Goal: Task Accomplishment & Management: Use online tool/utility

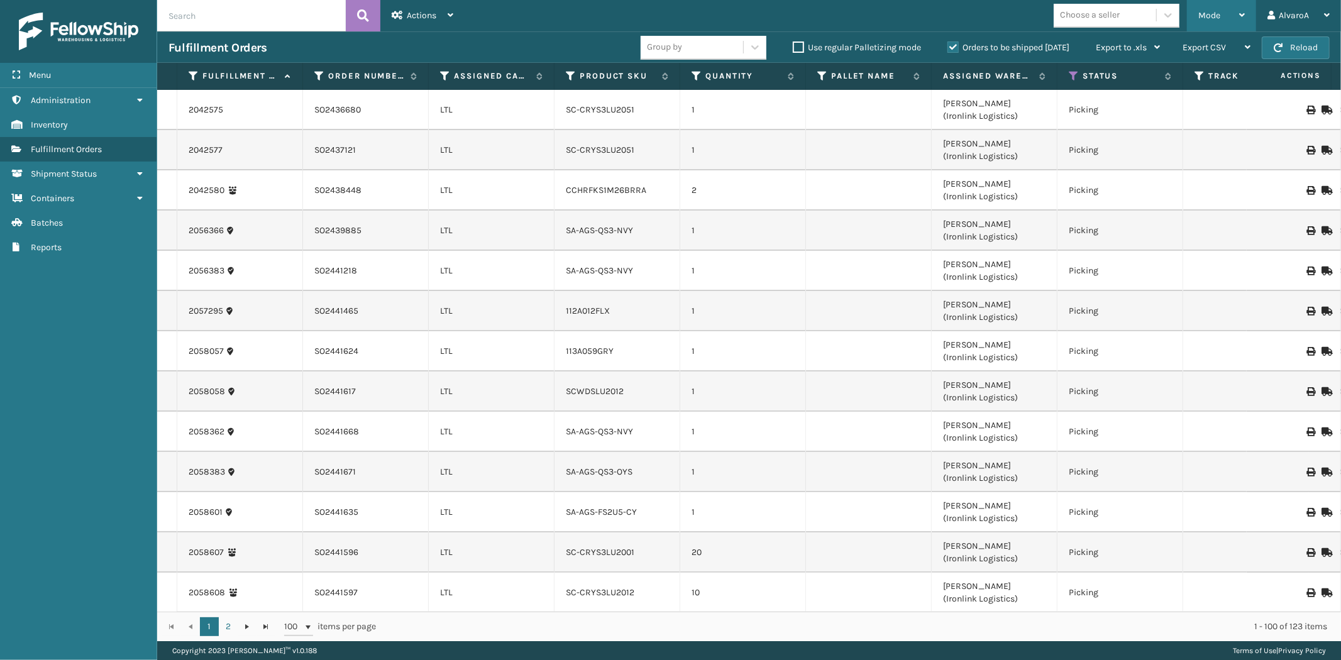
click at [1201, 11] on span "Mode" at bounding box center [1210, 15] width 22 height 11
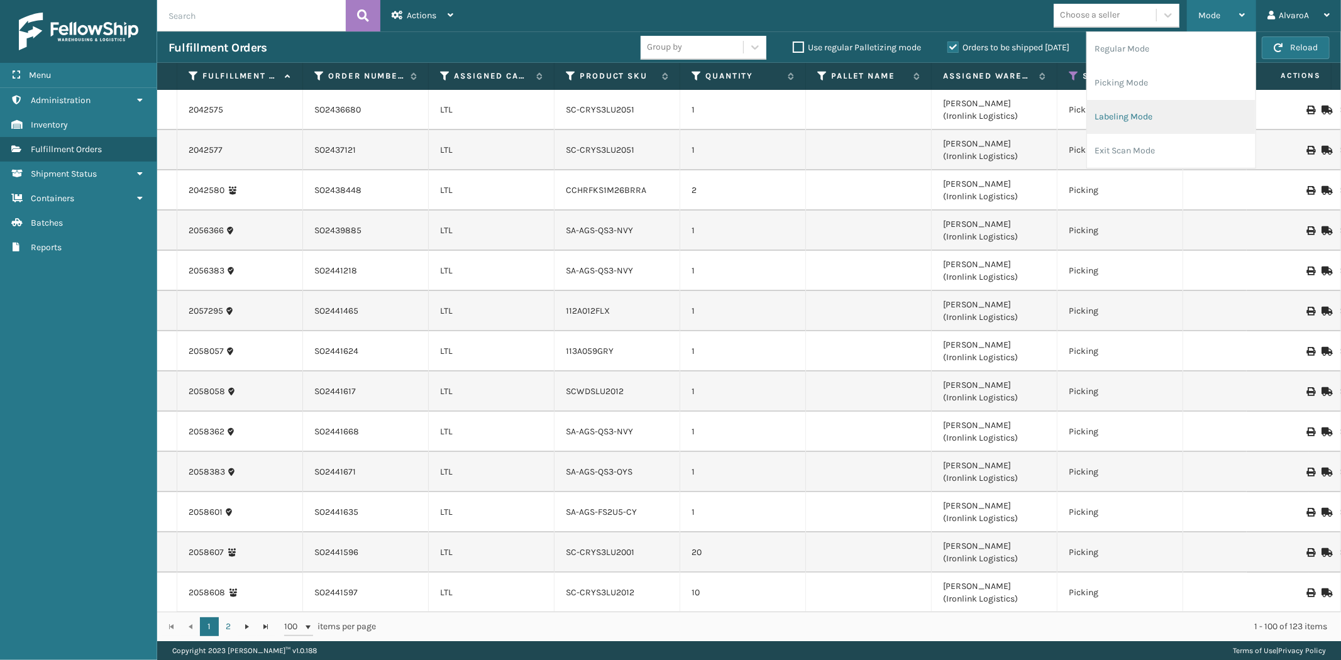
click at [1121, 121] on li "Labeling Mode" at bounding box center [1171, 117] width 169 height 34
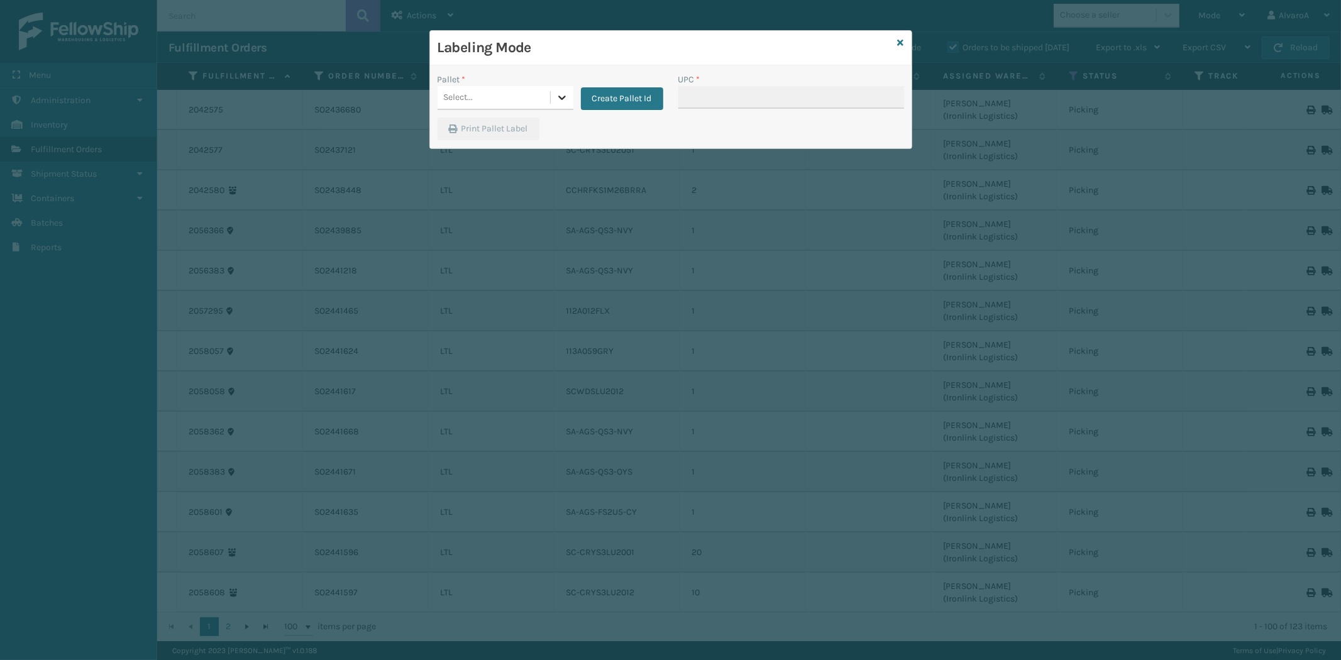
click at [558, 95] on icon at bounding box center [562, 97] width 13 height 13
click at [617, 97] on button "Create Pallet Id" at bounding box center [622, 98] width 82 height 23
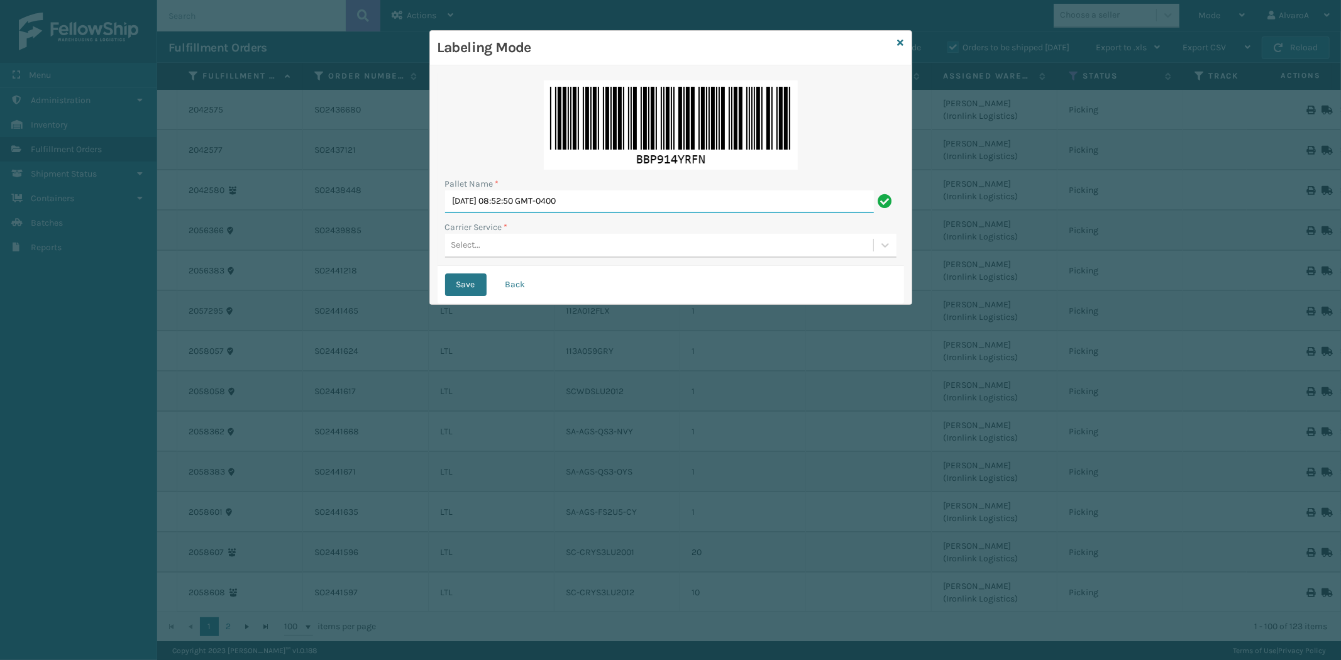
drag, startPoint x: 624, startPoint y: 206, endPoint x: 165, endPoint y: 275, distance: 464.2
click at [165, 275] on div "Labeling Mode Pallet Name * [DATE] 08:52:50 GMT-0400 Carrier Service * Select..…" at bounding box center [670, 330] width 1341 height 660
type input "LPN 483191 #1"
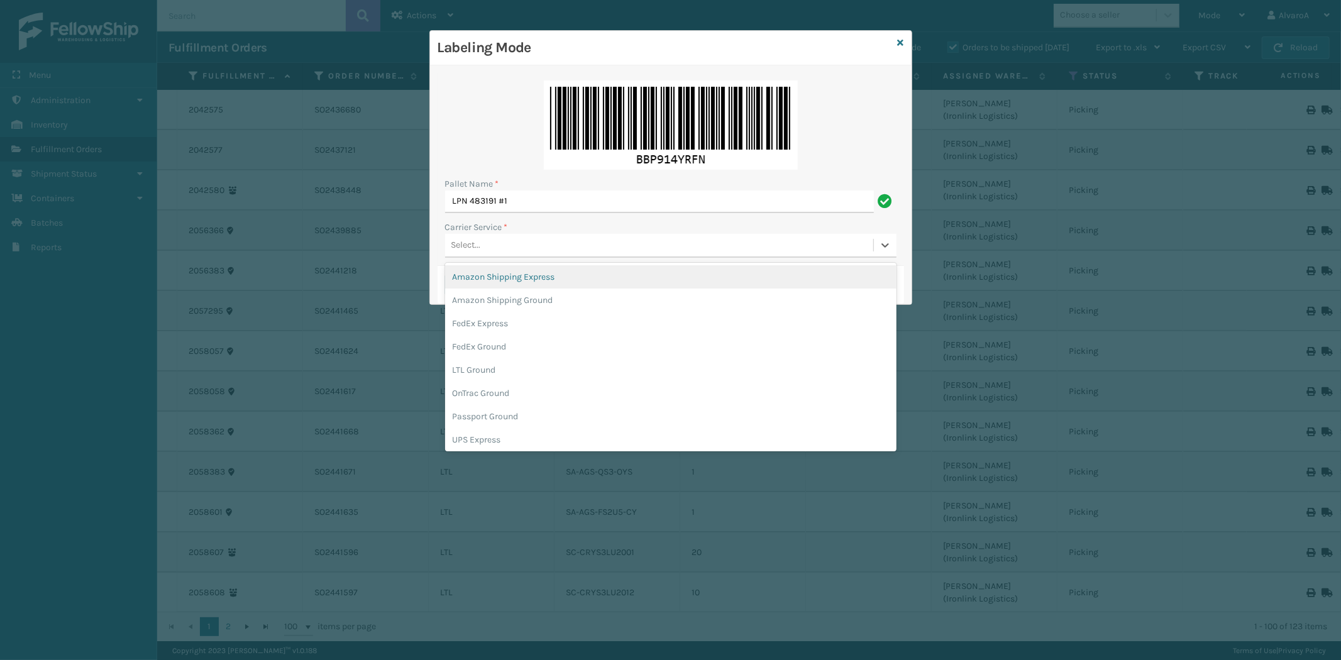
click at [494, 250] on div "Select..." at bounding box center [659, 245] width 428 height 21
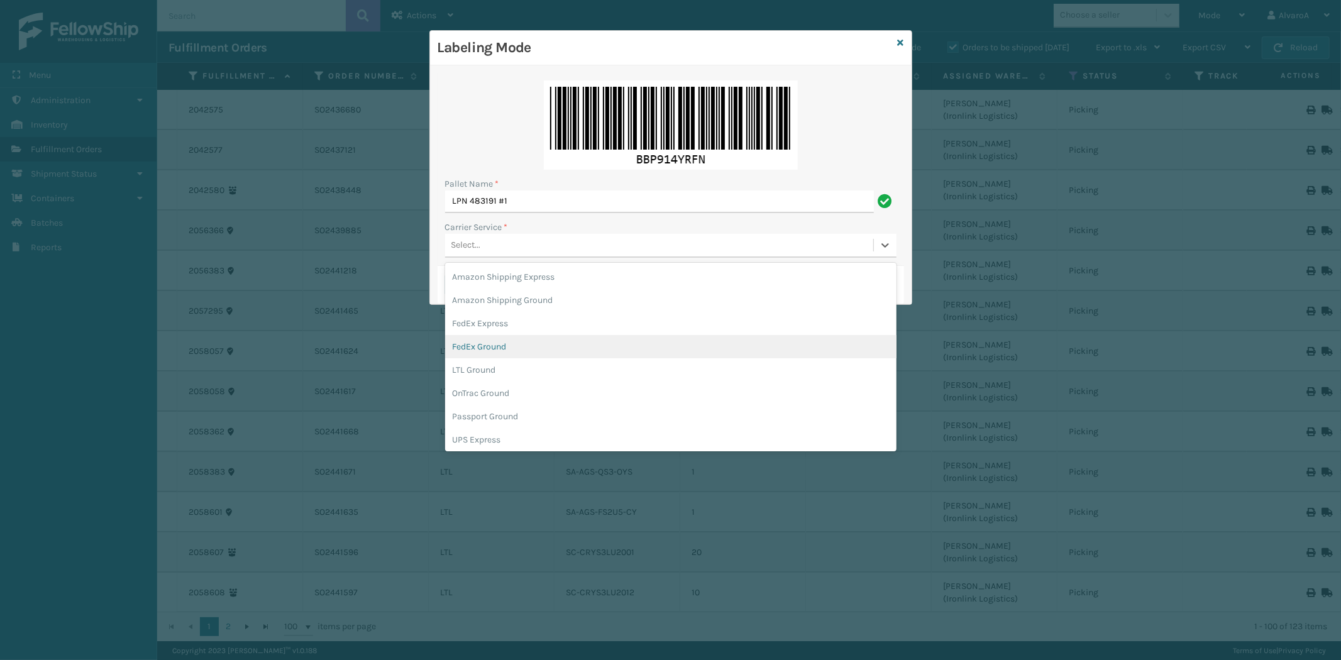
click at [494, 344] on div "FedEx Ground" at bounding box center [671, 346] width 452 height 23
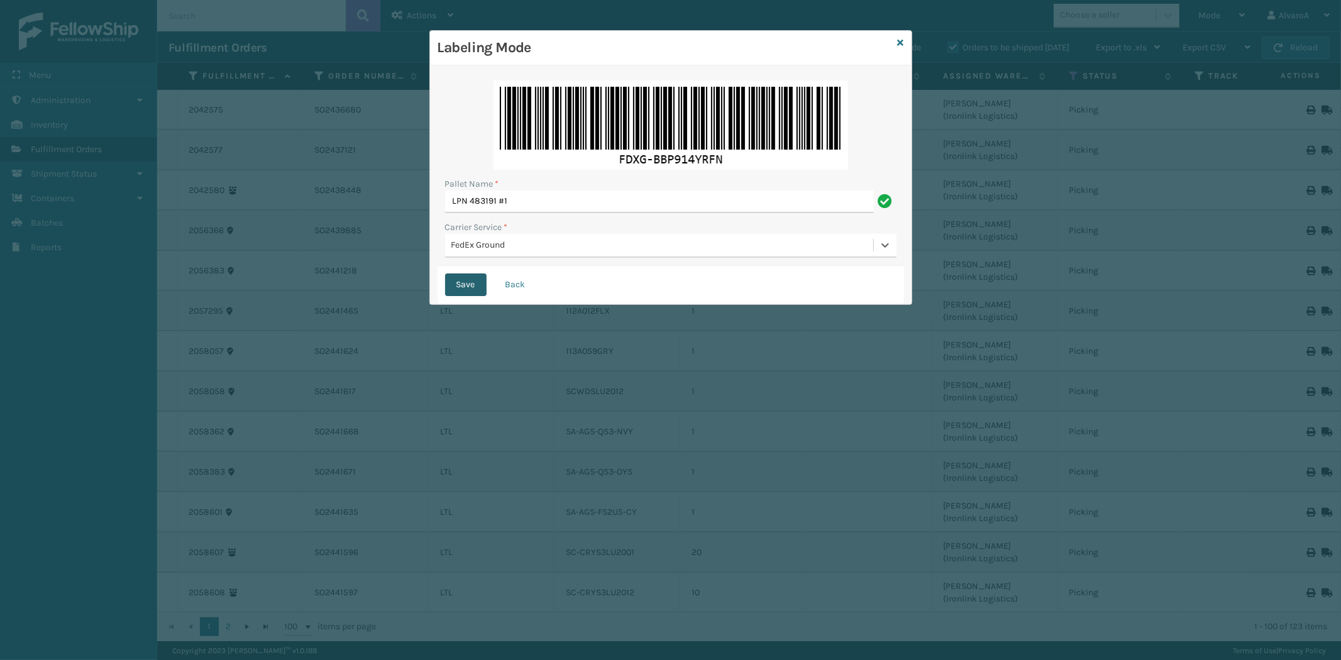
click at [478, 283] on button "Save" at bounding box center [466, 285] width 42 height 23
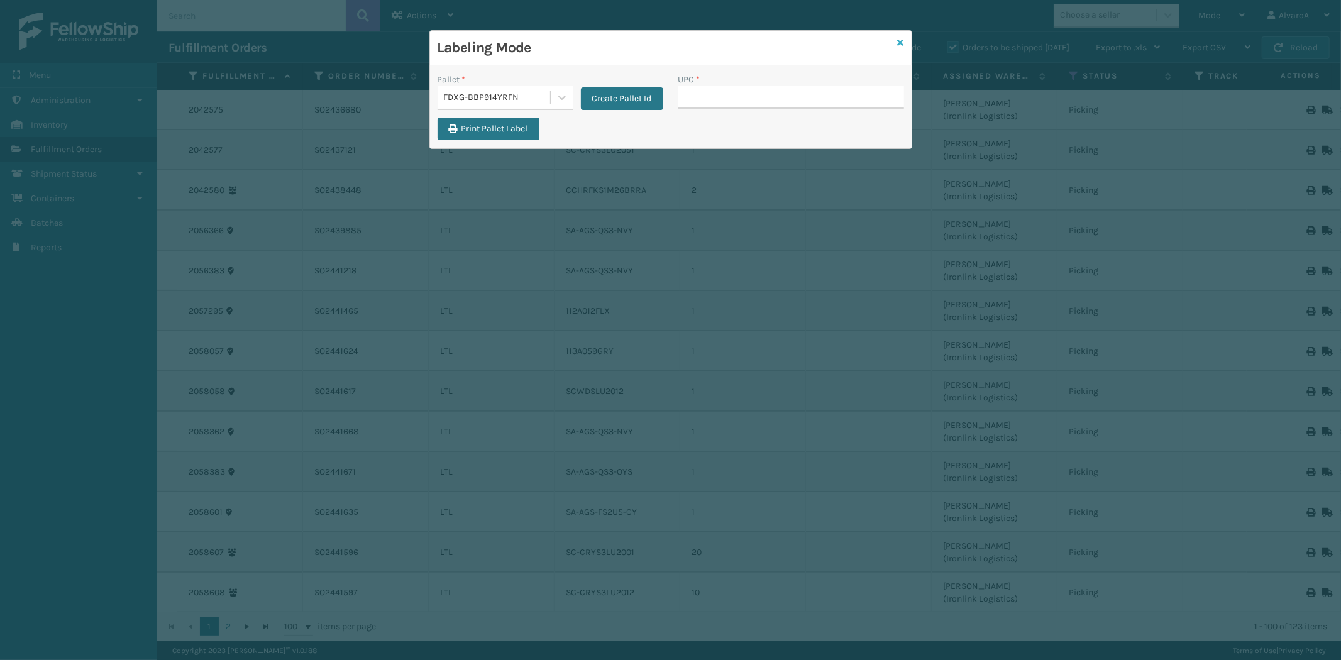
click at [902, 40] on icon at bounding box center [901, 42] width 6 height 9
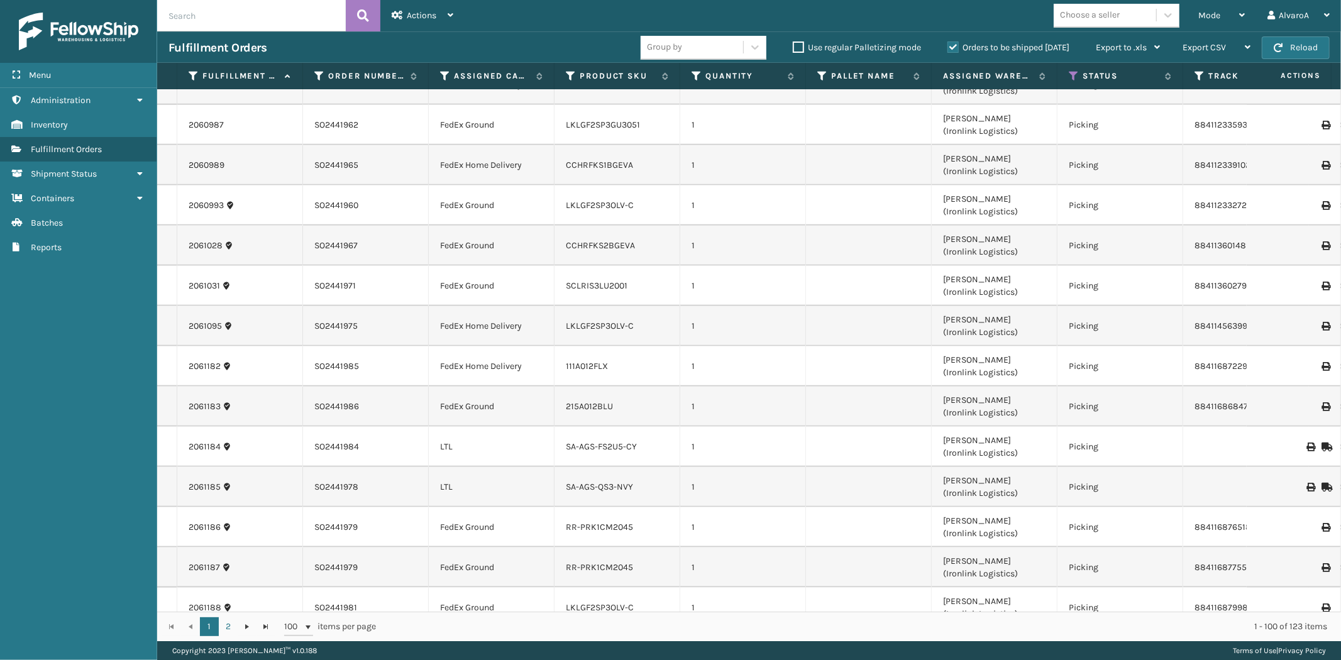
scroll to position [1118, 0]
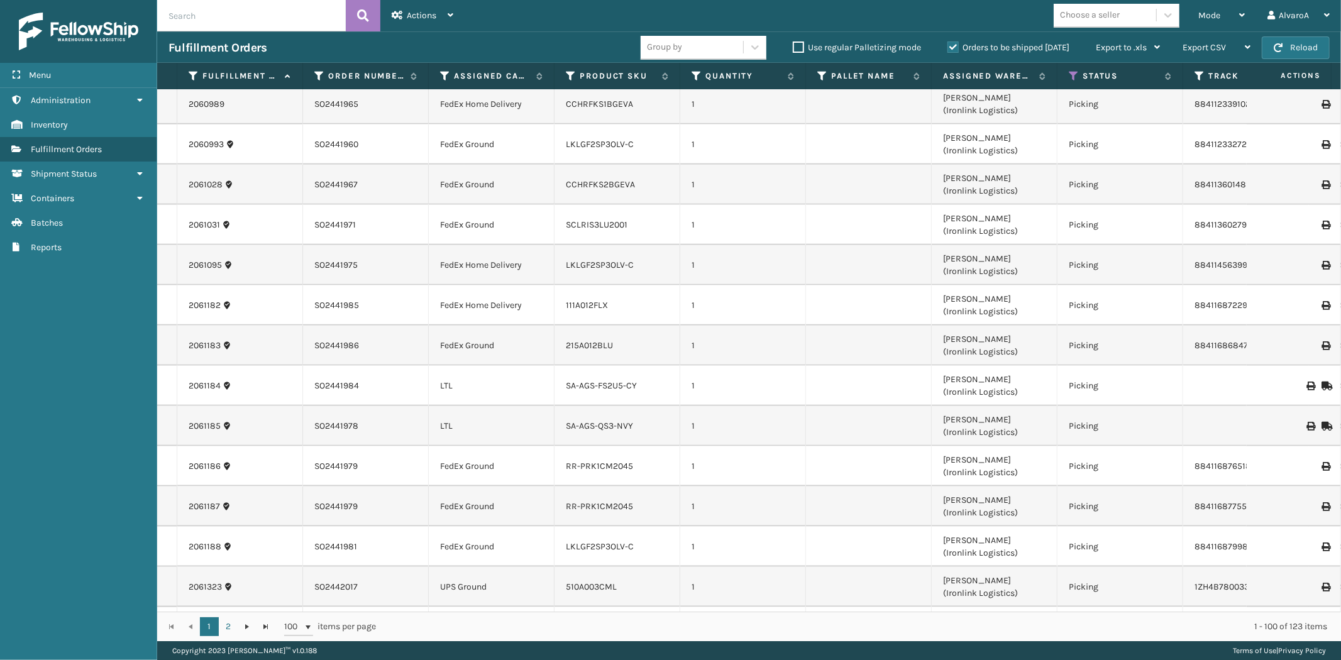
click at [481, 69] on th "Assigned Carrier Service" at bounding box center [492, 76] width 126 height 27
click at [503, 72] on label "Assigned Carrier Service" at bounding box center [492, 75] width 76 height 11
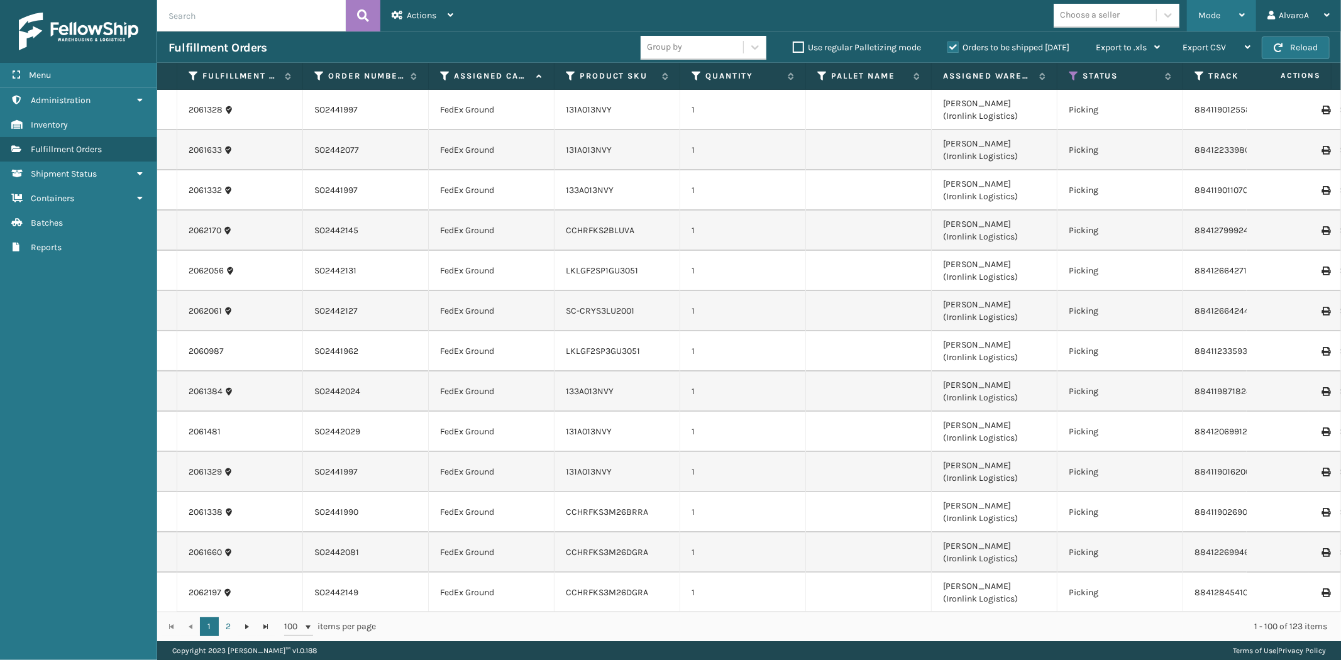
click at [1221, 16] on div "Mode" at bounding box center [1222, 15] width 47 height 31
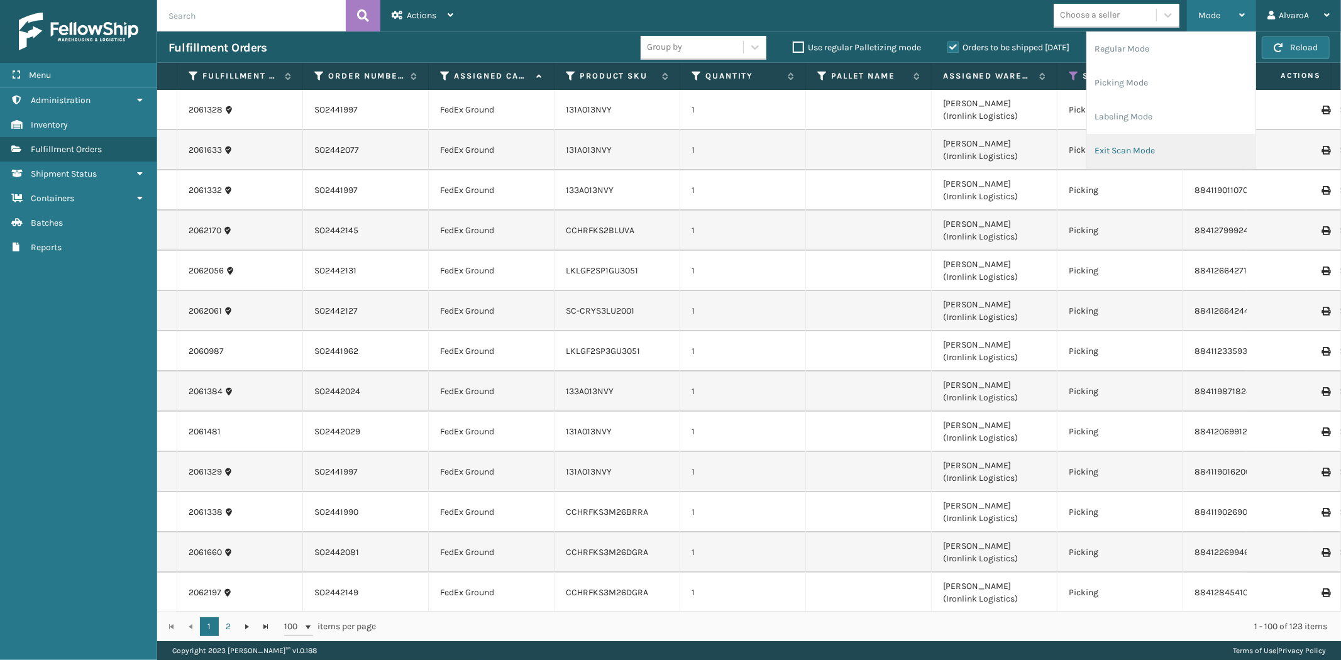
click at [1118, 140] on li "Exit Scan Mode" at bounding box center [1171, 151] width 169 height 34
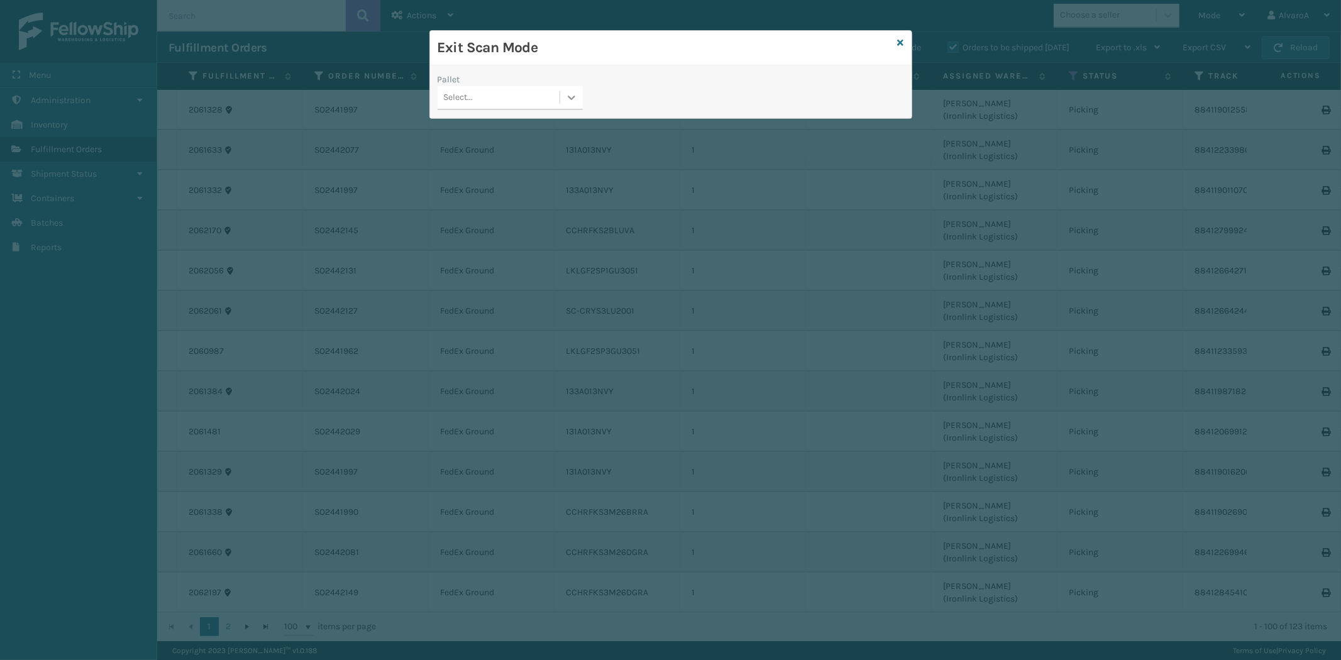
click at [571, 98] on icon at bounding box center [571, 97] width 13 height 13
click at [506, 167] on div "FDXG-BBP914YRFN" at bounding box center [510, 175] width 145 height 23
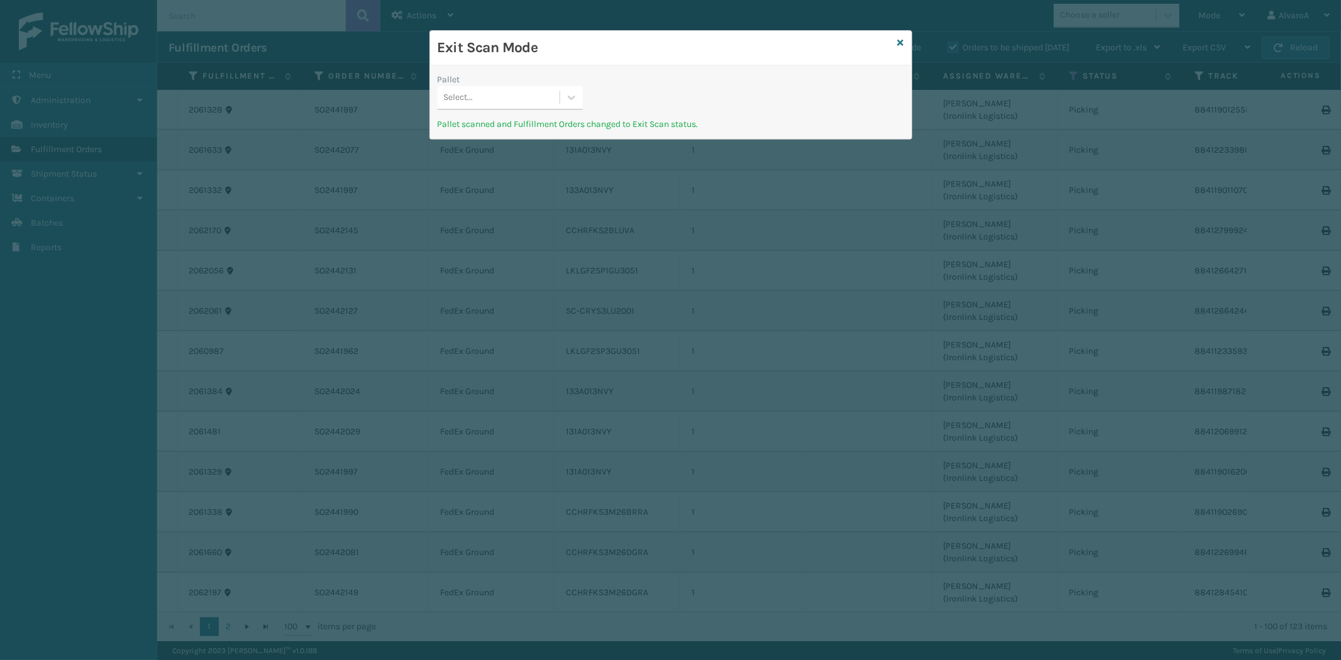
click at [906, 43] on div "Exit Scan Mode" at bounding box center [671, 48] width 482 height 35
click at [904, 42] on div "Exit Scan Mode" at bounding box center [671, 48] width 482 height 35
click at [897, 45] on div "Exit Scan Mode" at bounding box center [671, 48] width 482 height 35
click at [569, 92] on icon at bounding box center [571, 97] width 13 height 13
click at [896, 36] on div "Exit Scan Mode" at bounding box center [671, 48] width 482 height 35
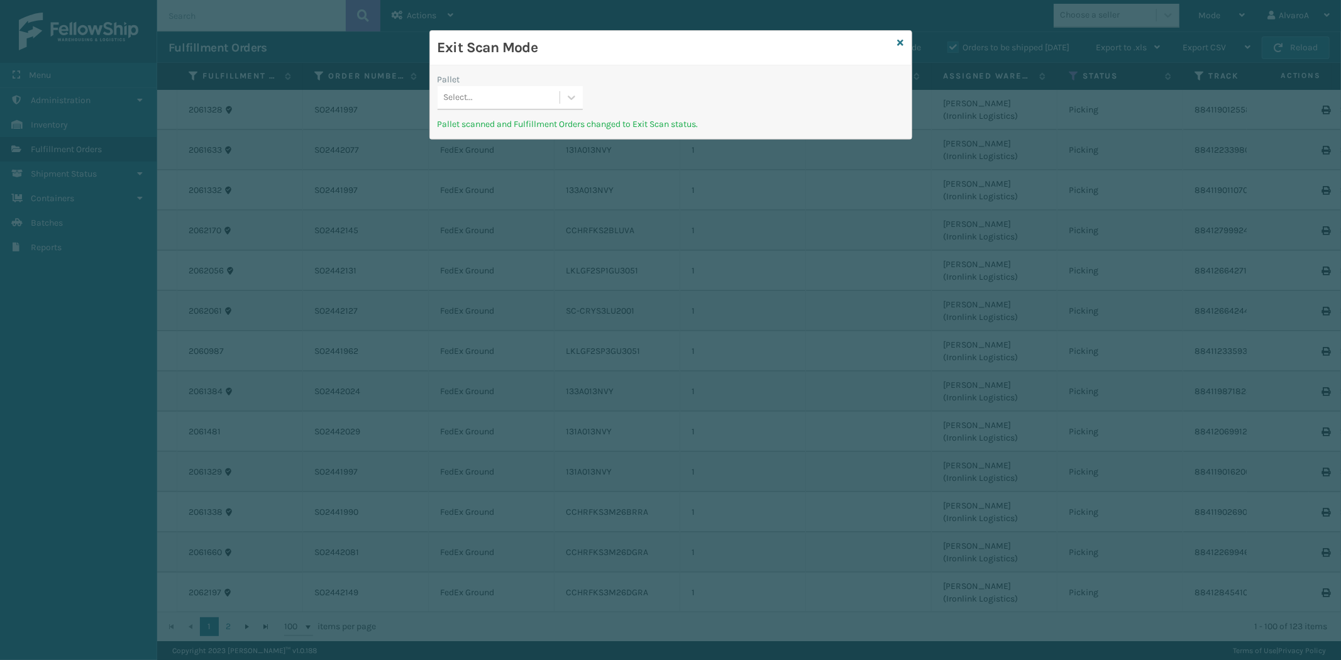
click at [895, 41] on div "Exit Scan Mode" at bounding box center [671, 48] width 482 height 35
click at [907, 42] on div "Exit Scan Mode" at bounding box center [671, 48] width 482 height 35
click at [901, 43] on icon at bounding box center [901, 42] width 6 height 9
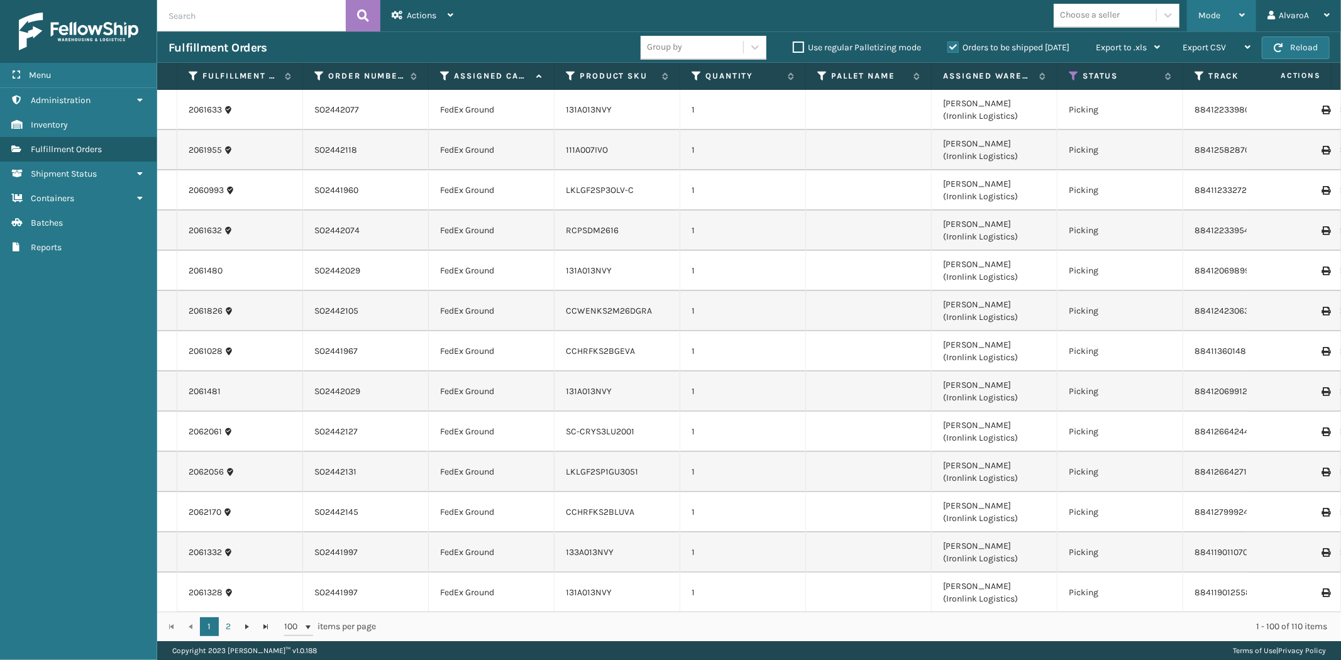
click at [1228, 18] on div "Mode" at bounding box center [1222, 15] width 47 height 31
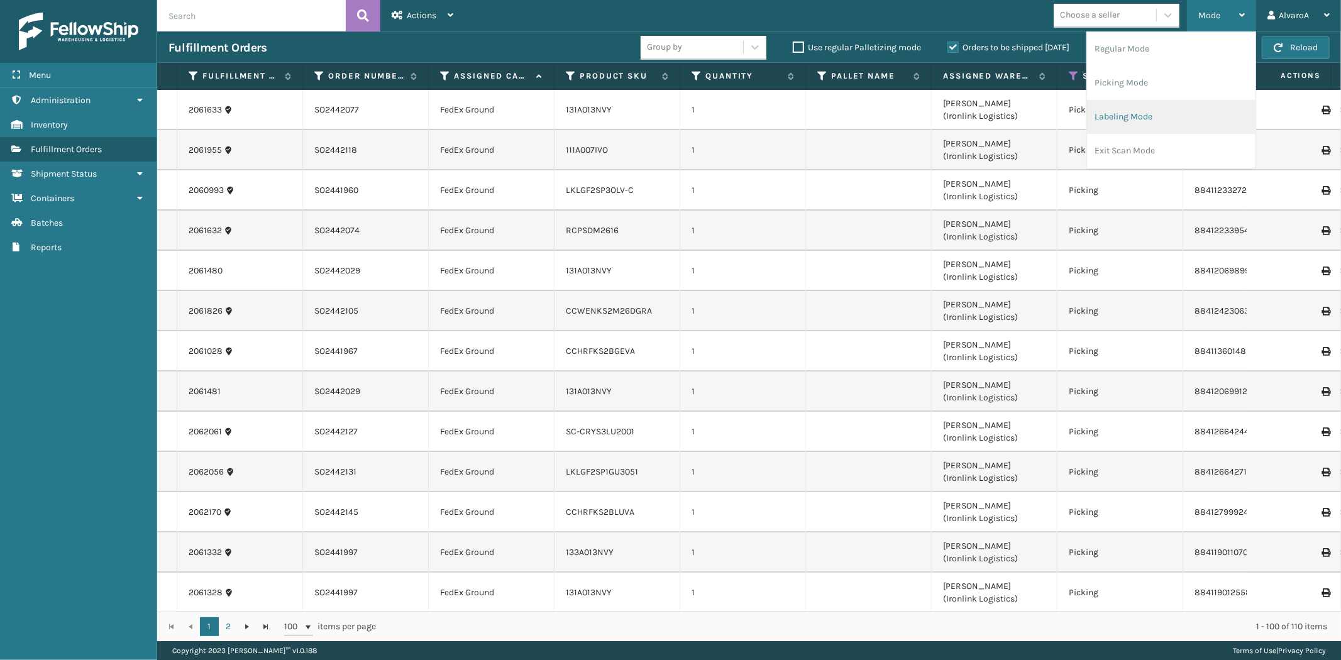
click at [1123, 112] on li "Labeling Mode" at bounding box center [1171, 117] width 169 height 34
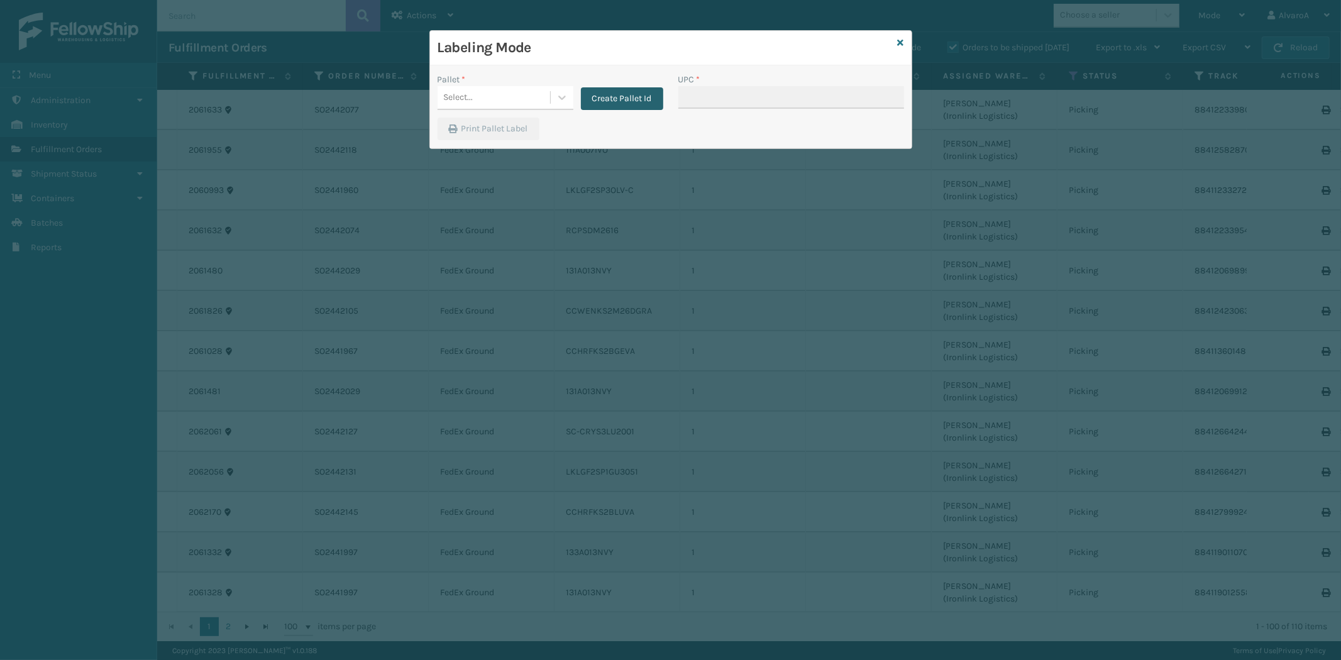
click at [604, 93] on button "Create Pallet Id" at bounding box center [622, 98] width 82 height 23
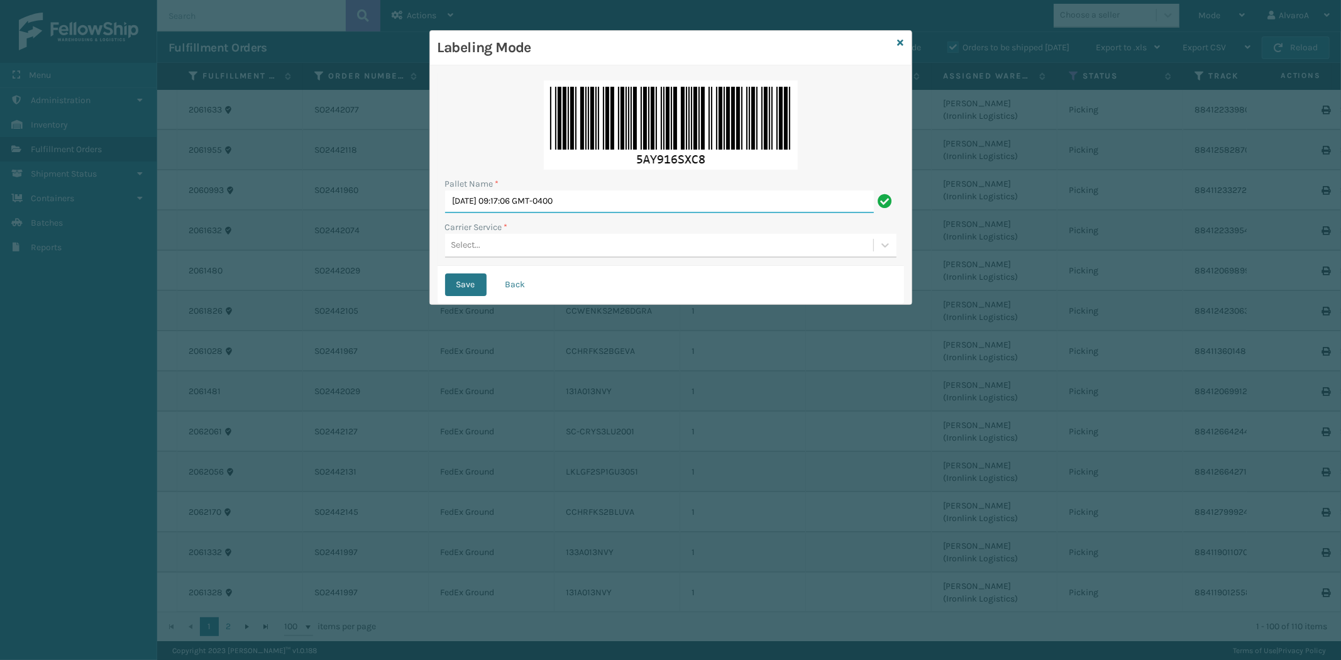
drag, startPoint x: 615, startPoint y: 204, endPoint x: 155, endPoint y: 289, distance: 467.5
click at [155, 289] on div "Labeling Mode Pallet Name * [DATE] 09:17:06 GMT-0400 Carrier Service * Select..…" at bounding box center [670, 330] width 1341 height 660
type input "LPN"
click at [900, 40] on icon at bounding box center [901, 42] width 6 height 9
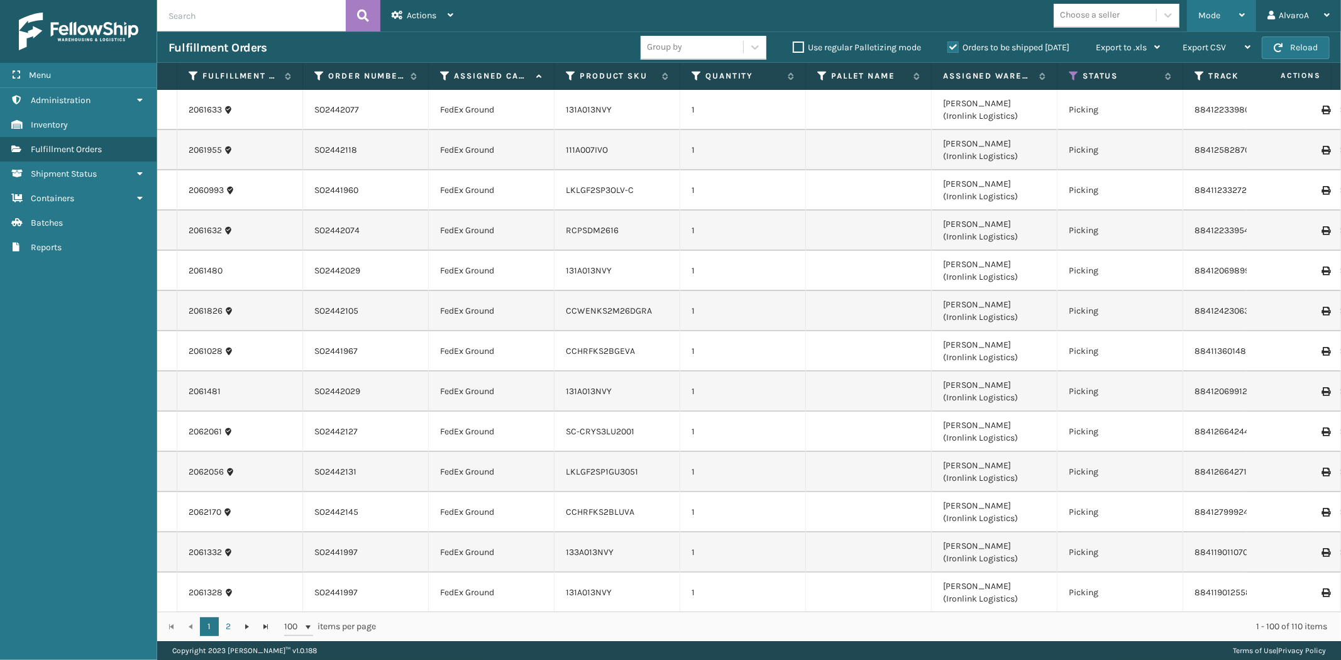
click at [1226, 14] on div "Mode" at bounding box center [1222, 15] width 47 height 31
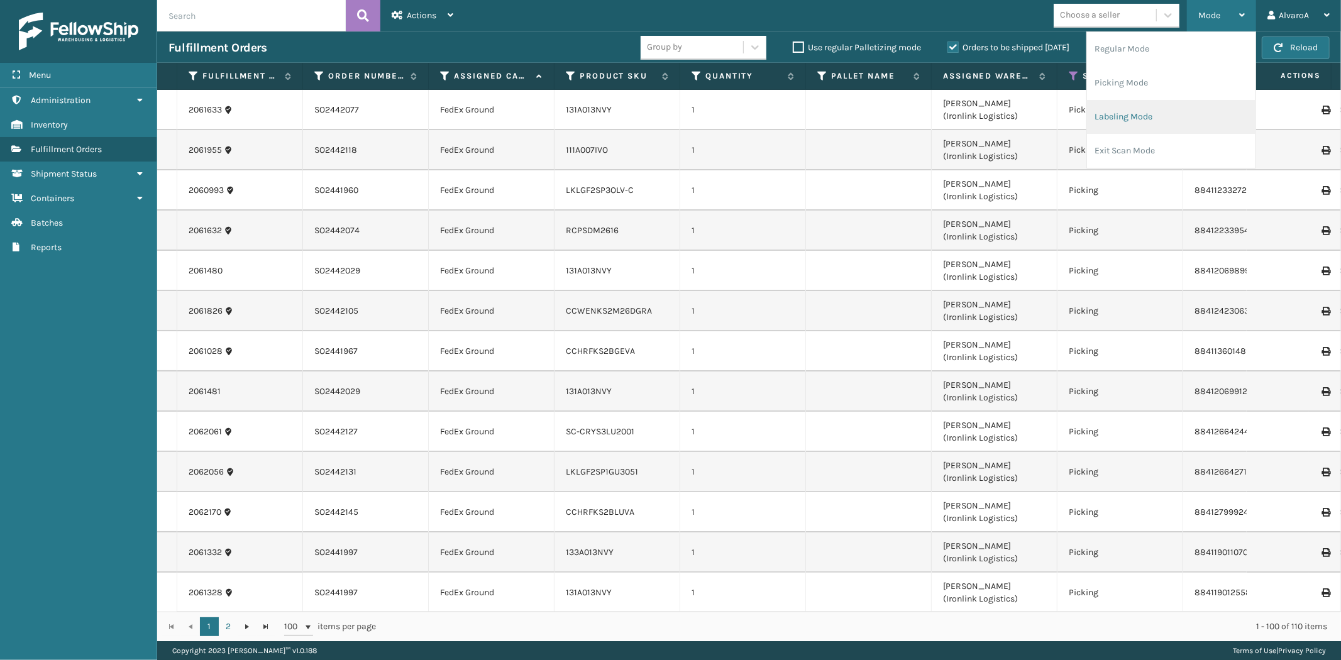
click at [1107, 125] on li "Labeling Mode" at bounding box center [1171, 117] width 169 height 34
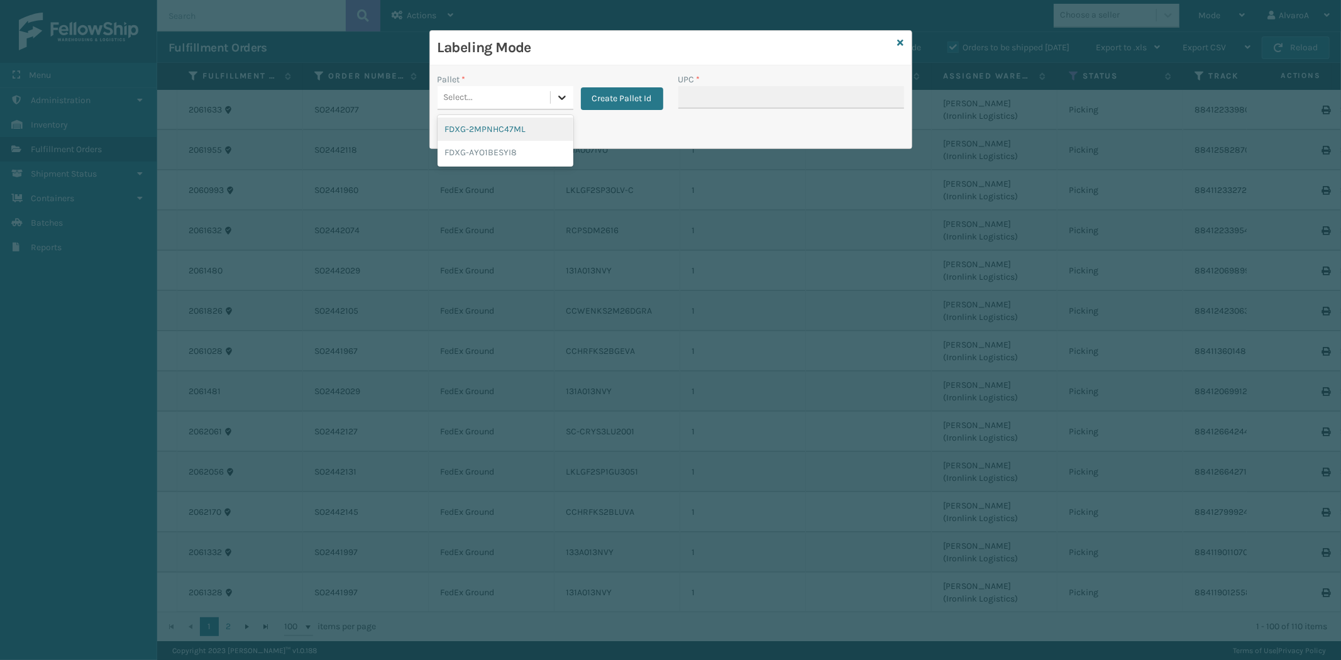
click at [568, 94] on div at bounding box center [562, 97] width 23 height 23
click at [618, 96] on button "Create Pallet Id" at bounding box center [622, 98] width 82 height 23
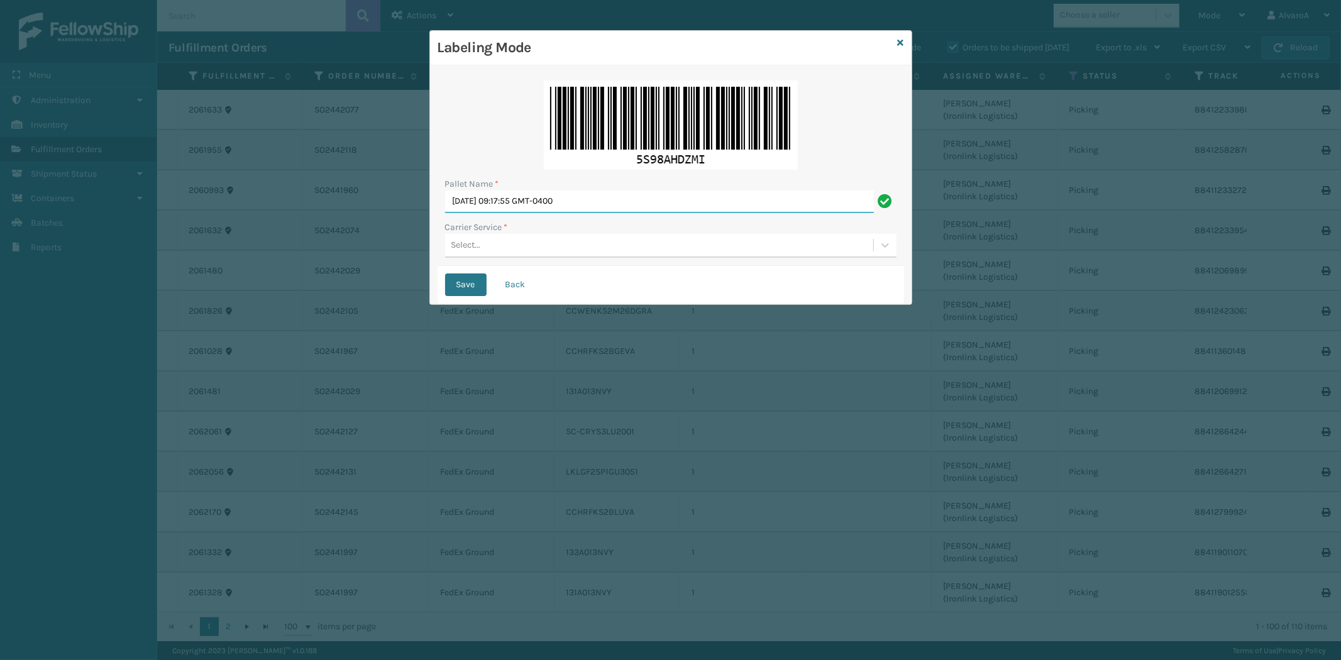
drag, startPoint x: 626, startPoint y: 200, endPoint x: 252, endPoint y: 286, distance: 384.0
click at [238, 297] on div "Labeling Mode Pallet Name * [DATE] 09:17:55 GMT-0400 Carrier Service * Select..…" at bounding box center [670, 330] width 1341 height 660
type input "LPN 403190 #1"
click at [516, 250] on div "Select..." at bounding box center [659, 245] width 428 height 21
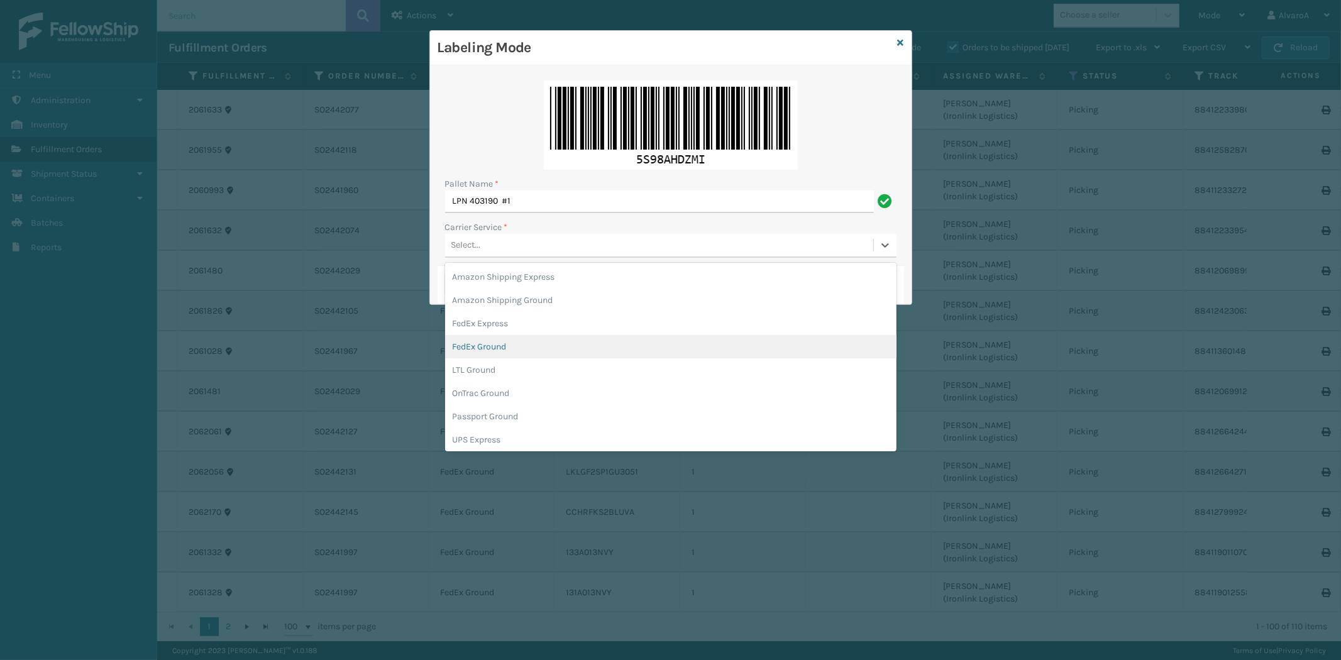
click at [494, 352] on div "FedEx Ground" at bounding box center [671, 346] width 452 height 23
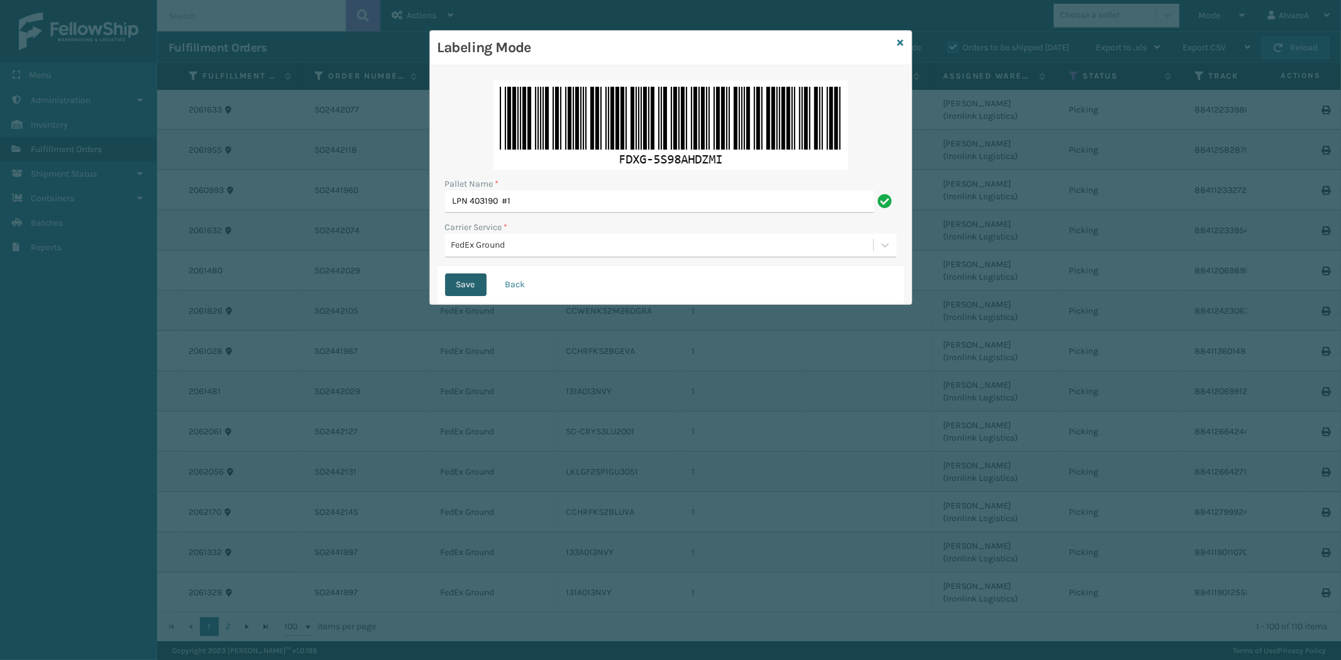
click at [464, 283] on button "Save" at bounding box center [466, 285] width 42 height 23
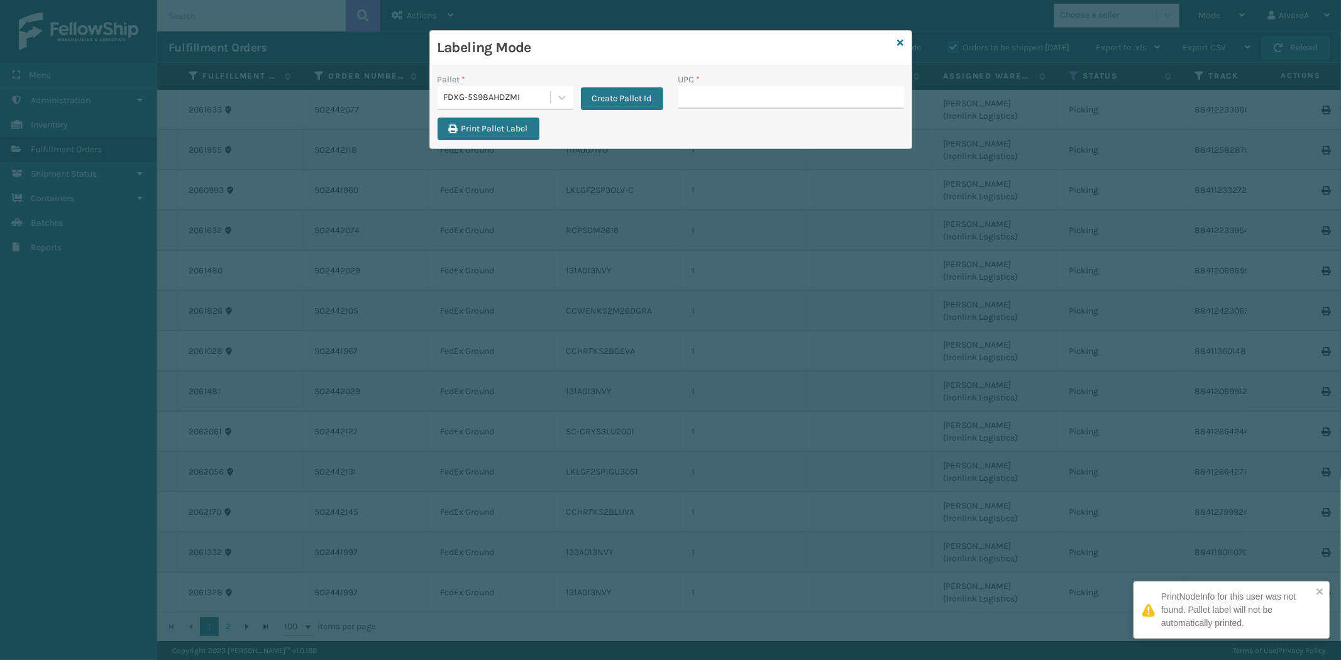
click at [721, 102] on input "UPC *" at bounding box center [792, 97] width 226 height 23
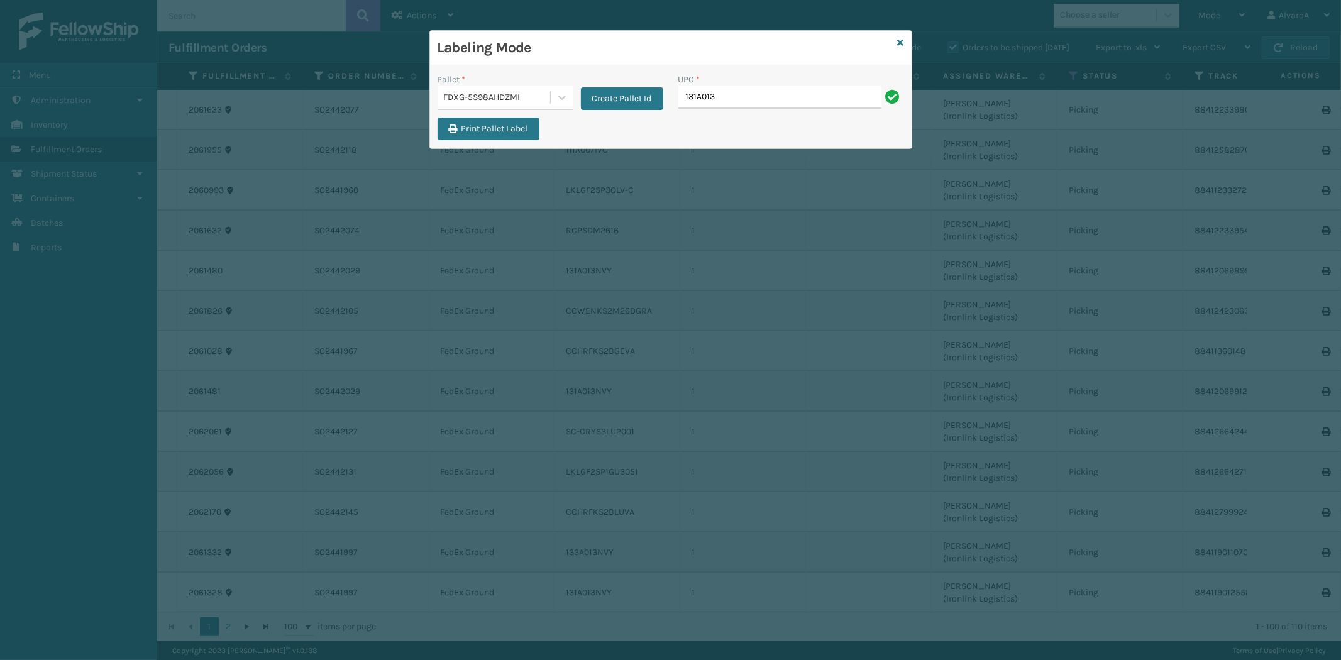
type input "131A013NVY"
type input "CCHRFKS2BLUVA"
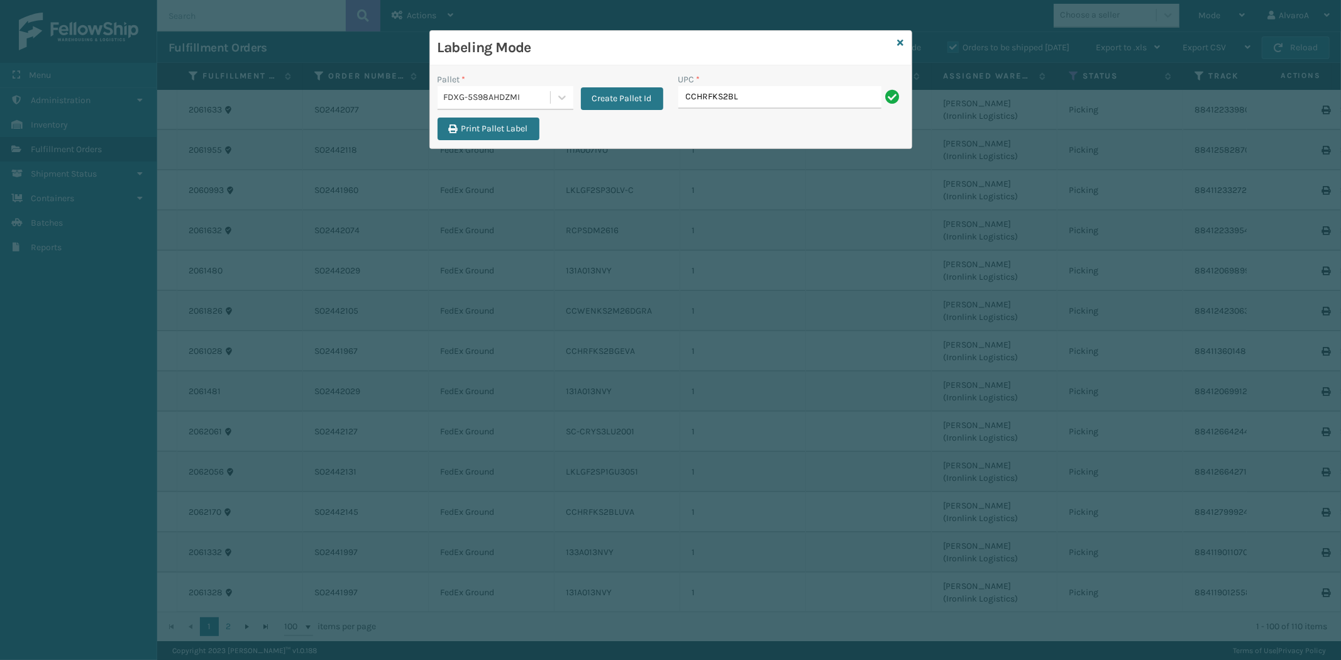
type input "CCHRFKS2BLUVA"
click at [713, 92] on input "UPC *" at bounding box center [792, 97] width 226 height 23
click at [570, 89] on div "Pallet * FDXG-5S98AHDZMI Create Pallet Id" at bounding box center [551, 91] width 226 height 37
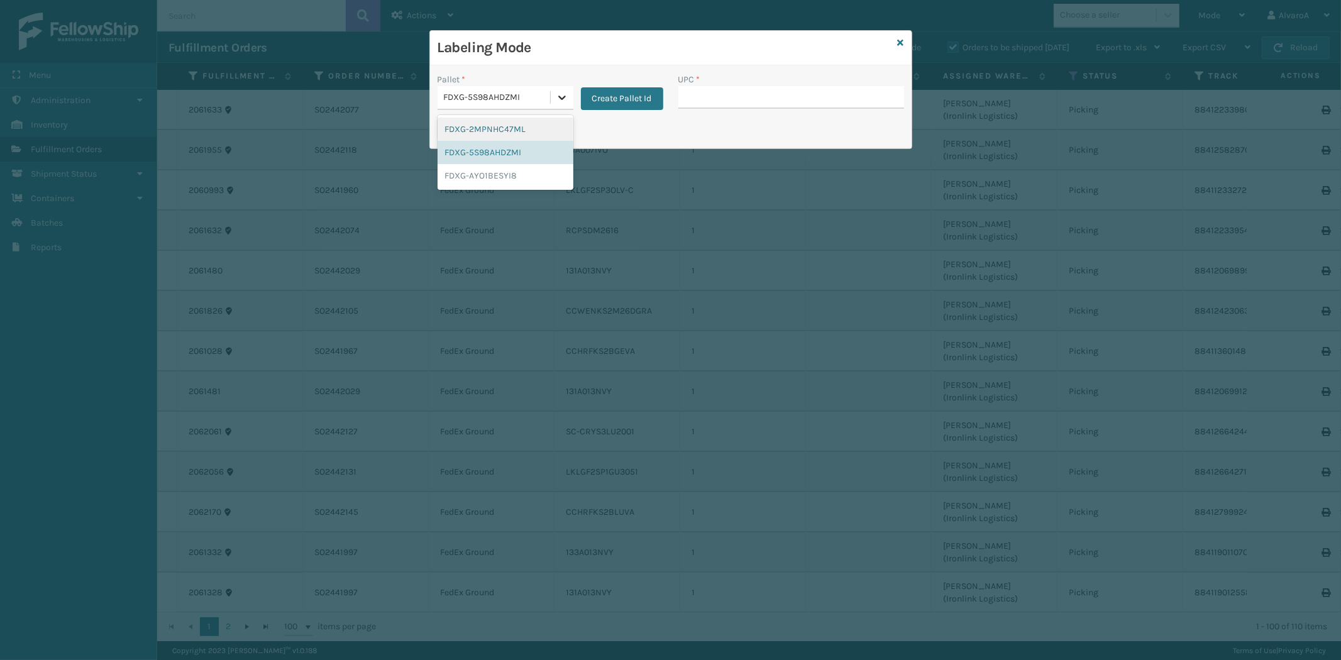
click at [567, 91] on icon at bounding box center [562, 97] width 13 height 13
click at [671, 92] on div "UPC *" at bounding box center [791, 95] width 241 height 45
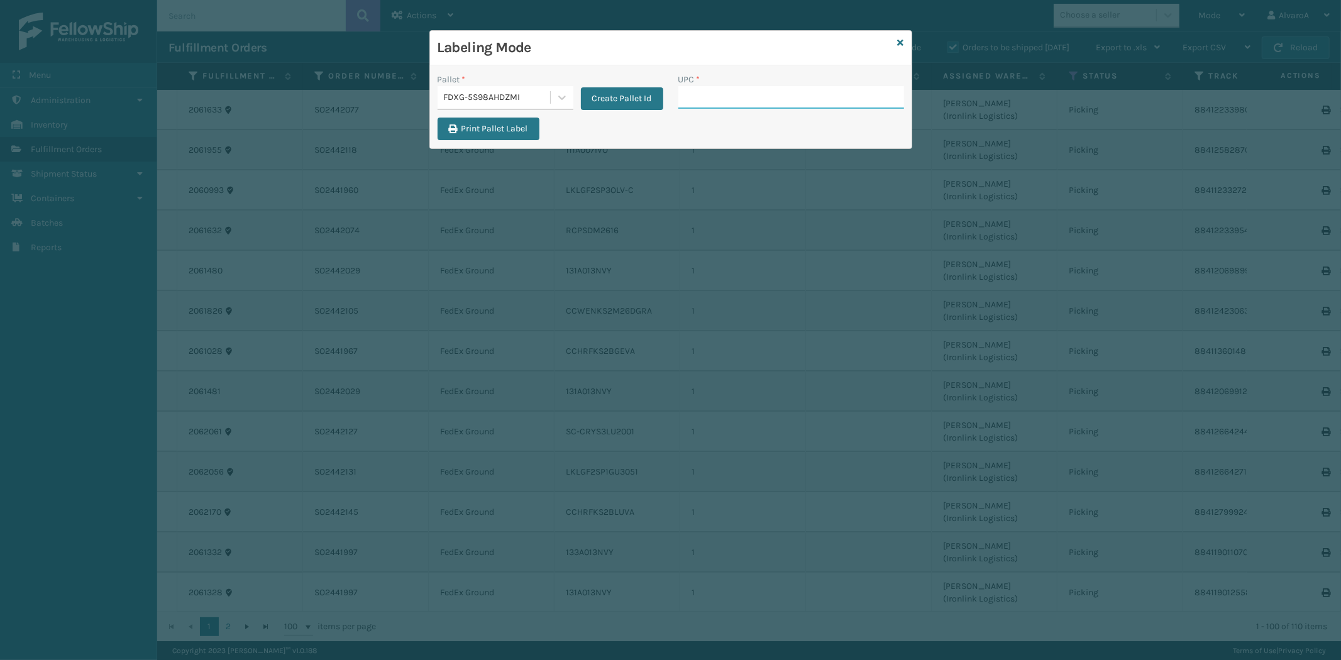
click at [681, 92] on input "UPC *" at bounding box center [792, 97] width 226 height 23
type input "131A013NVY"
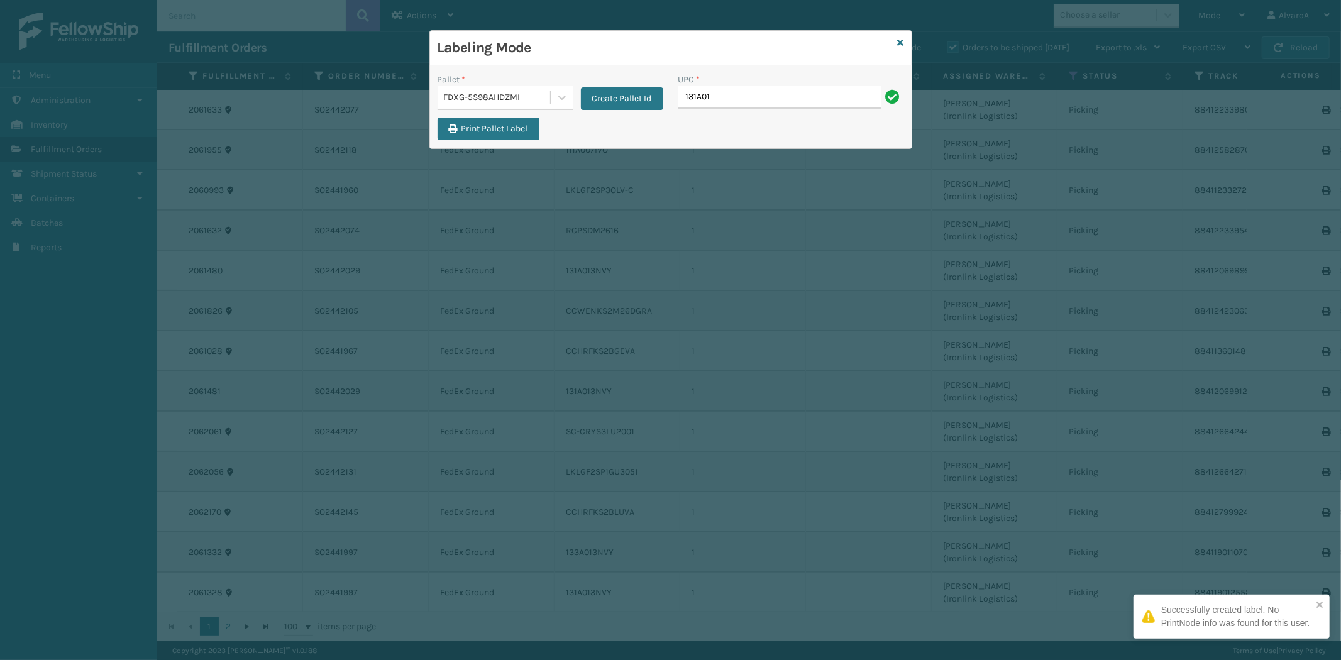
type input "131A013NVY"
type input "CCHRFKS2M26BKVA"
type input "CCWENKS2M26DGRA"
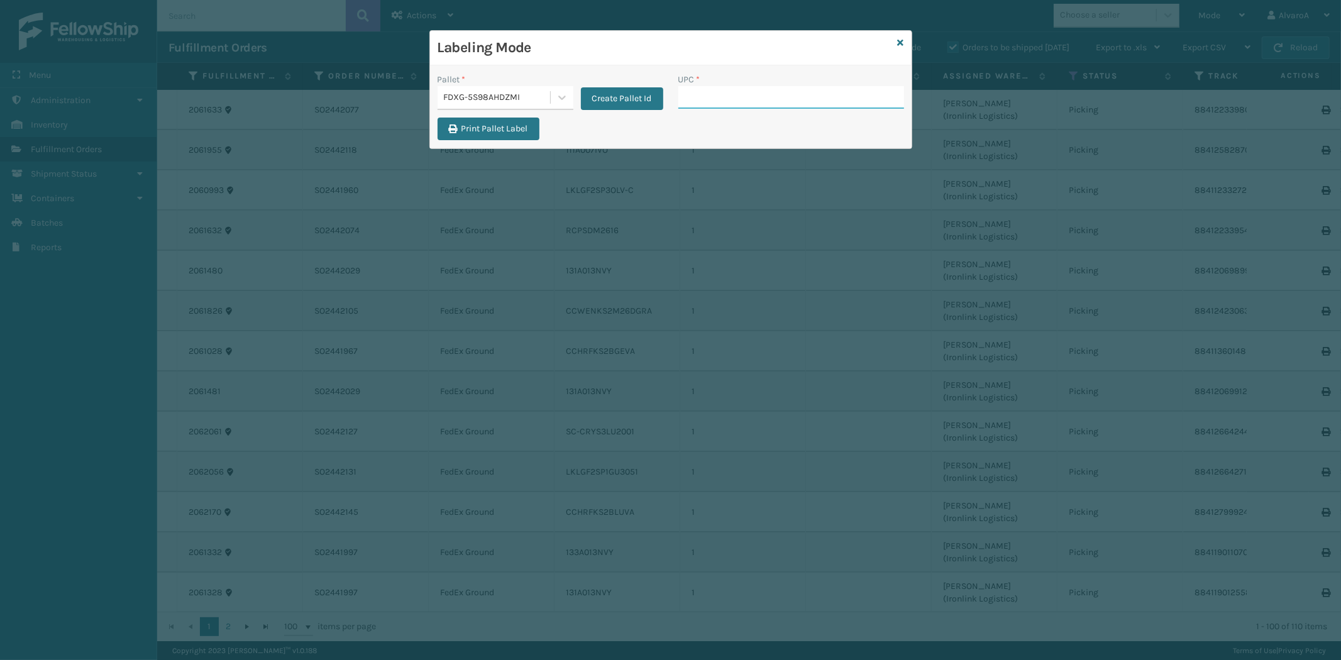
click at [721, 99] on input "UPC *" at bounding box center [792, 97] width 226 height 23
type input "CCHRFKS2M26BRRA"
type input "CCHRFKS2M26DGRA"
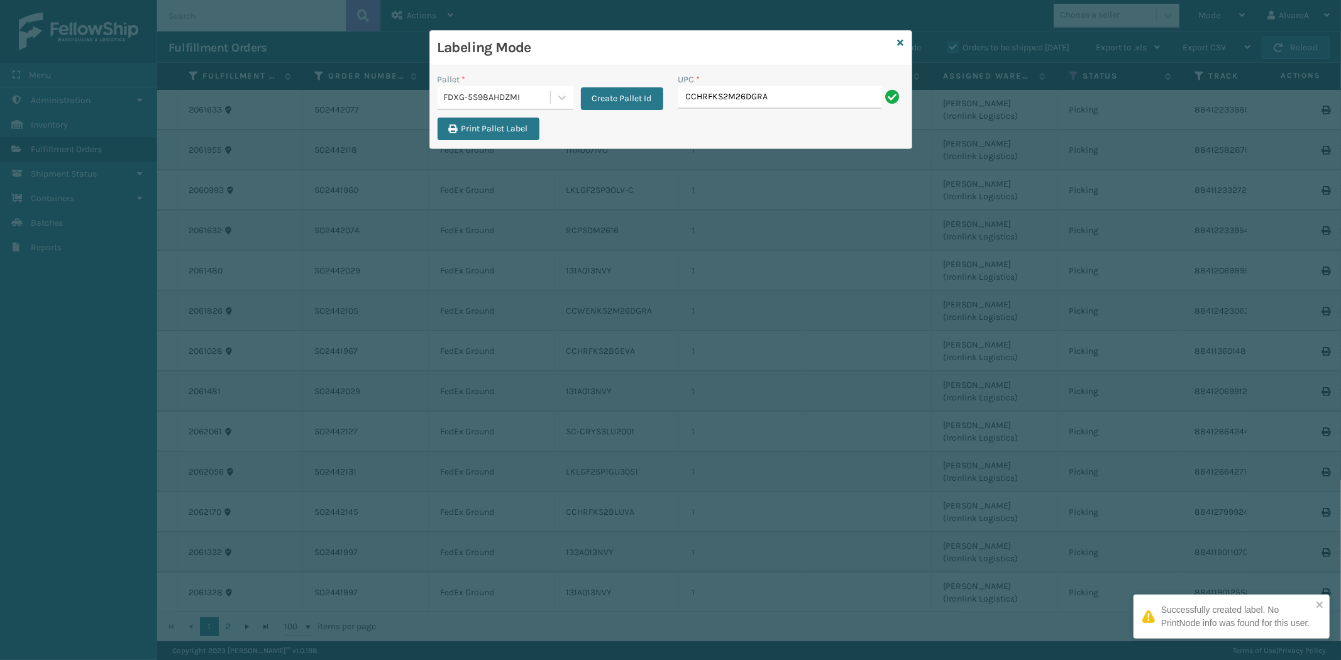
type input "CCHRFKS2M26DGRA"
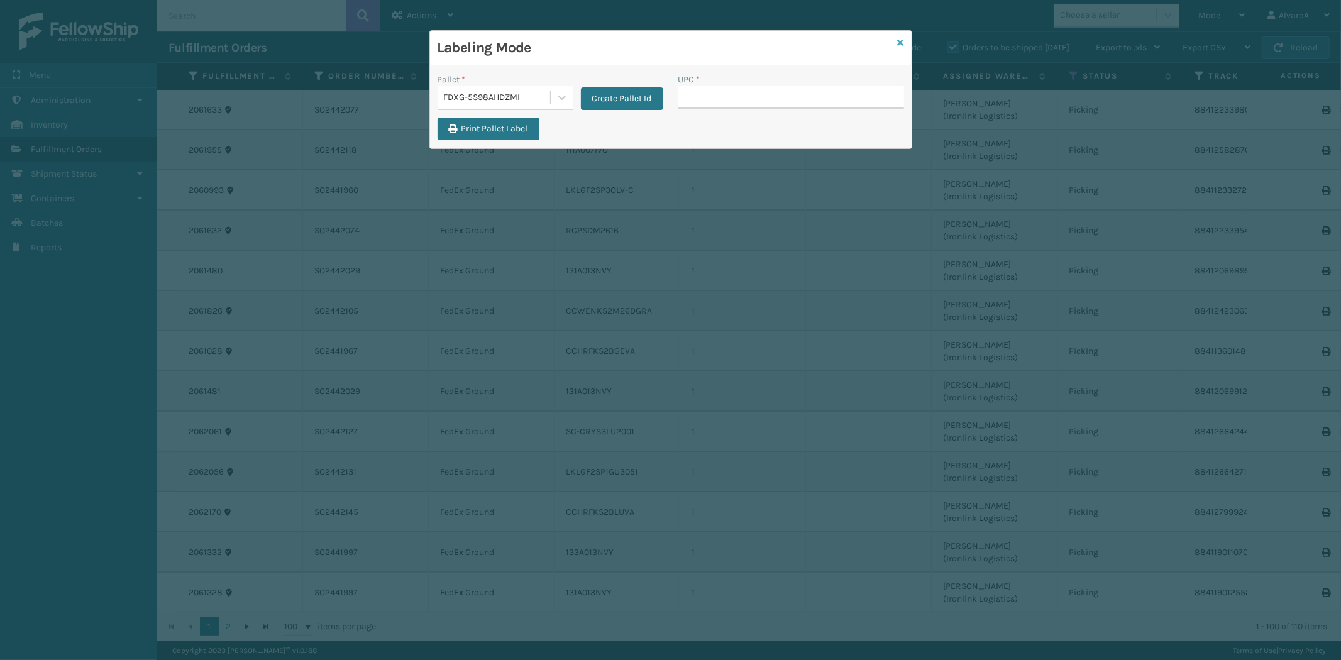
click at [902, 43] on icon at bounding box center [901, 42] width 6 height 9
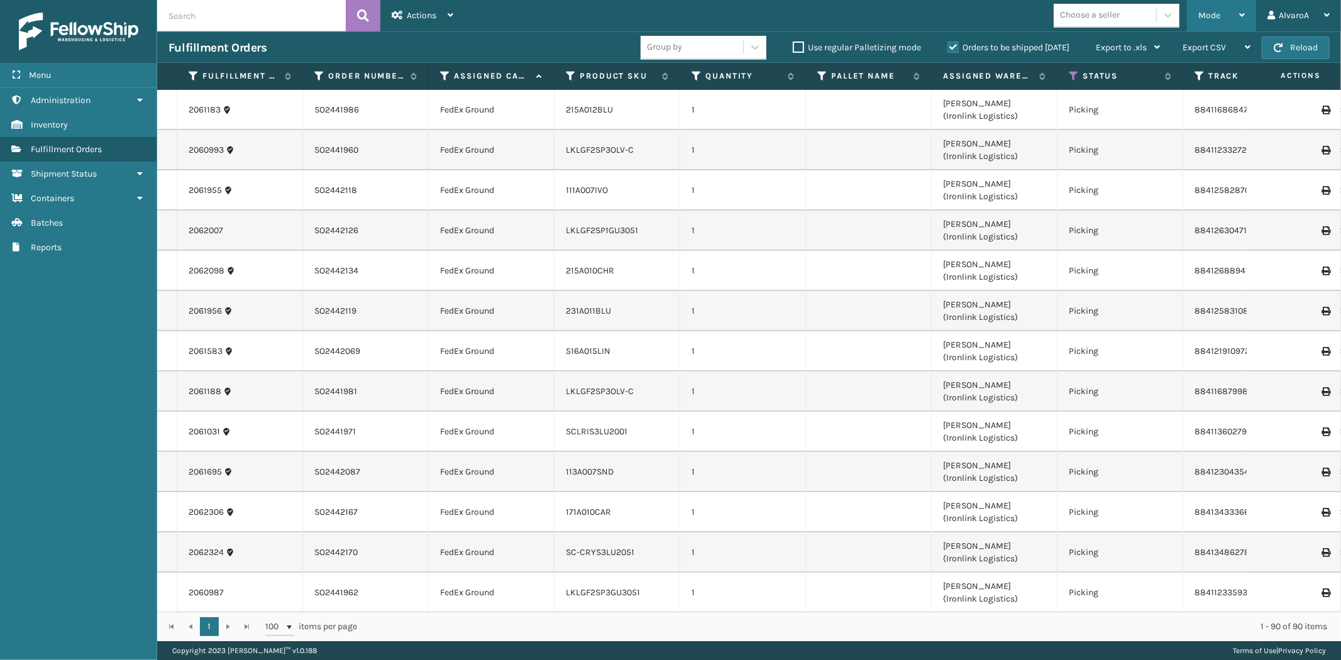
click at [1223, 11] on div "Mode" at bounding box center [1222, 15] width 47 height 31
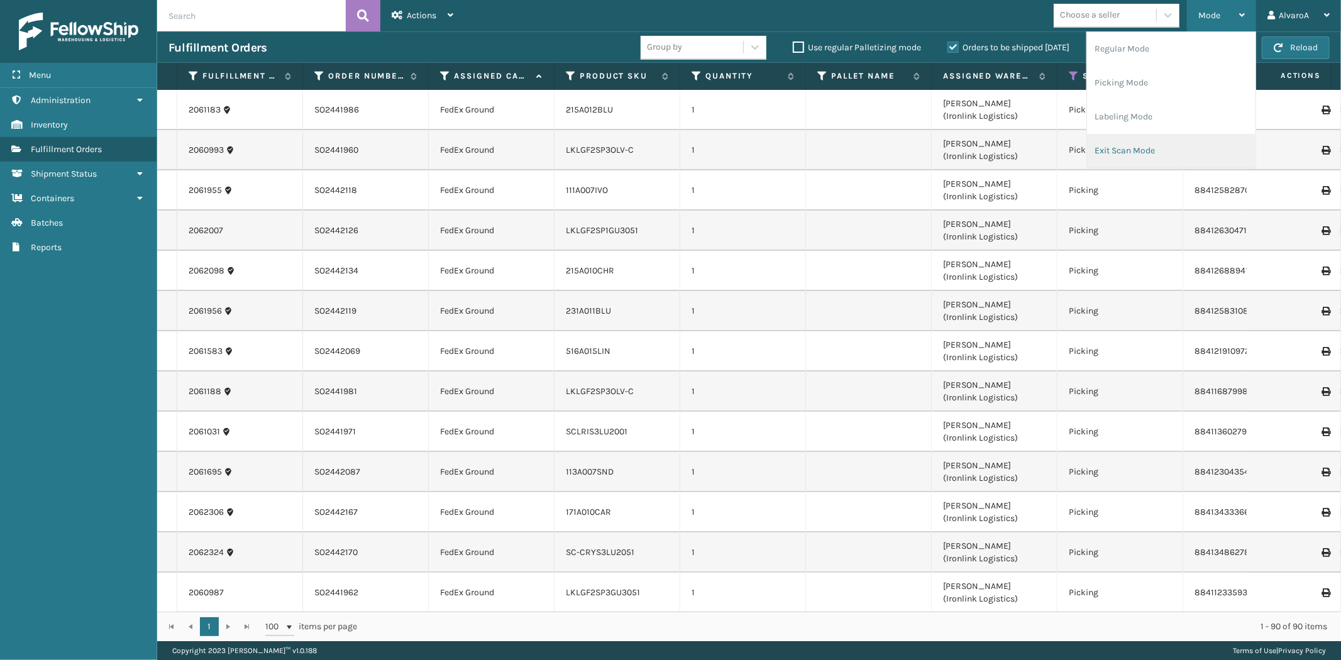
click at [1145, 151] on li "Exit Scan Mode" at bounding box center [1171, 151] width 169 height 34
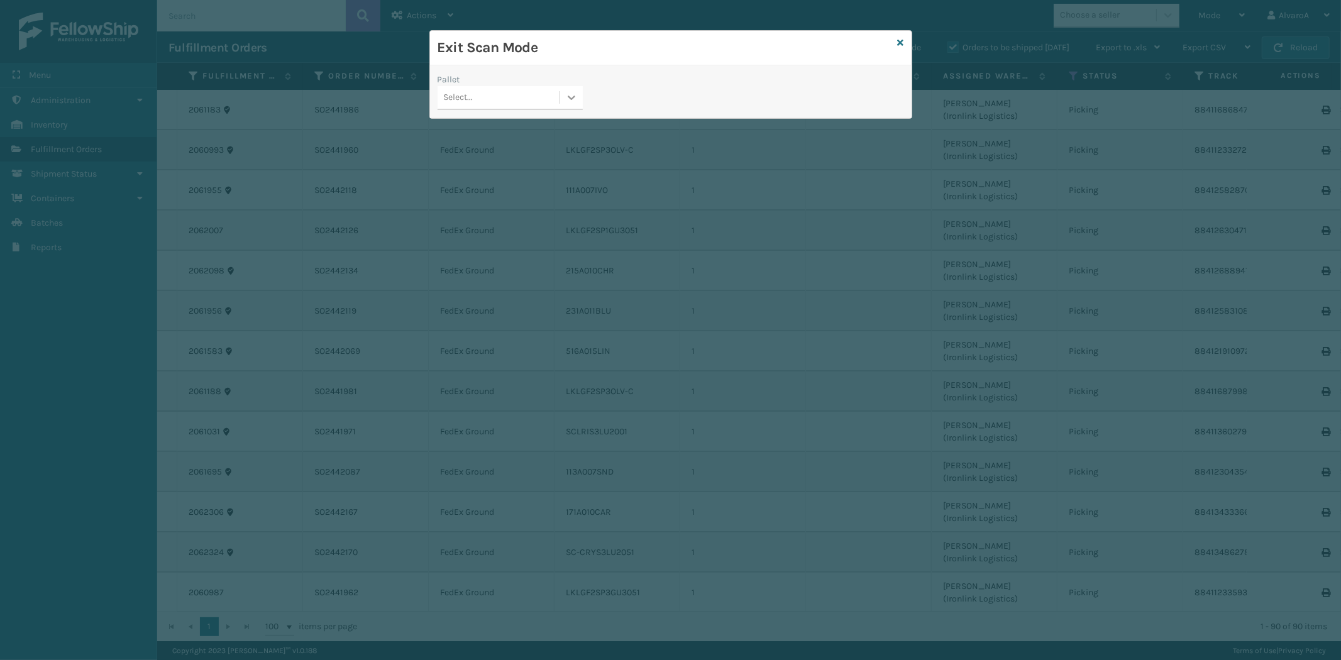
click at [580, 96] on div at bounding box center [571, 97] width 23 height 23
click at [506, 155] on div "FDXG-5S98AHDZMI" at bounding box center [510, 152] width 145 height 23
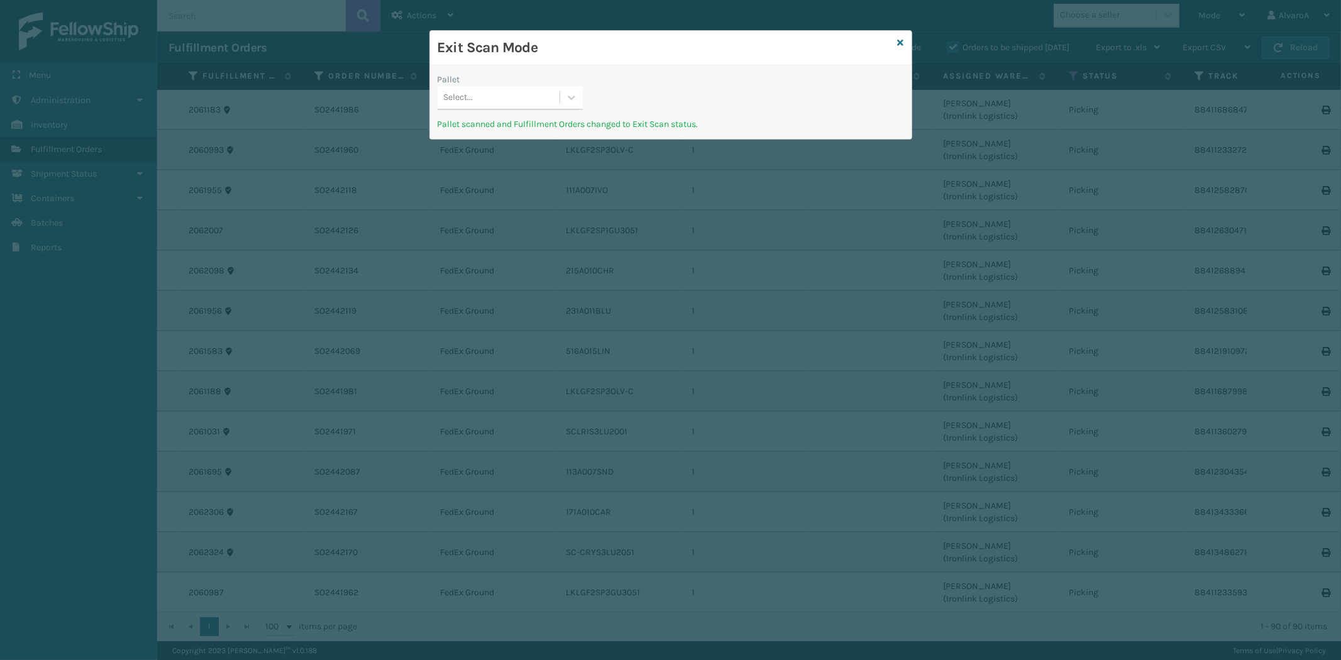
click at [906, 42] on div "Exit Scan Mode" at bounding box center [671, 48] width 482 height 35
click at [900, 42] on icon at bounding box center [901, 42] width 6 height 9
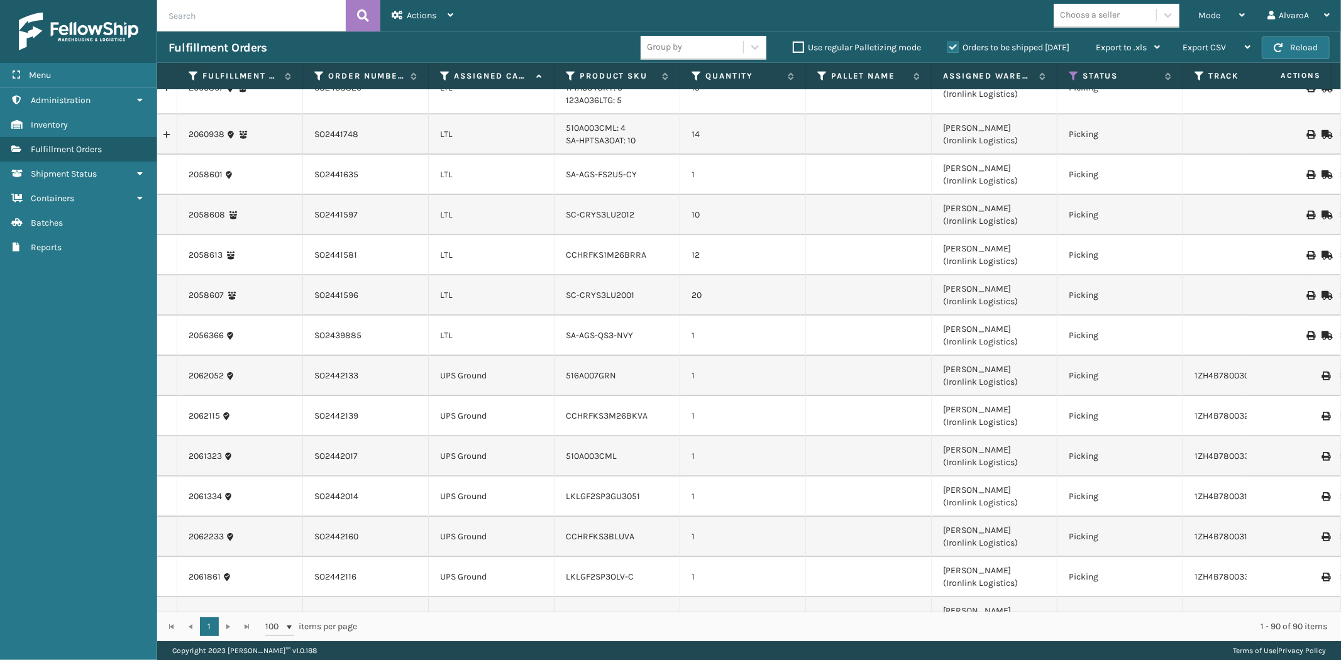
scroll to position [2865, 0]
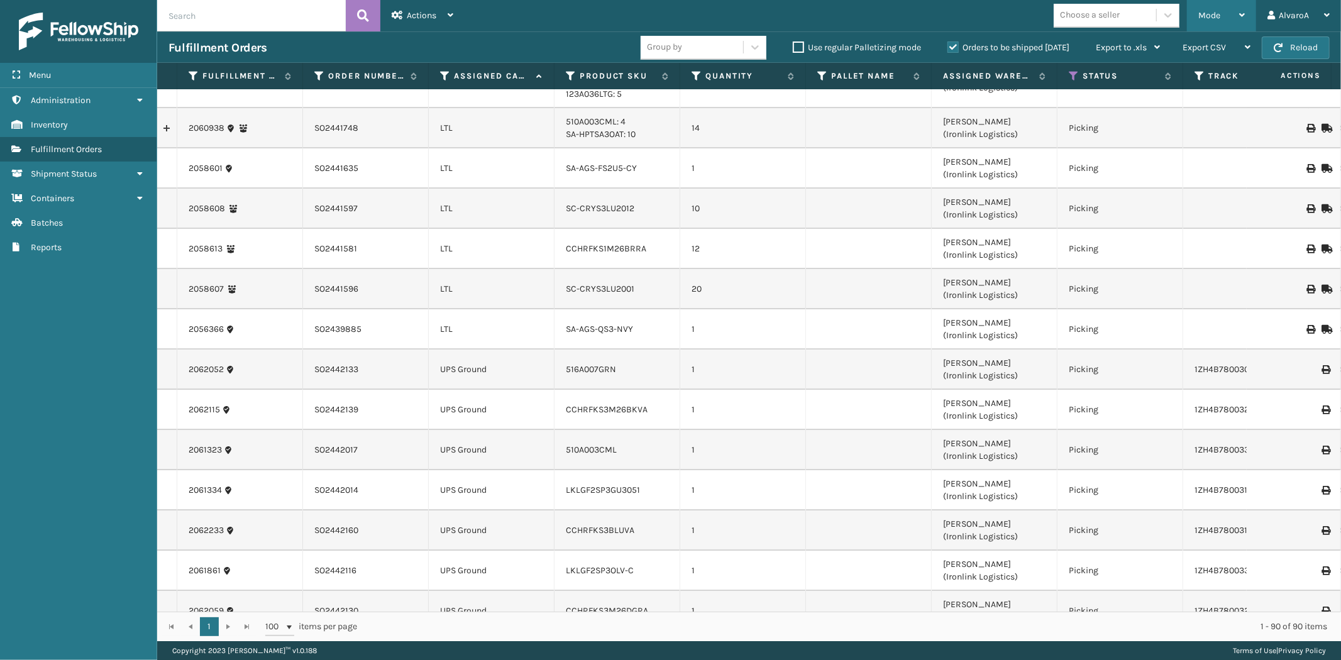
click at [1211, 9] on div "Mode" at bounding box center [1222, 15] width 47 height 31
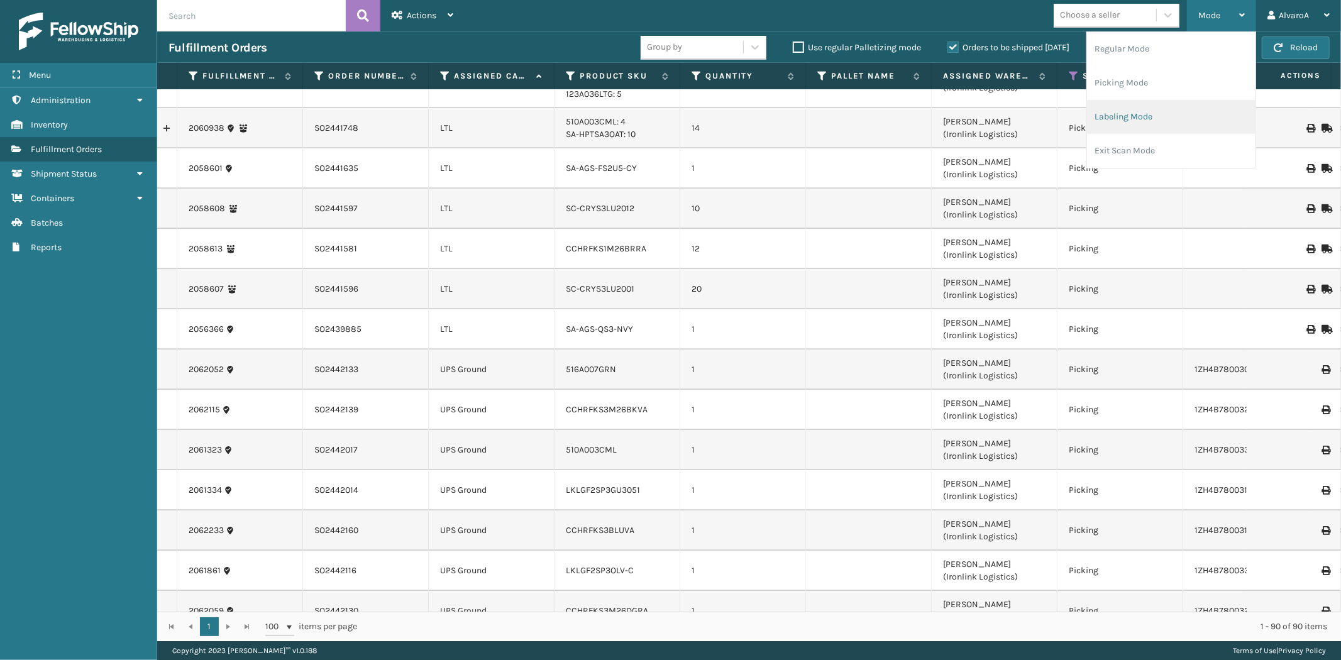
click at [1126, 117] on li "Labeling Mode" at bounding box center [1171, 117] width 169 height 34
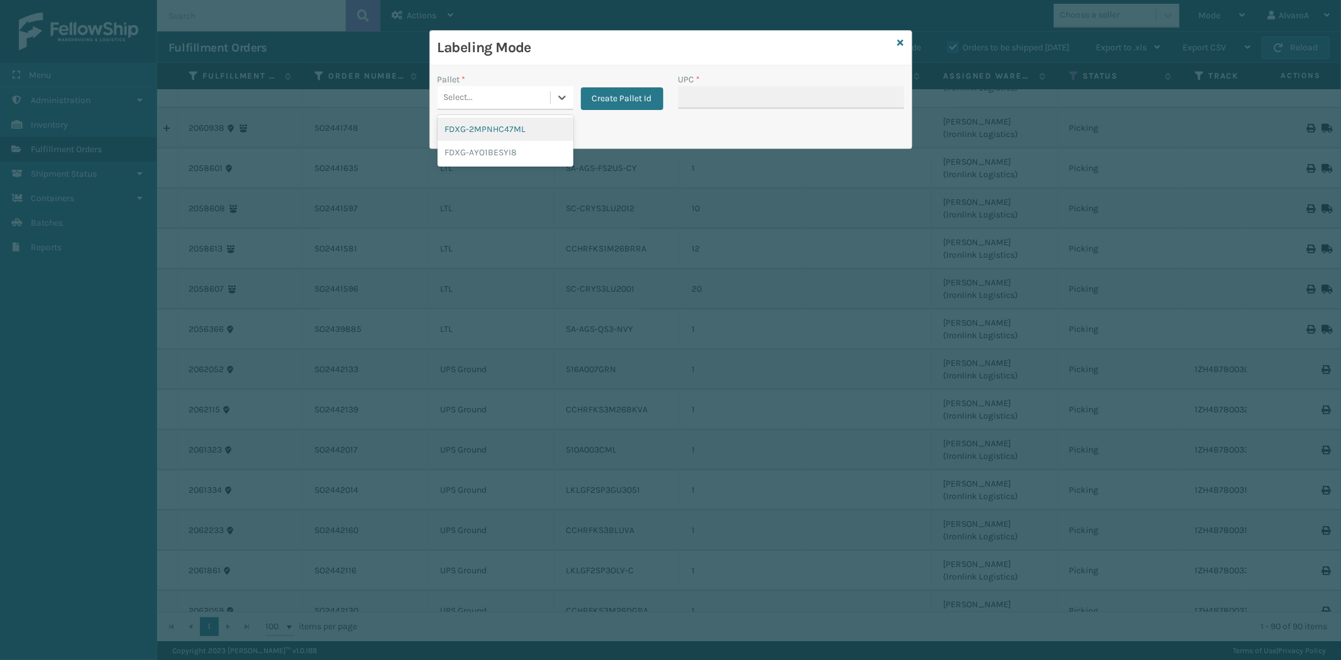
click at [548, 101] on div "Select..." at bounding box center [494, 97] width 113 height 21
click at [631, 104] on button "Create Pallet Id" at bounding box center [622, 98] width 82 height 23
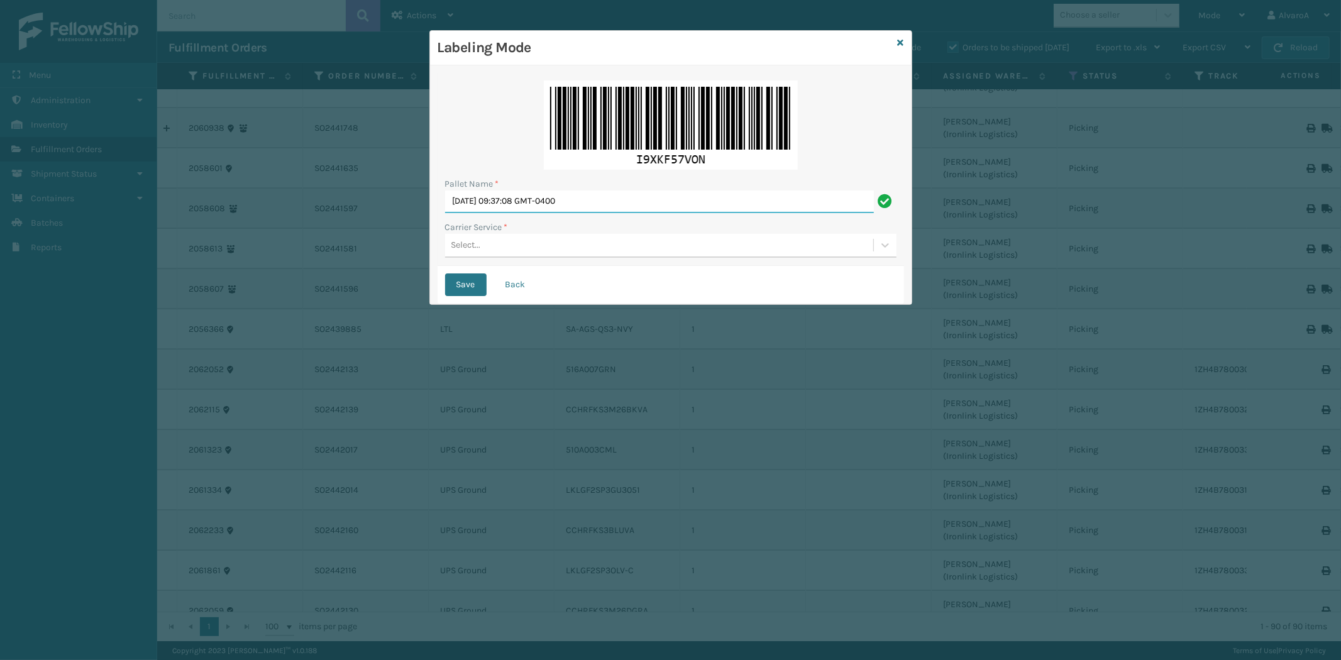
drag, startPoint x: 638, startPoint y: 193, endPoint x: 284, endPoint y: 298, distance: 369.9
click at [296, 275] on div "Labeling Mode Pallet Name * [DATE] 09:37:08 GMT-0400 Carrier Service * Select..…" at bounding box center [670, 330] width 1341 height 660
type input "LPN 506866"
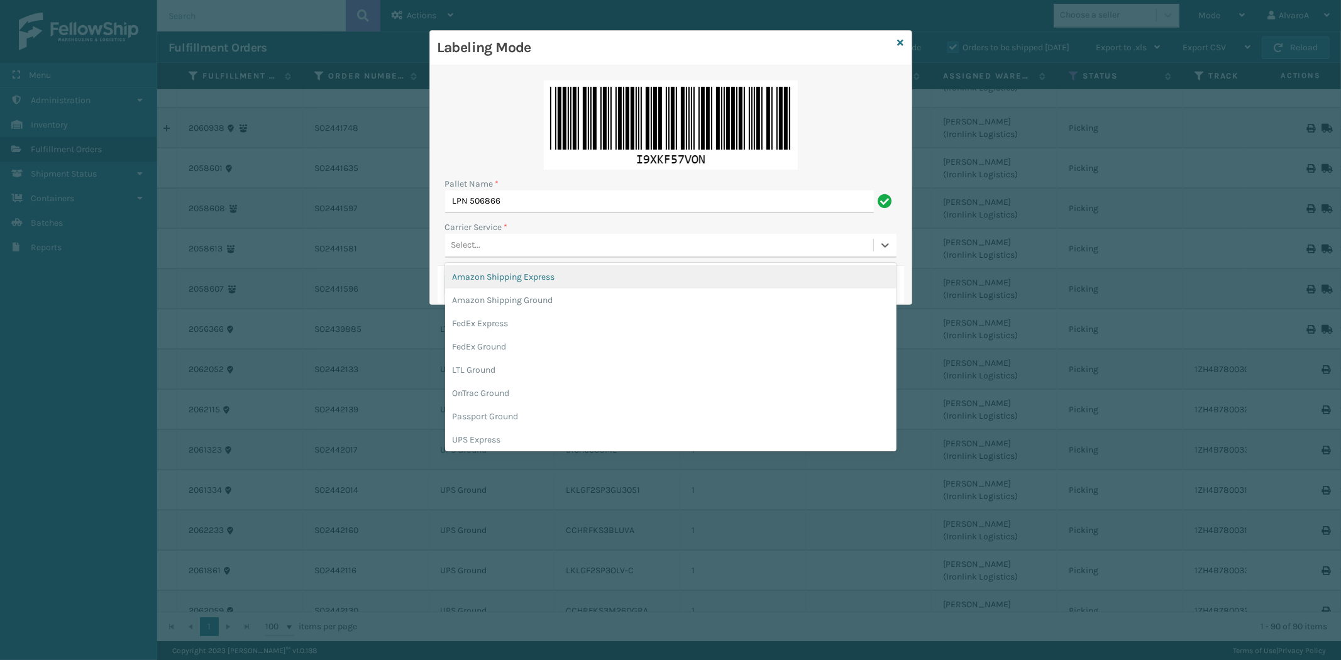
click at [466, 252] on div "Select..." at bounding box center [467, 245] width 30 height 13
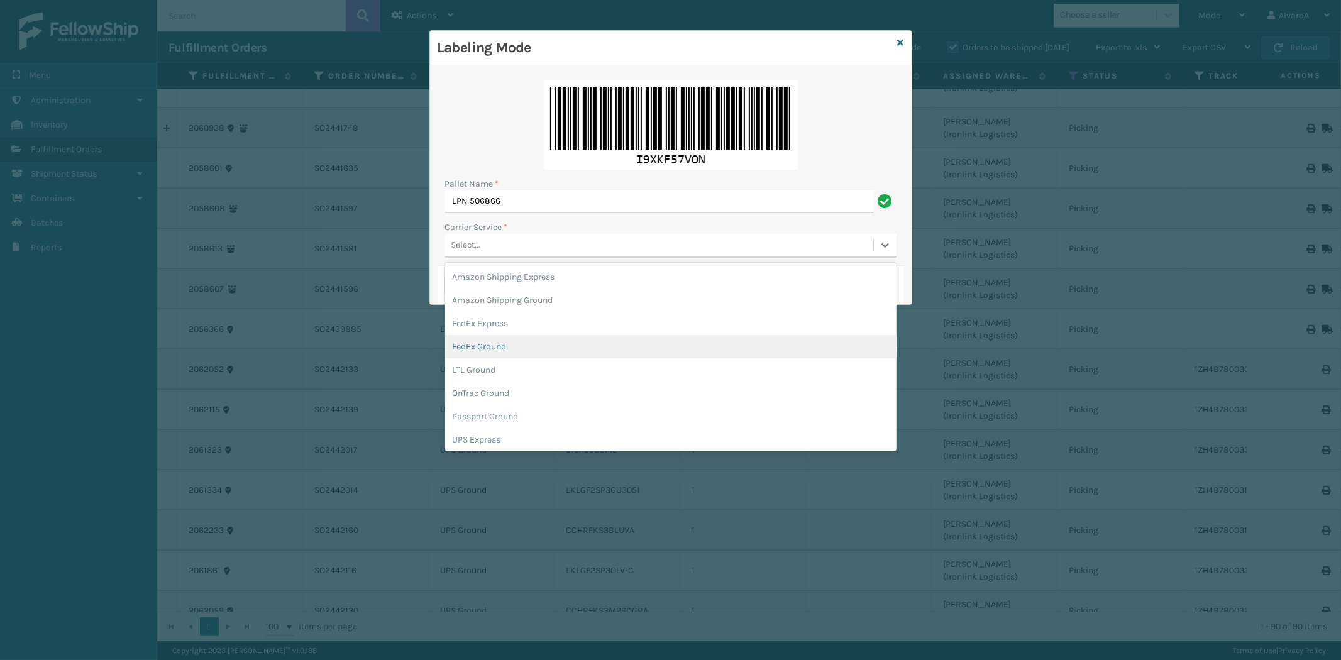
drag, startPoint x: 501, startPoint y: 351, endPoint x: 500, endPoint y: 338, distance: 13.2
click at [501, 351] on div "FedEx Ground" at bounding box center [671, 346] width 452 height 23
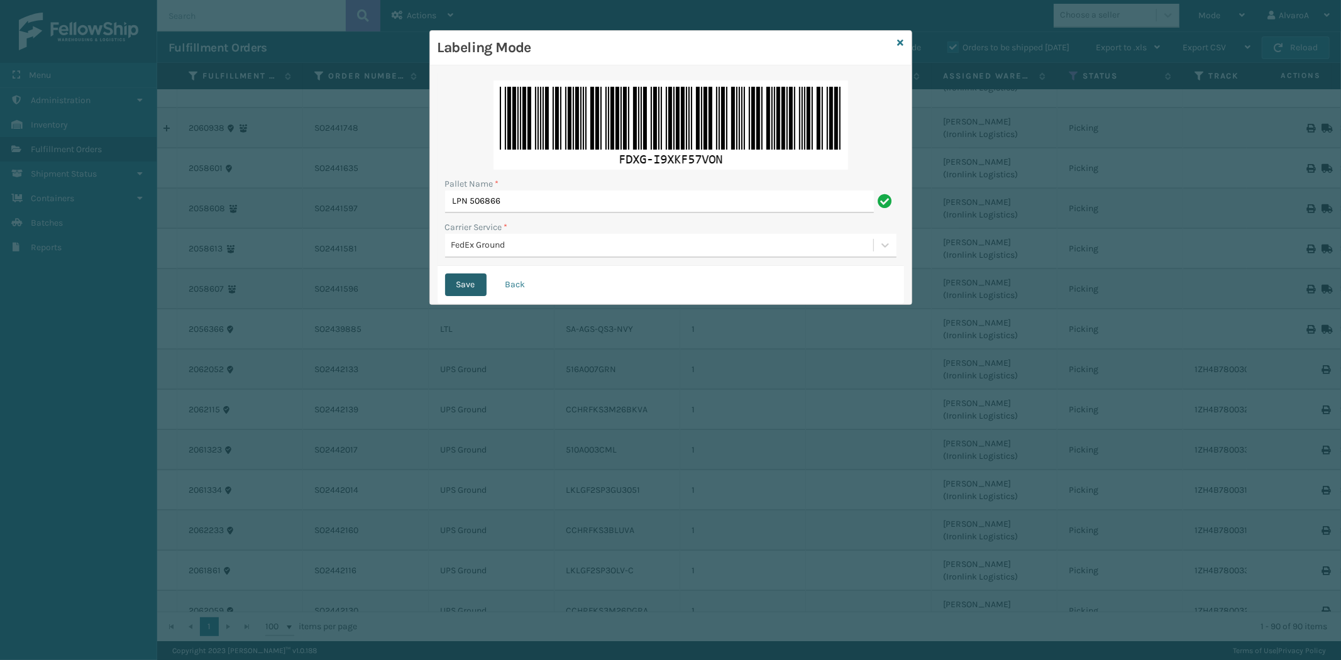
click at [454, 285] on button "Save" at bounding box center [466, 285] width 42 height 23
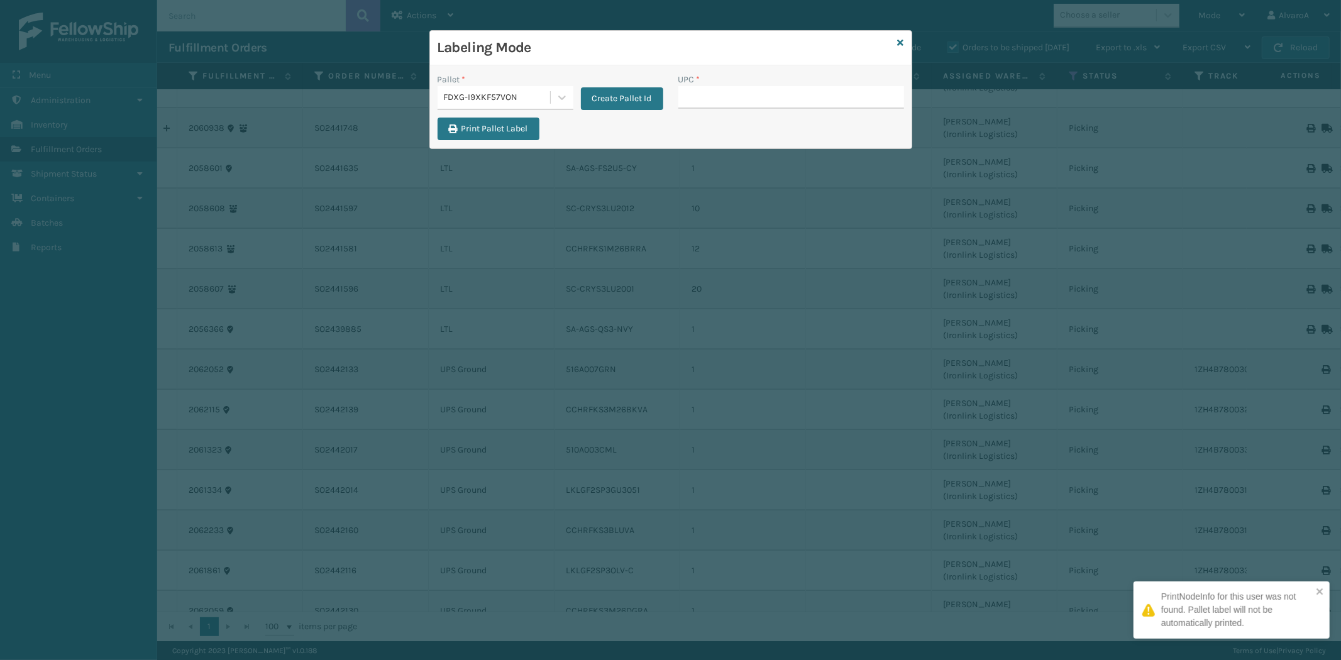
click at [743, 104] on input "UPC *" at bounding box center [792, 97] width 226 height 23
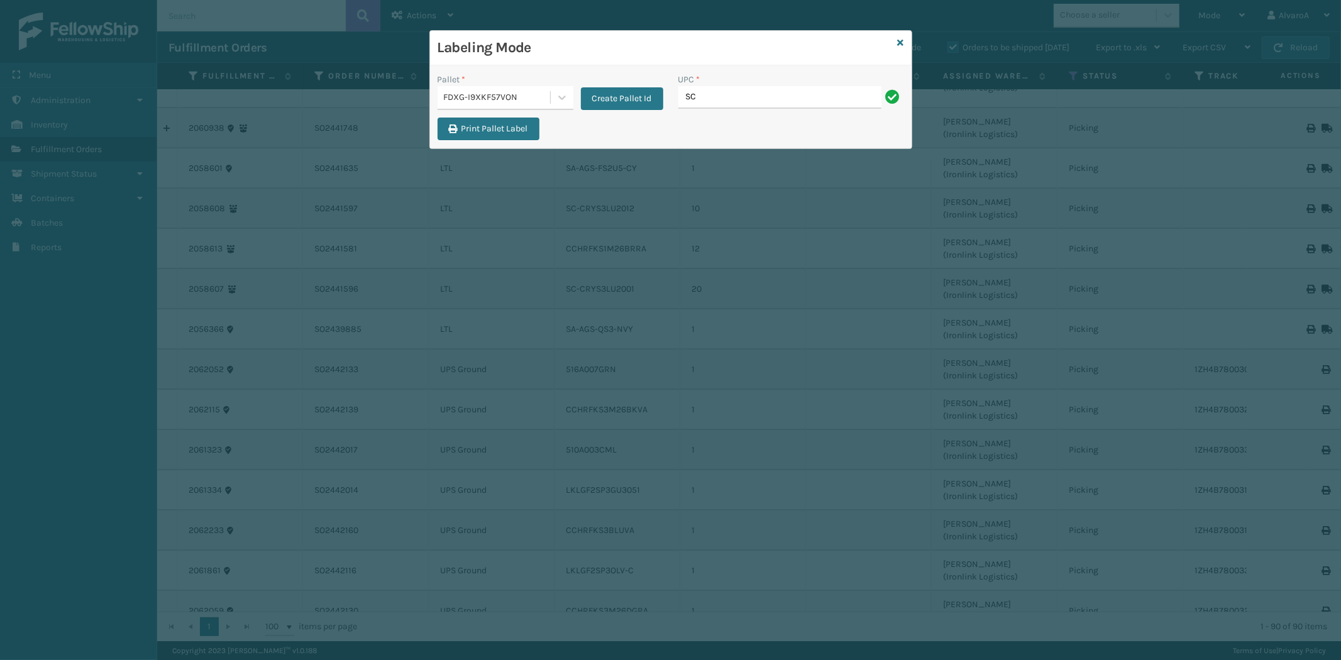
type input "SC-CRYS3LU2001"
type input "516A007TPE"
type input "215A012BLU"
type input "215A010CHR"
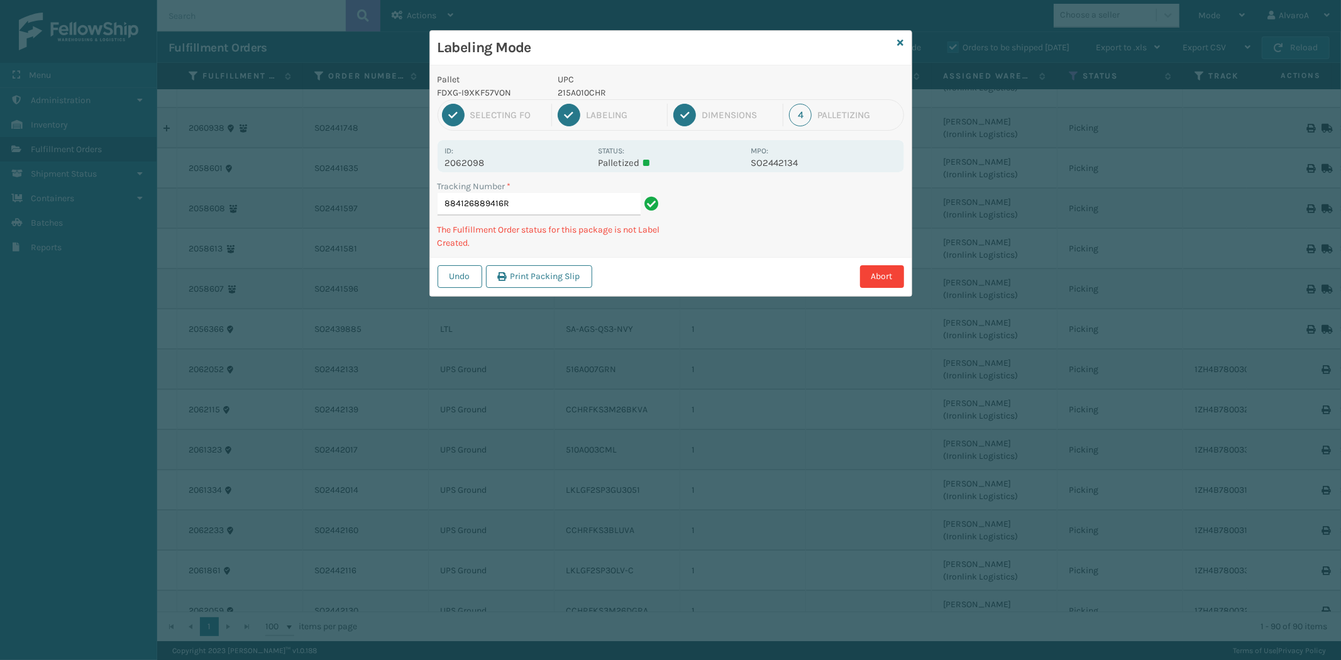
type input "884126889416"
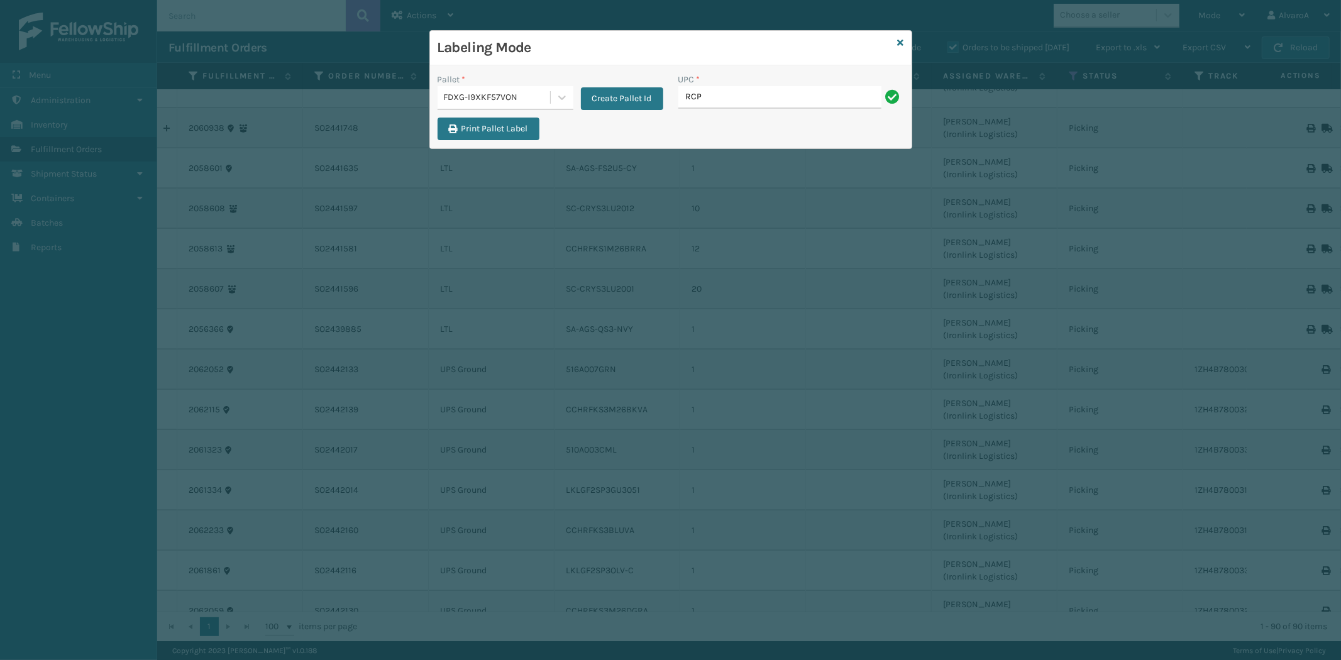
type input "RCPSDM2616"
type input "516A015LIN"
type input "CCHRFKS2BGEVA"
type input "RR-PRK1CM2045"
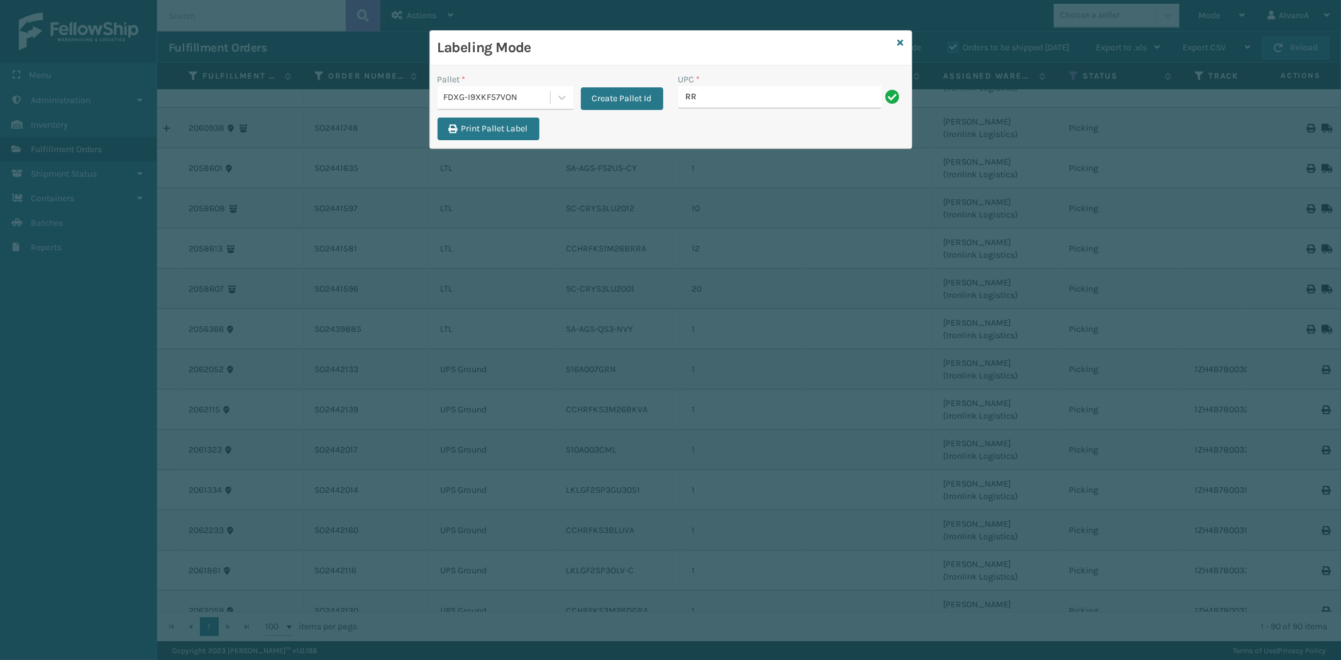
type input "RR-PRK1CM2045"
type input "SC-CRYS3LU2051"
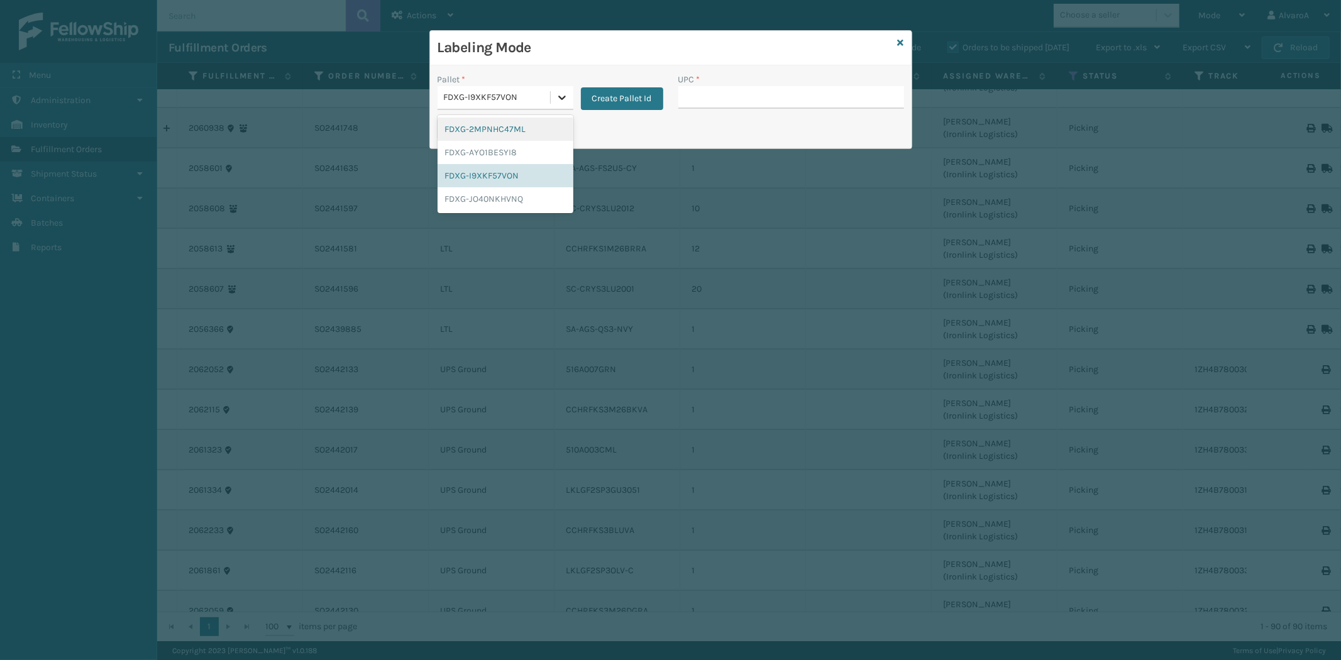
click at [568, 86] on div at bounding box center [562, 97] width 23 height 23
click at [520, 174] on div "FDXG-I9XKF57VON" at bounding box center [506, 175] width 136 height 23
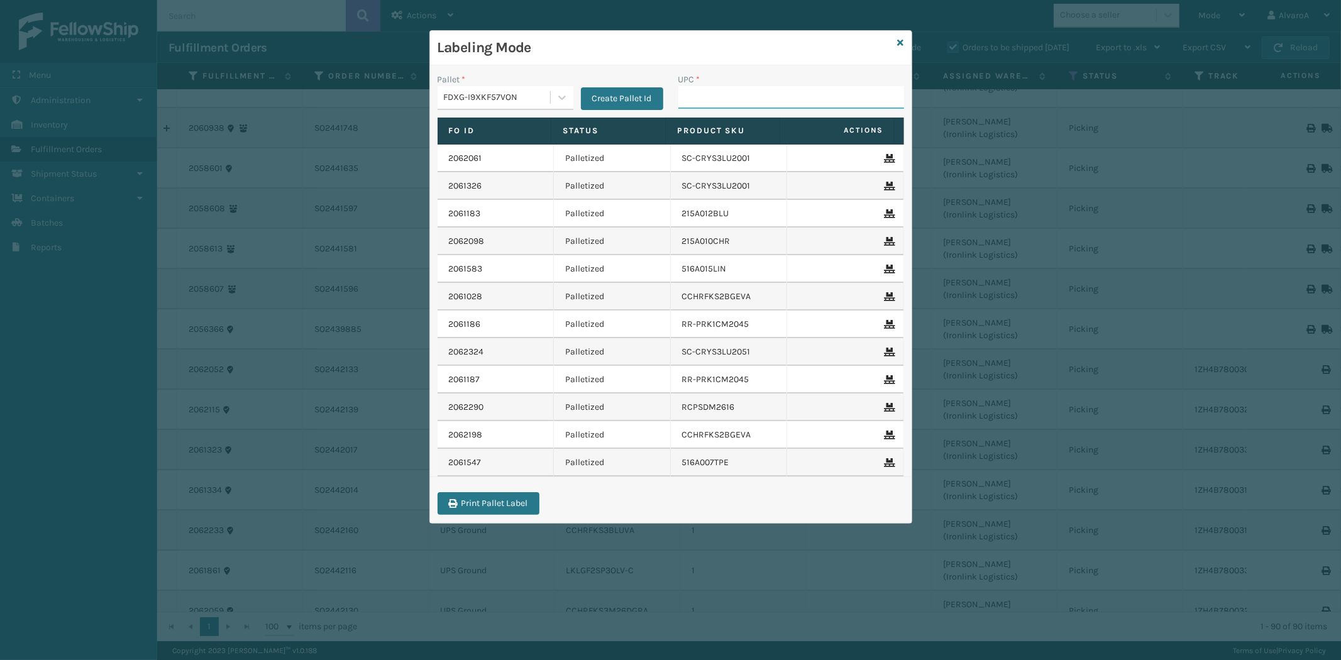
click at [687, 103] on input "UPC *" at bounding box center [792, 97] width 226 height 23
type input "SC-CRYS3LU2051"
type input "SCLRIS3LU2001"
type input "LKLGF2SP1GU3051"
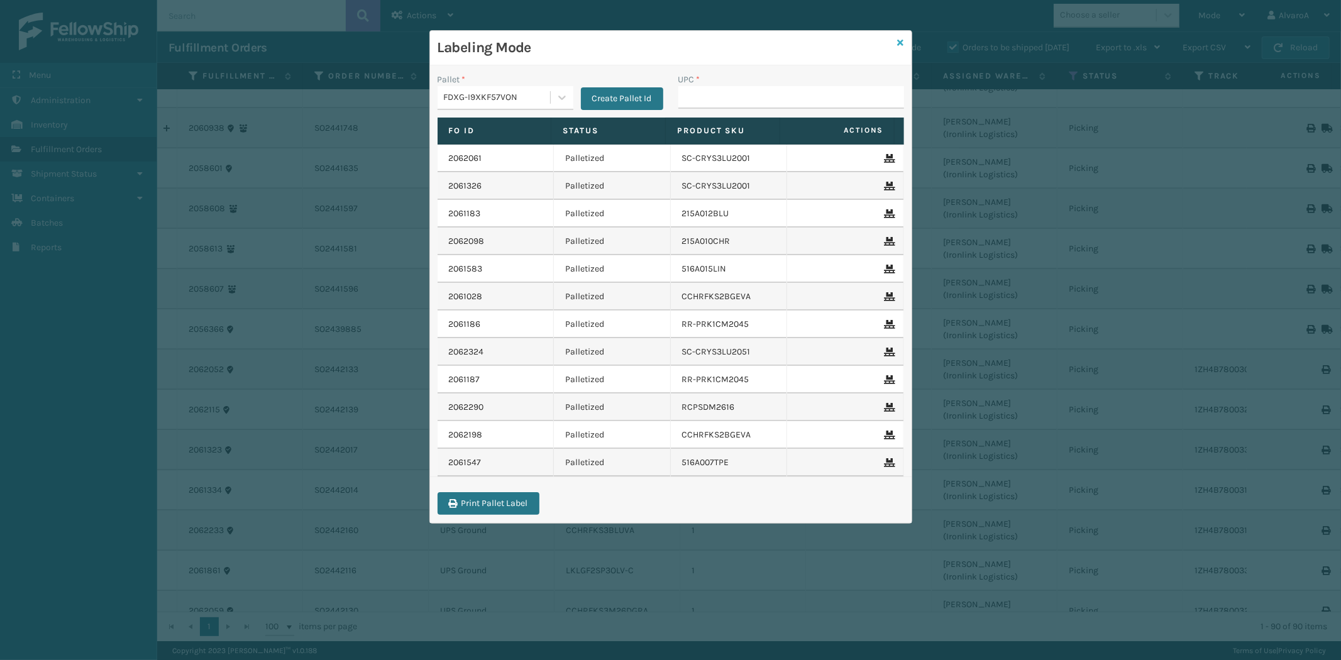
click at [899, 43] on icon at bounding box center [901, 42] width 6 height 9
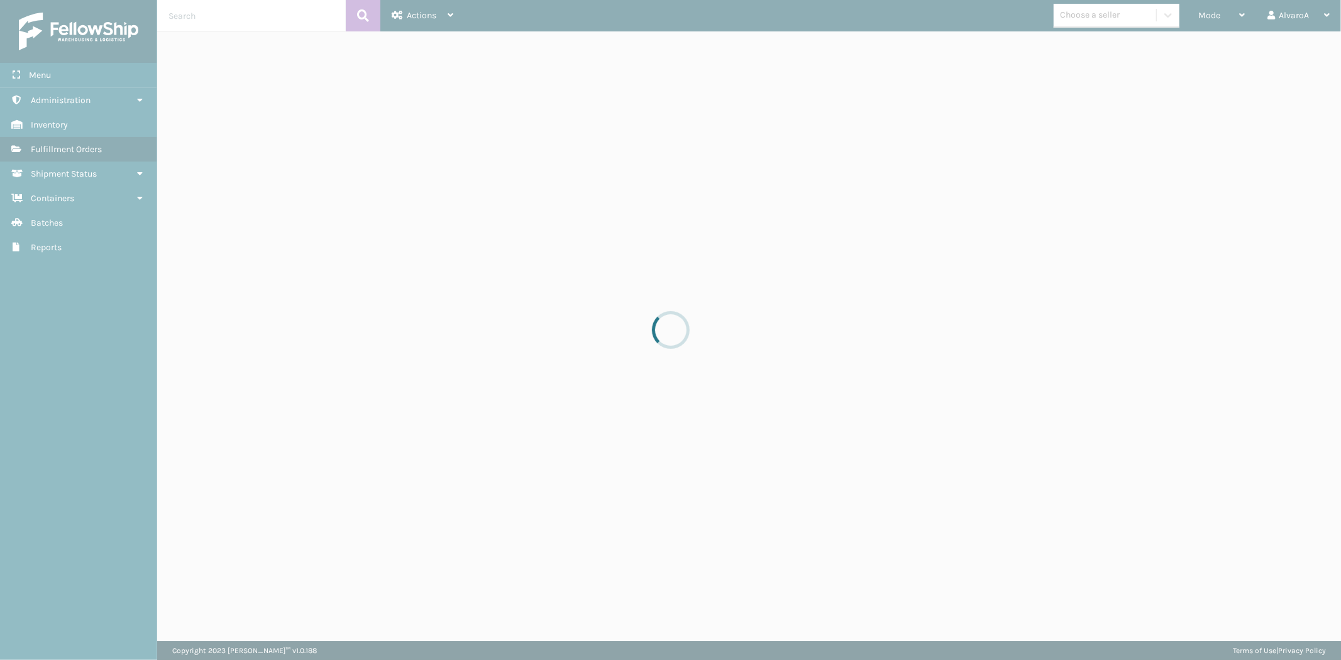
click at [1206, 18] on span "Mode" at bounding box center [1210, 15] width 22 height 11
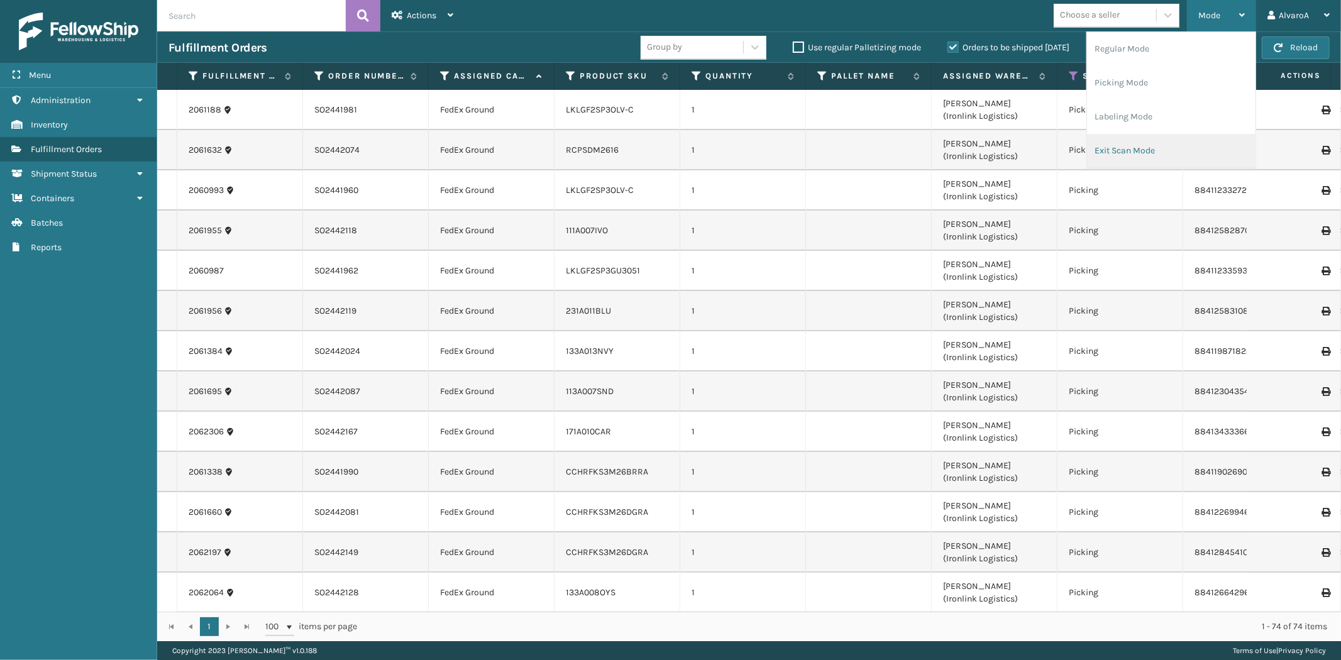
click at [1113, 148] on li "Exit Scan Mode" at bounding box center [1171, 151] width 169 height 34
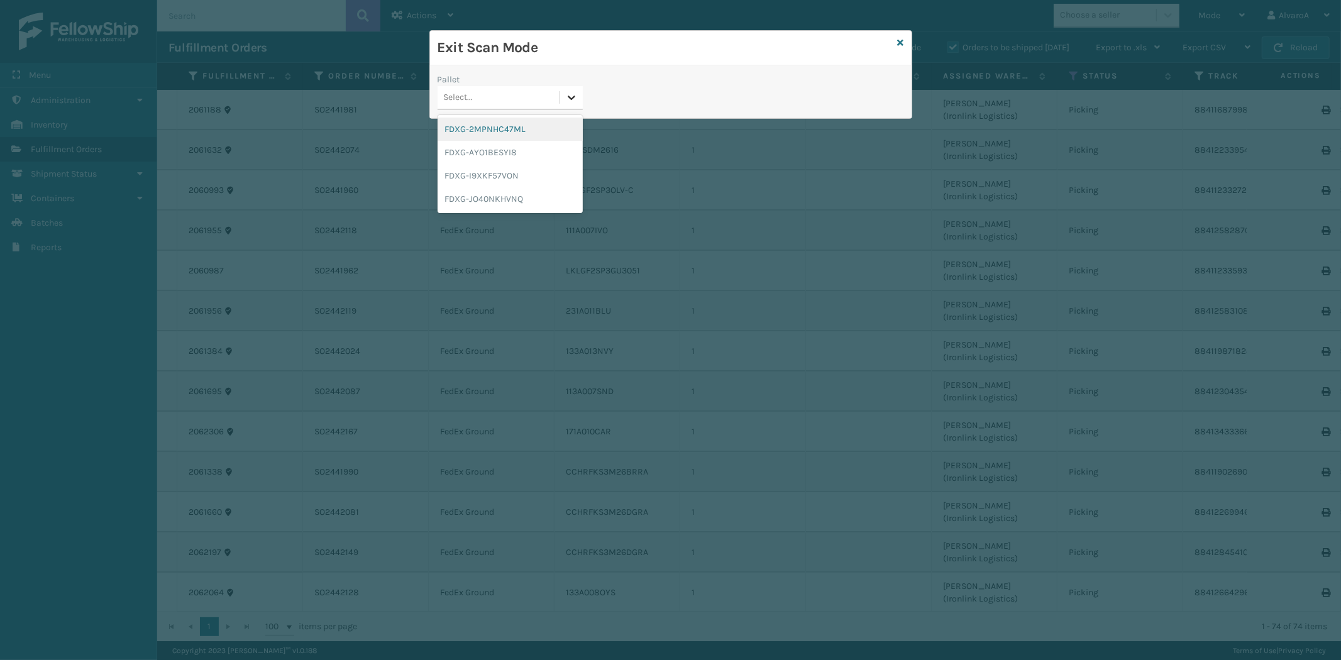
click at [570, 99] on icon at bounding box center [571, 97] width 13 height 13
click at [494, 170] on div "FDXG-I9XKF57VON" at bounding box center [510, 175] width 145 height 23
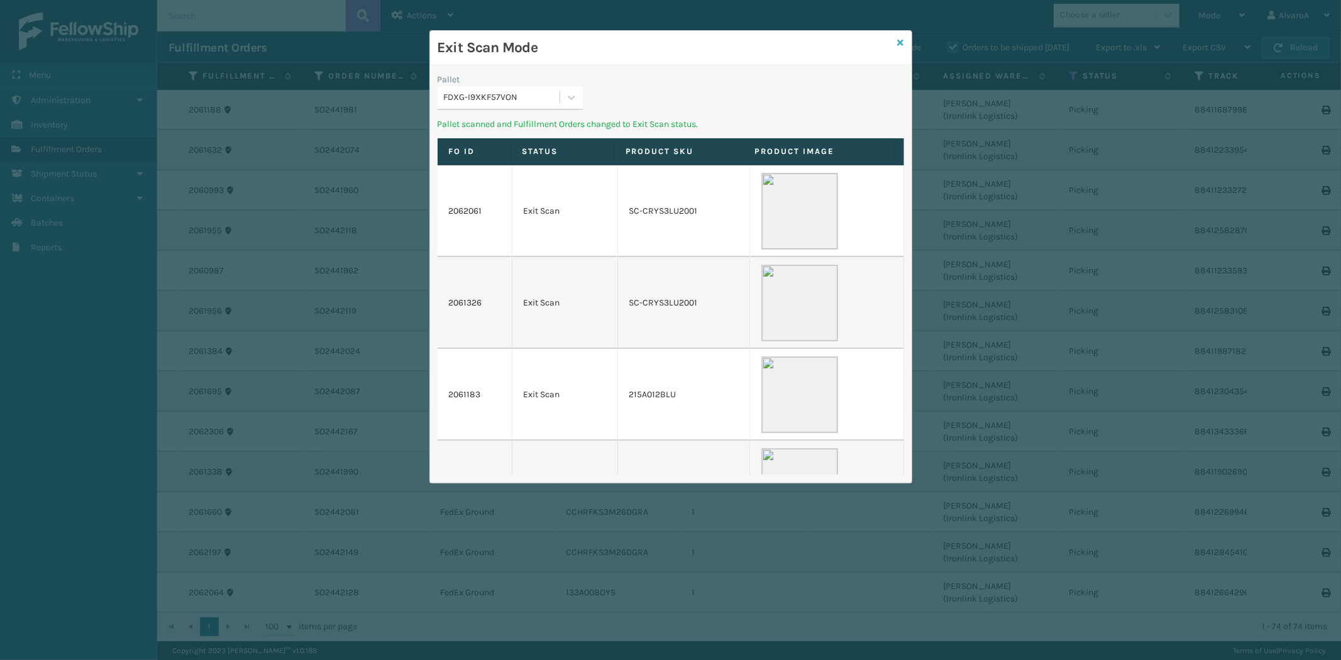
click at [902, 43] on icon at bounding box center [901, 42] width 6 height 9
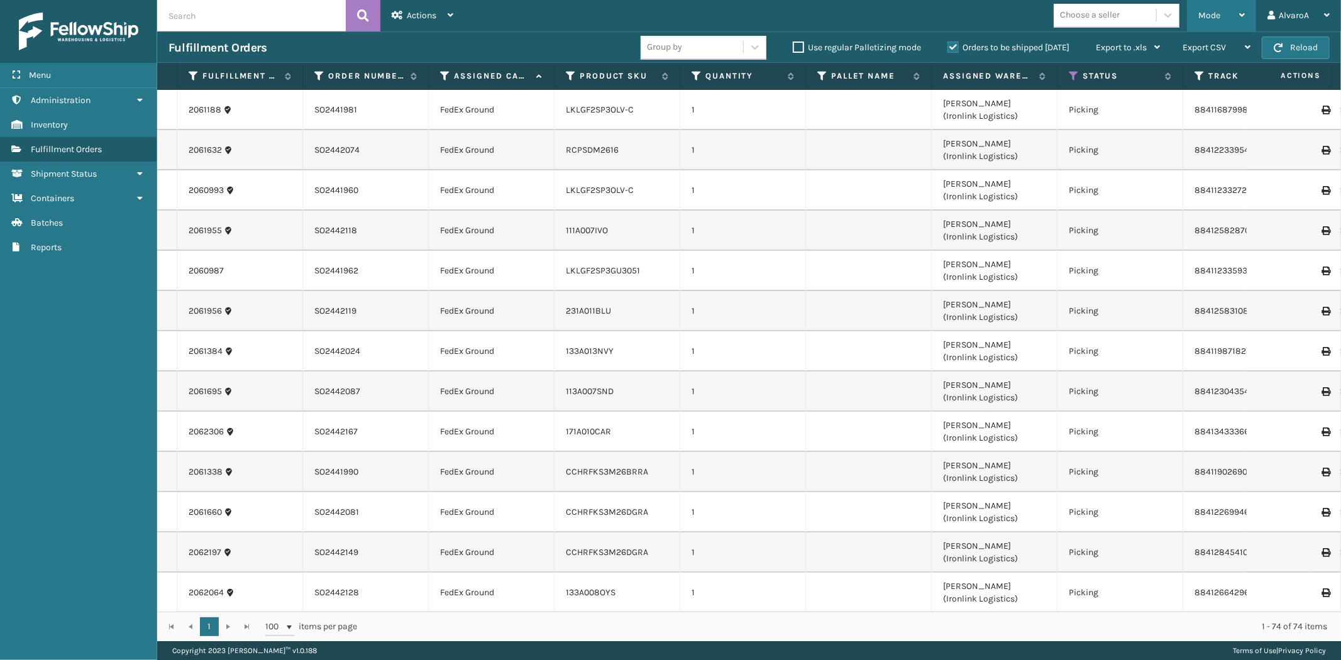
click at [1231, 8] on div "Mode" at bounding box center [1222, 15] width 47 height 31
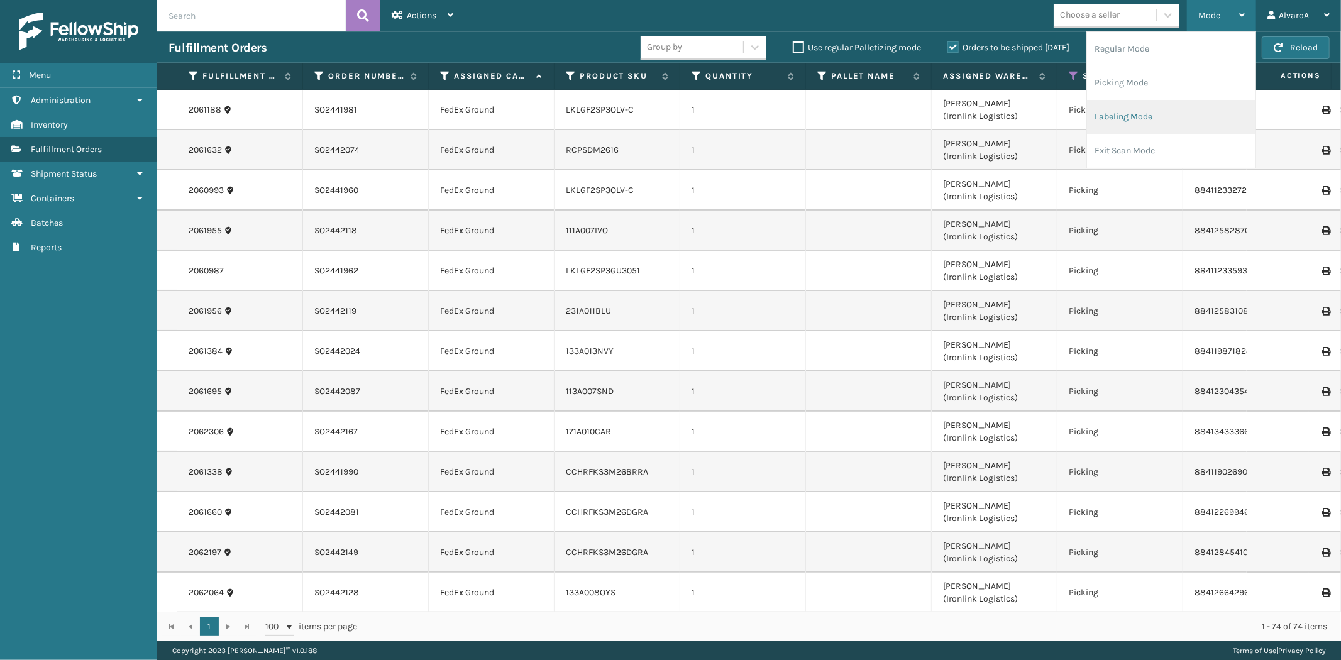
click at [1134, 109] on li "Labeling Mode" at bounding box center [1171, 117] width 169 height 34
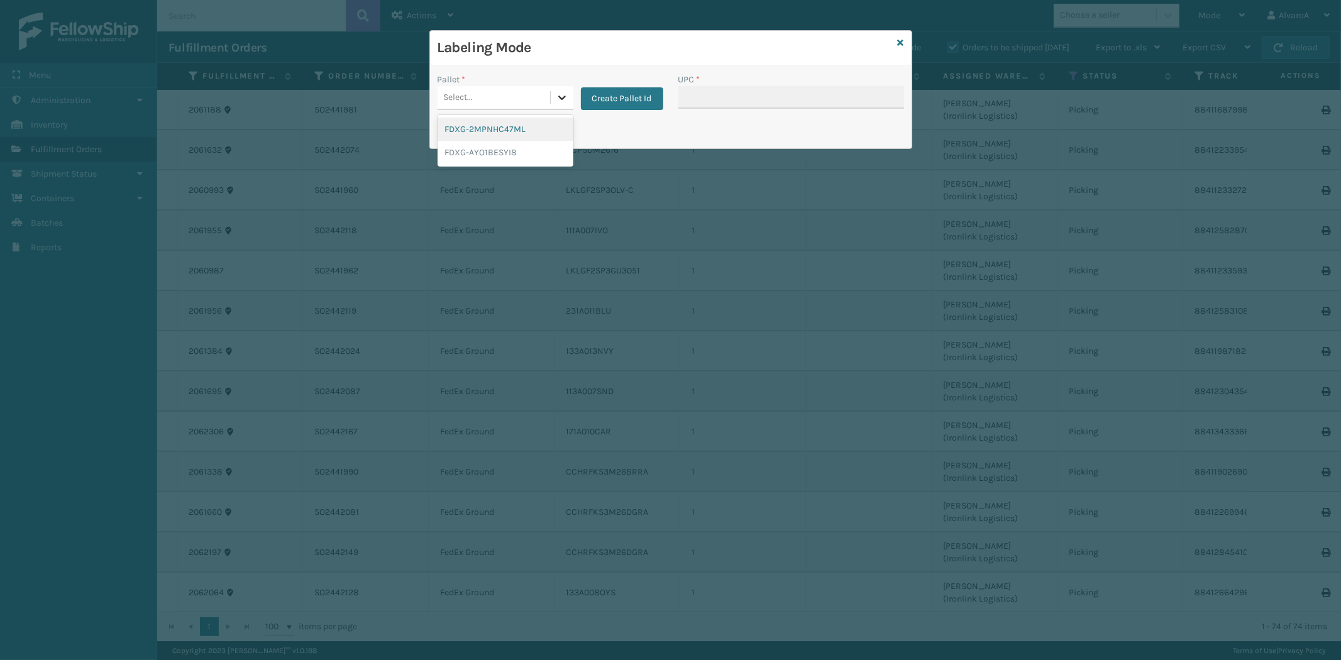
click at [560, 91] on icon at bounding box center [562, 97] width 13 height 13
click at [604, 99] on button "Create Pallet Id" at bounding box center [622, 98] width 82 height 23
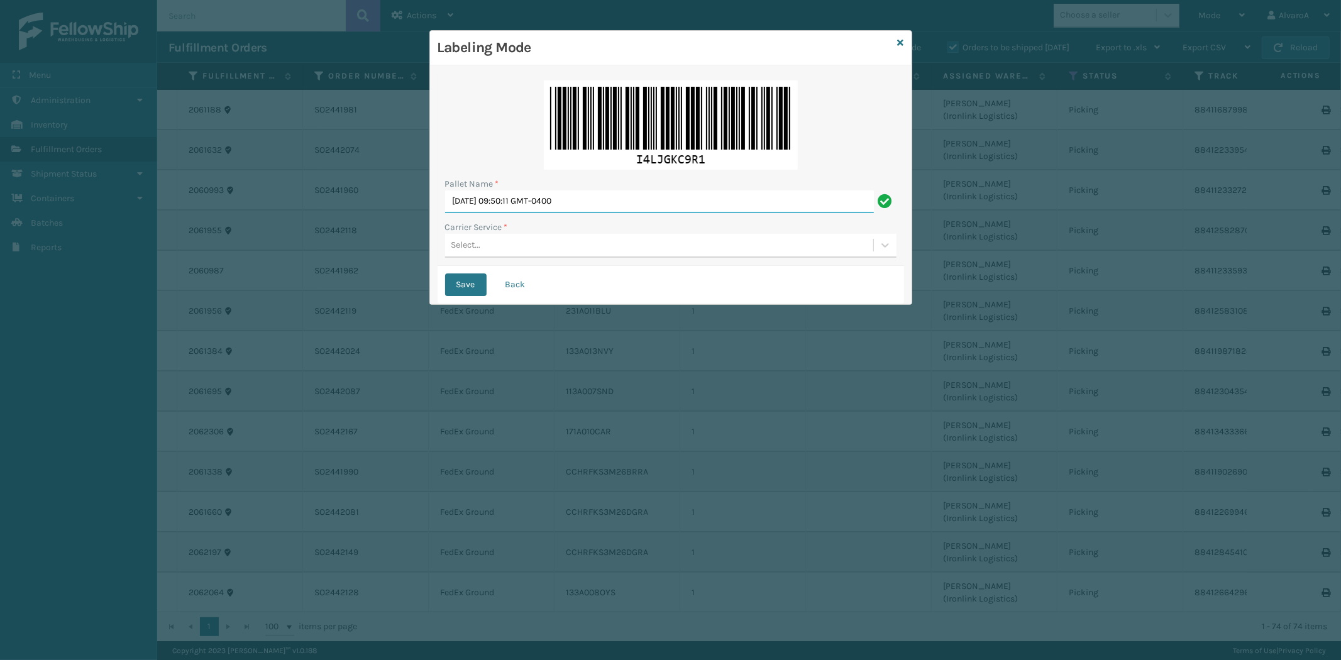
drag, startPoint x: 605, startPoint y: 208, endPoint x: 63, endPoint y: 311, distance: 551.8
click at [110, 304] on div "Labeling Mode Pallet Name * [DATE] 09:50:11 GMT-0400 Carrier Service * Select..…" at bounding box center [670, 330] width 1341 height 660
type input "LPN 483189"
click at [448, 246] on div "Select..." at bounding box center [659, 245] width 428 height 21
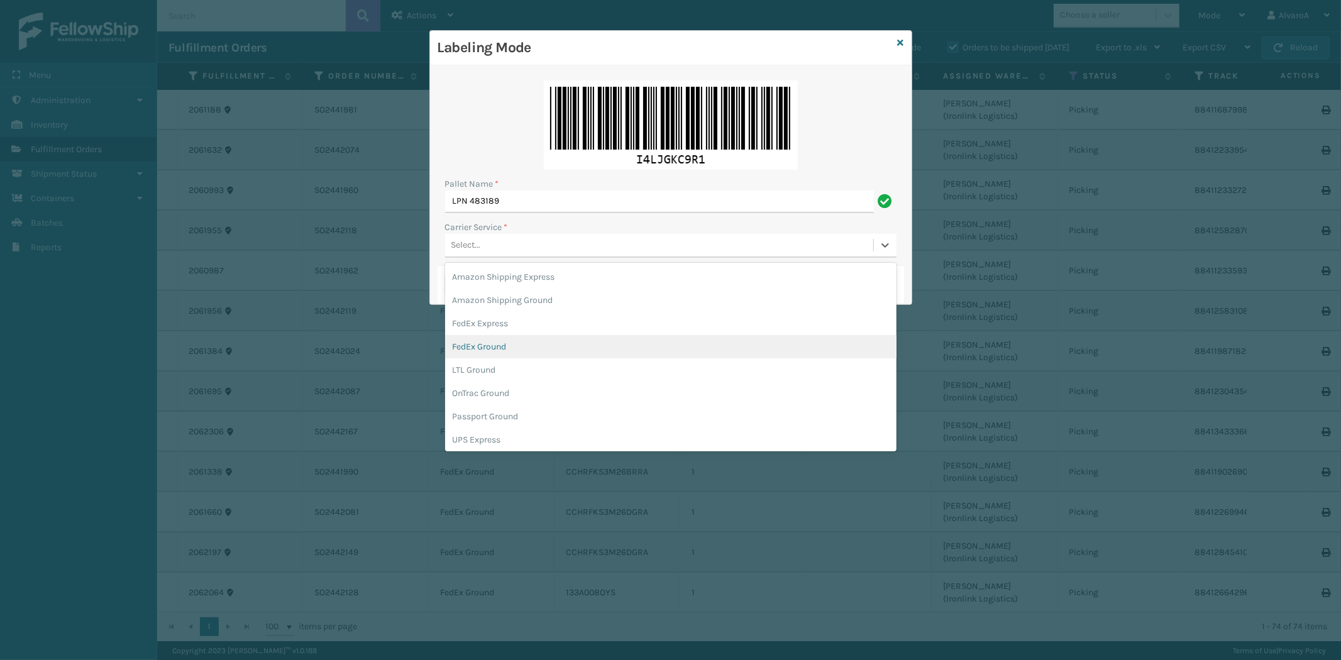
click at [469, 341] on div "FedEx Ground" at bounding box center [671, 346] width 452 height 23
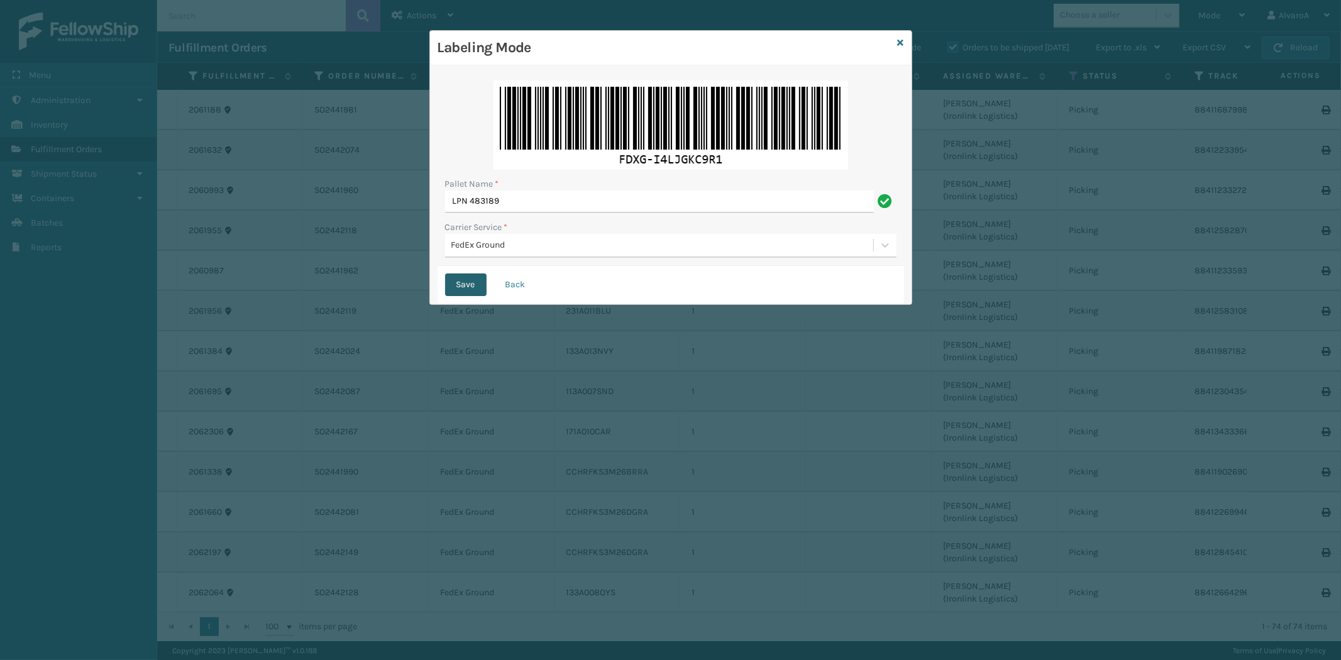
click at [470, 285] on button "Save" at bounding box center [466, 285] width 42 height 23
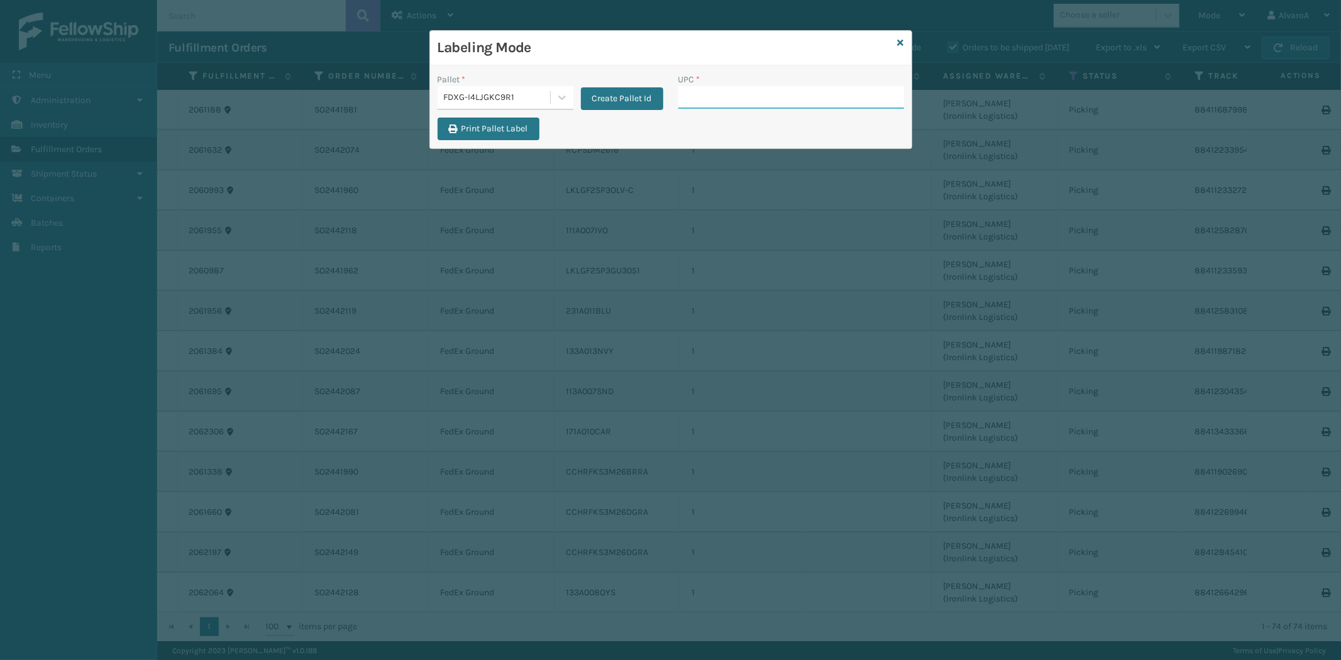
paste input "113A007SND"
type input "113A007SND"
type input "111A012FLX"
type input "LSHRFS3CP3003R"
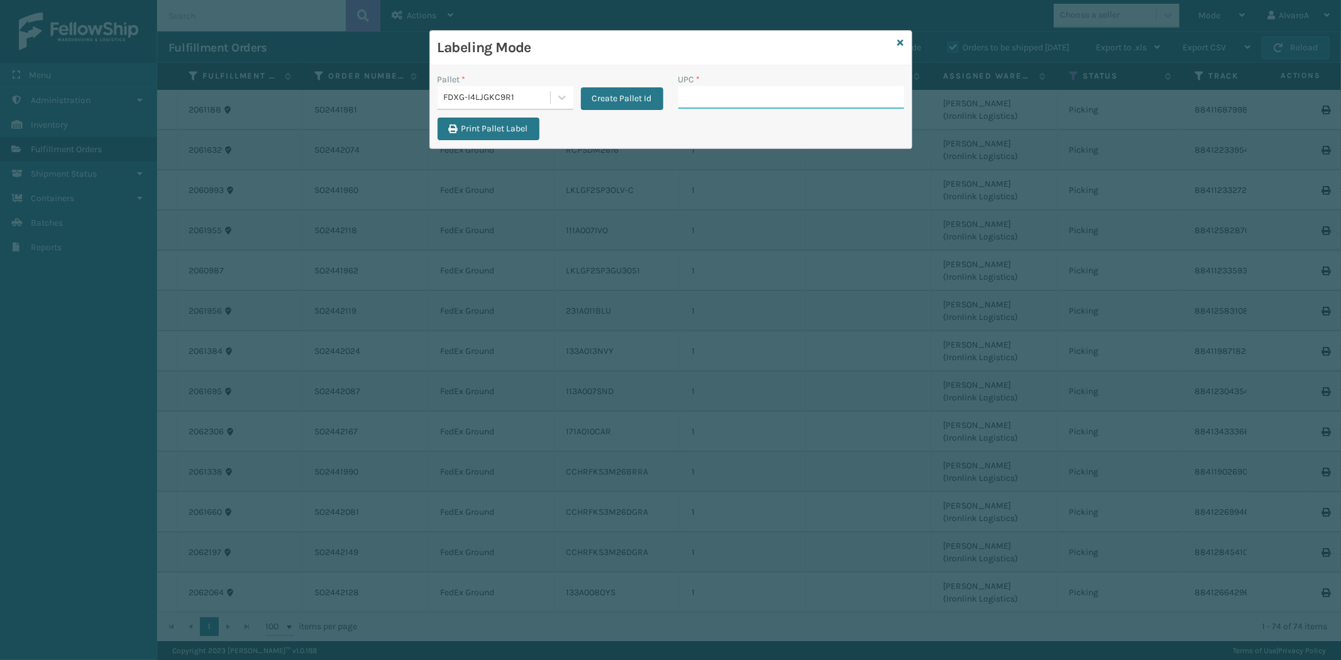
paste input "133A008OYS"
type input "133A008OYS"
paste input "CCHRFKS3M26BRRA"
type input "CCHRFKS3M26BRRA"
paste input "LKLGF2SP3GU3051"
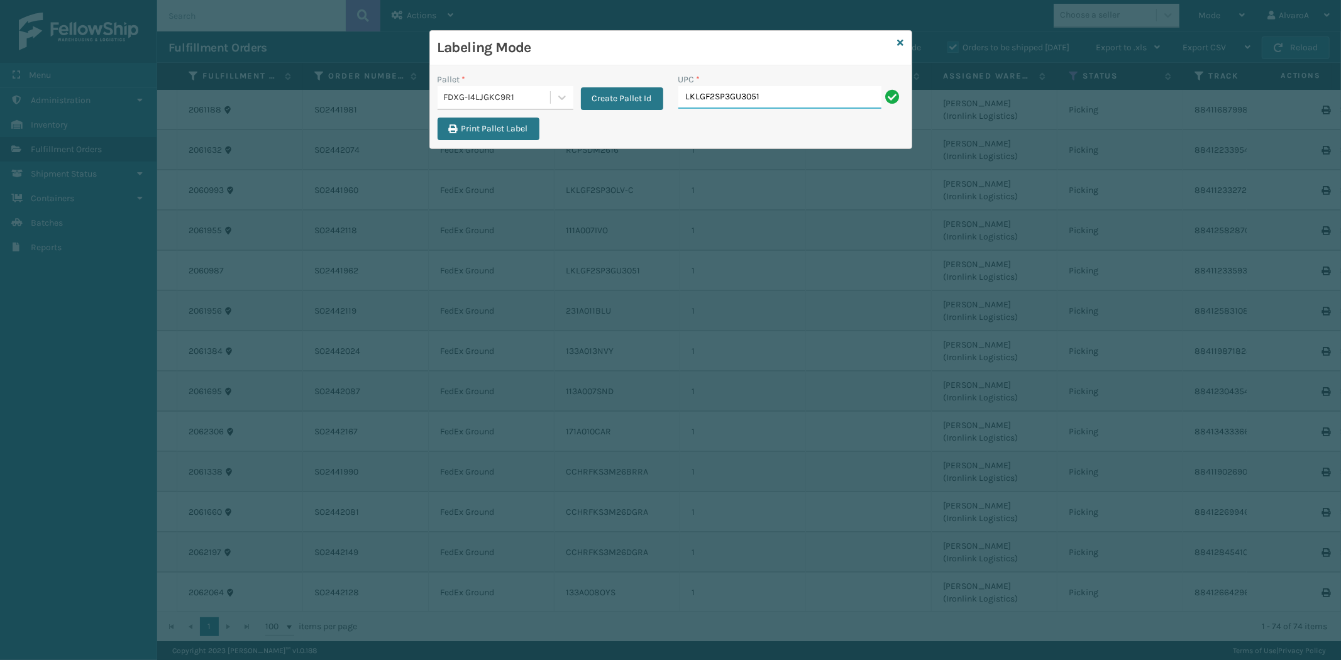
type input "LKLGF2SP3GU3051"
paste input "133A013NVY"
type input "133A013NVY"
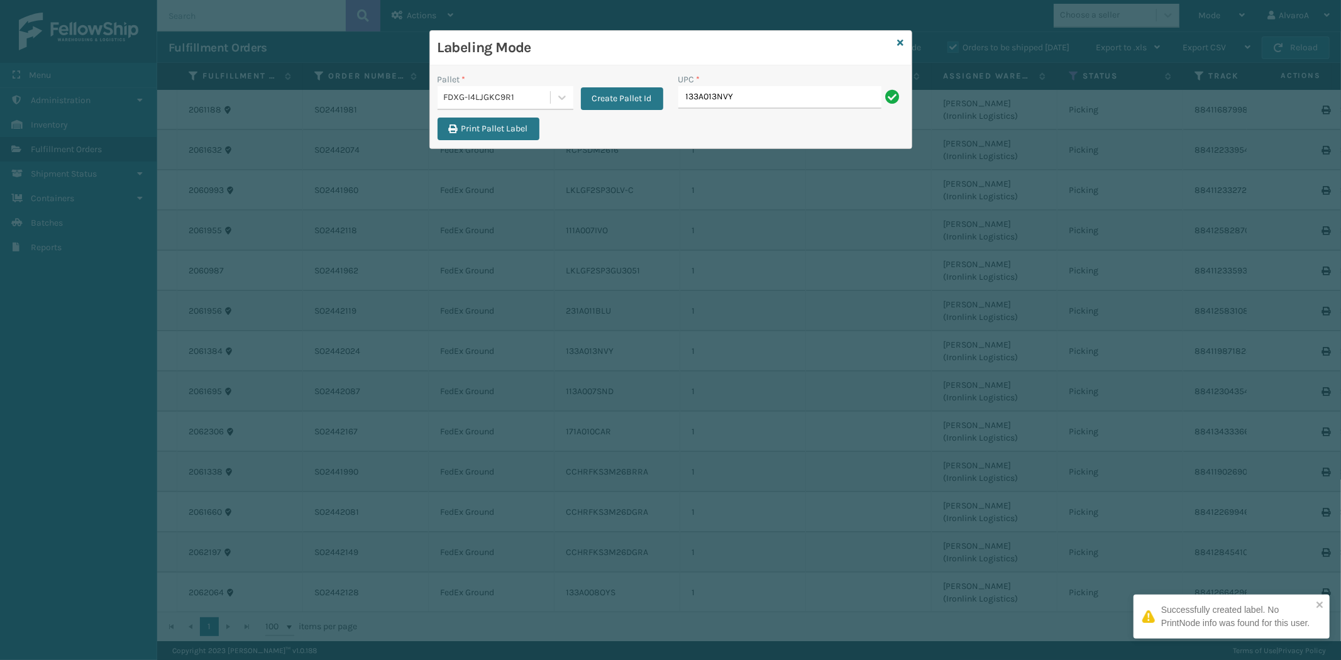
type input "133A013NVY"
click at [569, 91] on div at bounding box center [562, 97] width 23 height 23
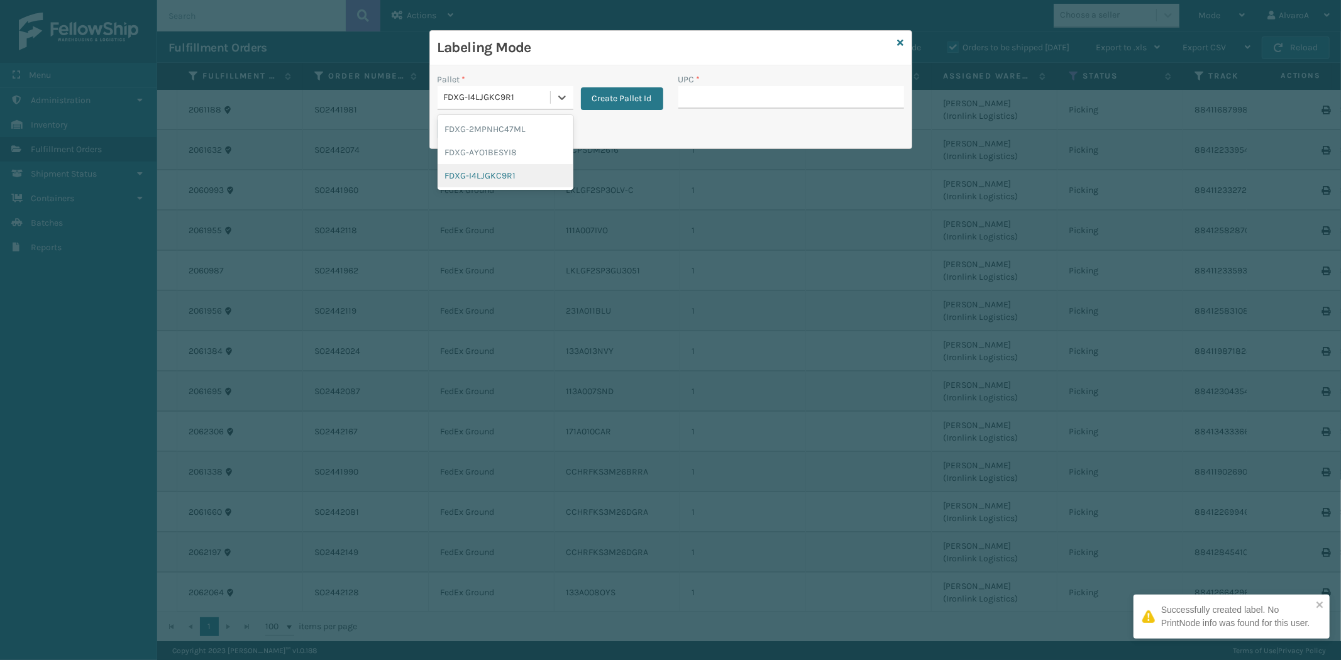
click at [468, 174] on div "FDXG-I4LJGKC9R1" at bounding box center [506, 175] width 136 height 23
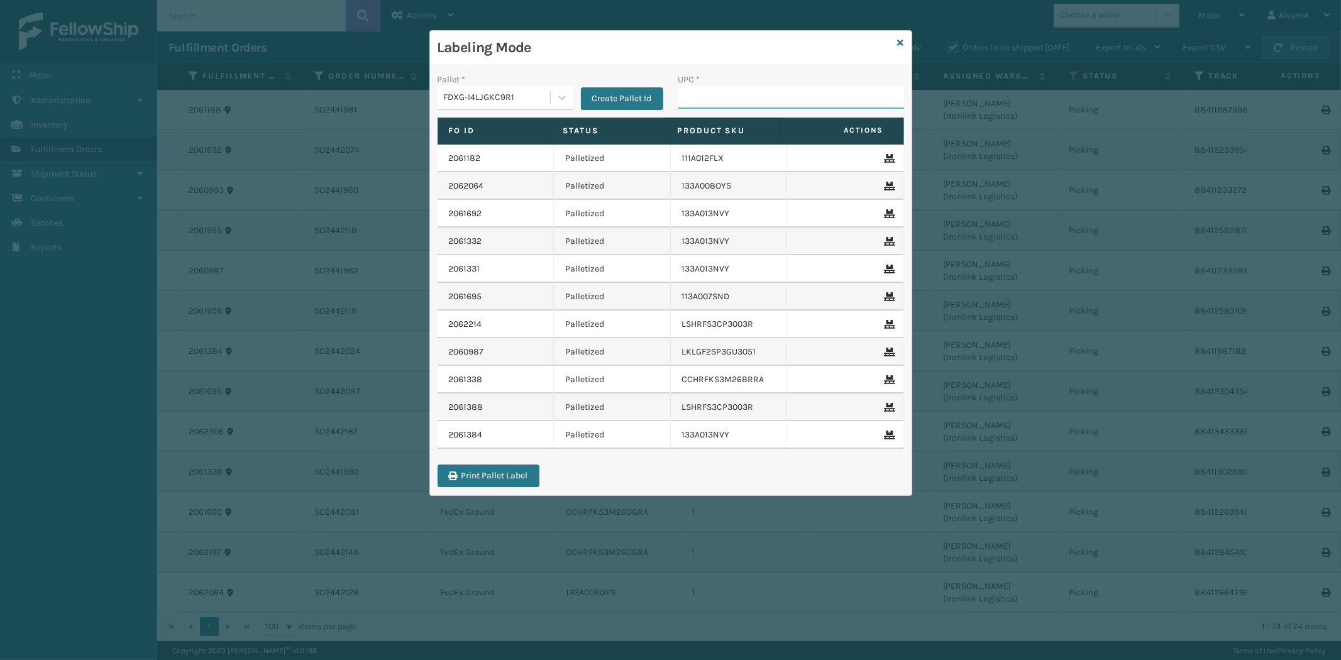
click at [715, 103] on input "UPC *" at bounding box center [792, 97] width 226 height 23
type input "133A016BLK"
type input "CCHRFKS3M26BKVA"
type input "CCHRFKS3M26DGRA"
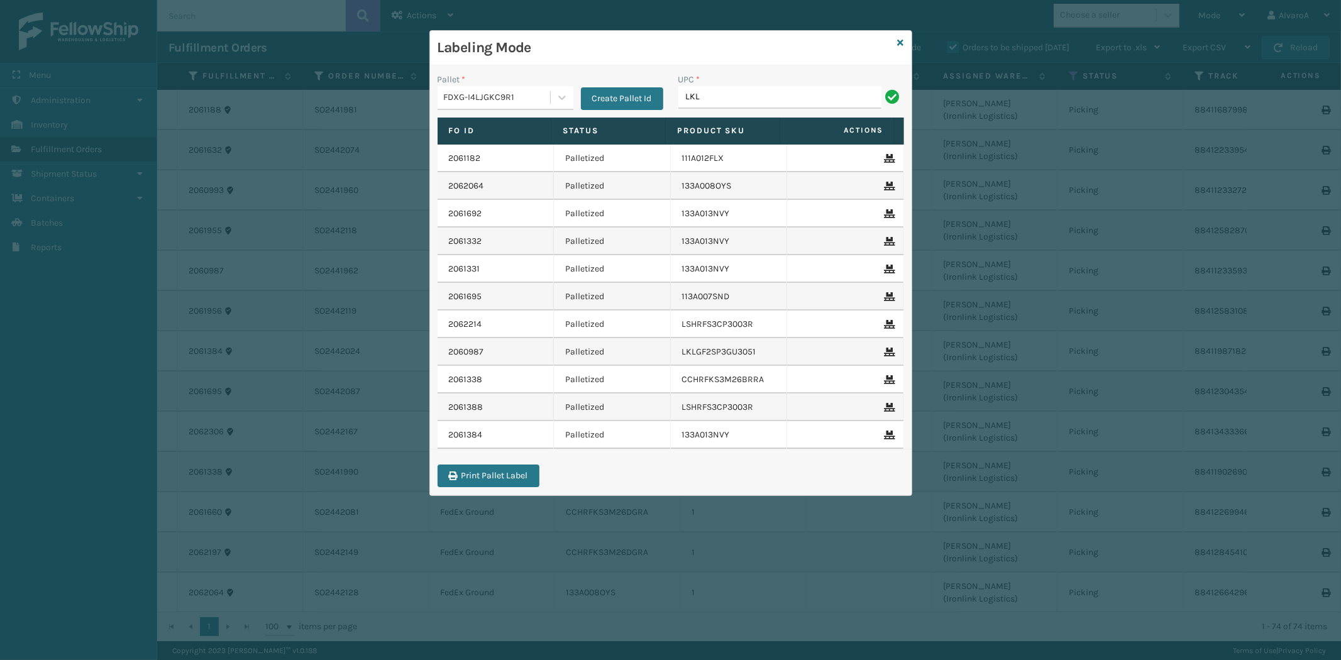
type input "LKLGF2SP3OLV-C"
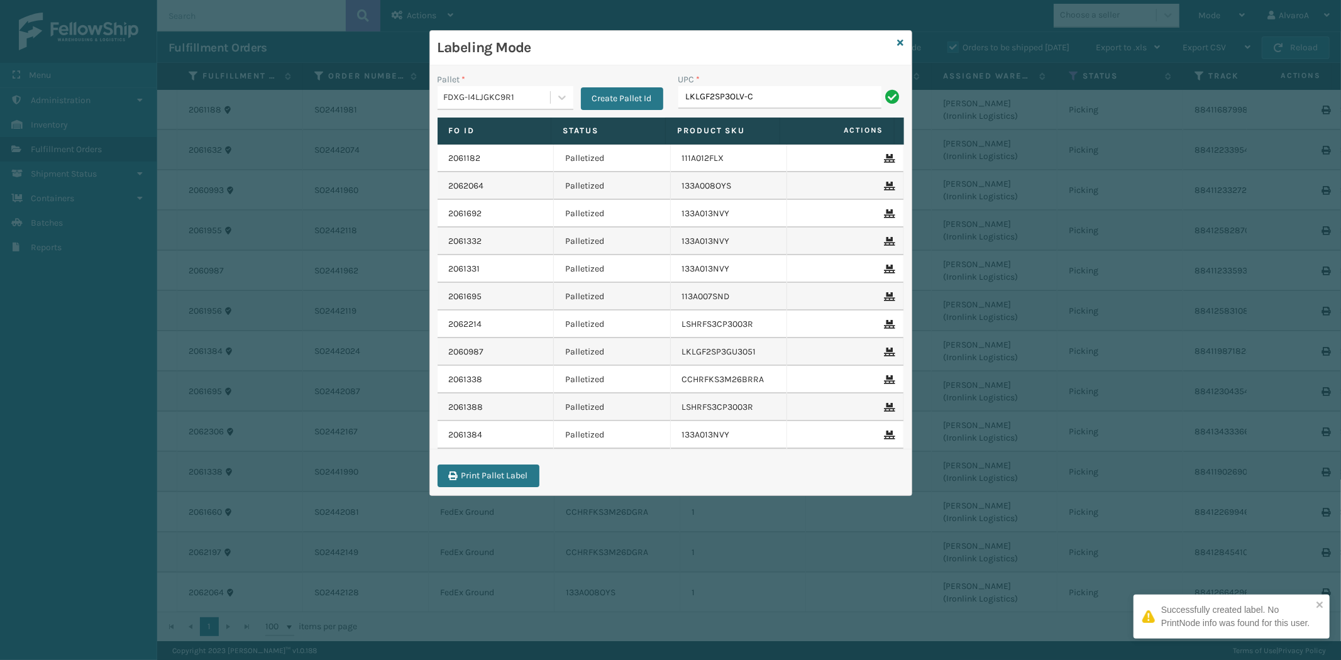
type input "LKLGF2SP3OLV-C"
type input "111A007IVO"
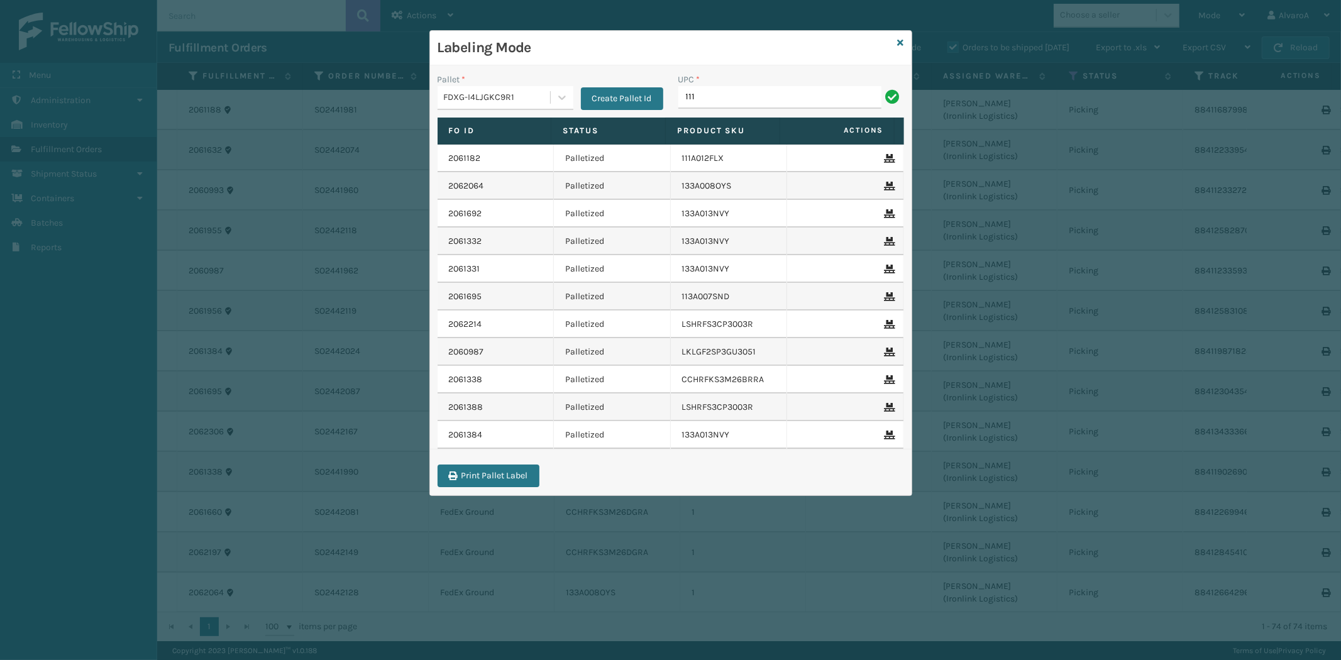
type input "111A007IVO"
click at [902, 41] on icon at bounding box center [901, 42] width 6 height 9
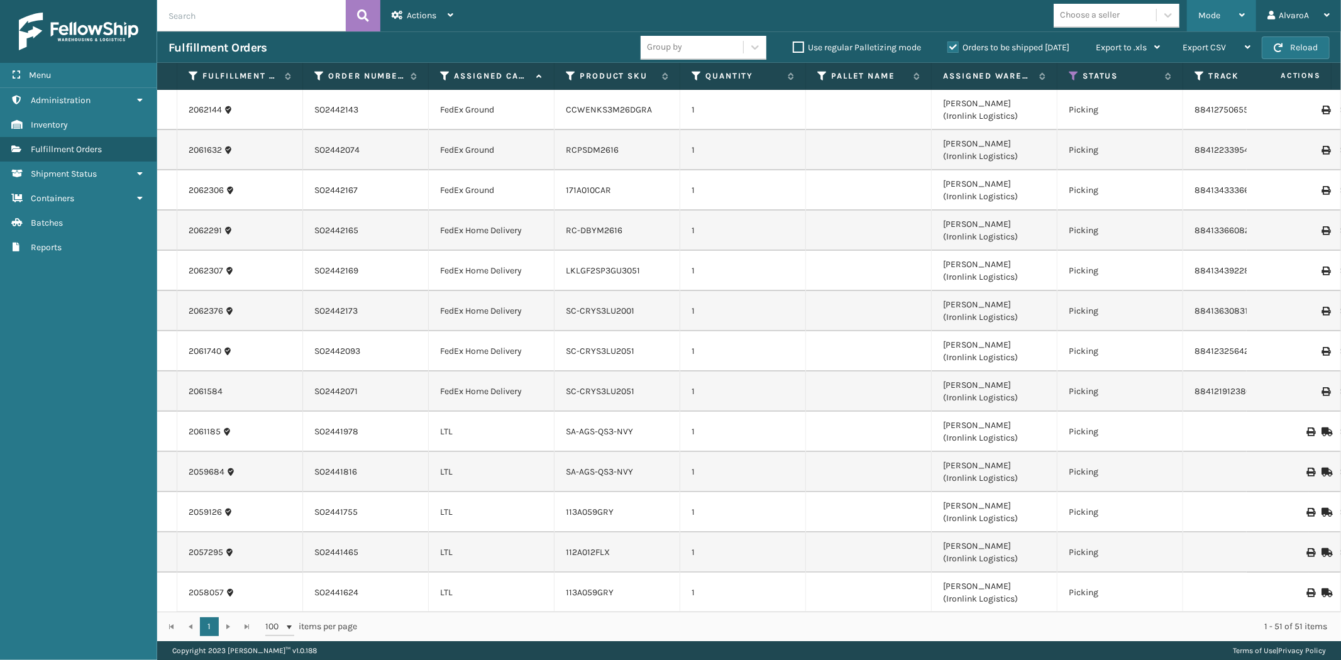
click at [1208, 16] on span "Mode" at bounding box center [1210, 15] width 22 height 11
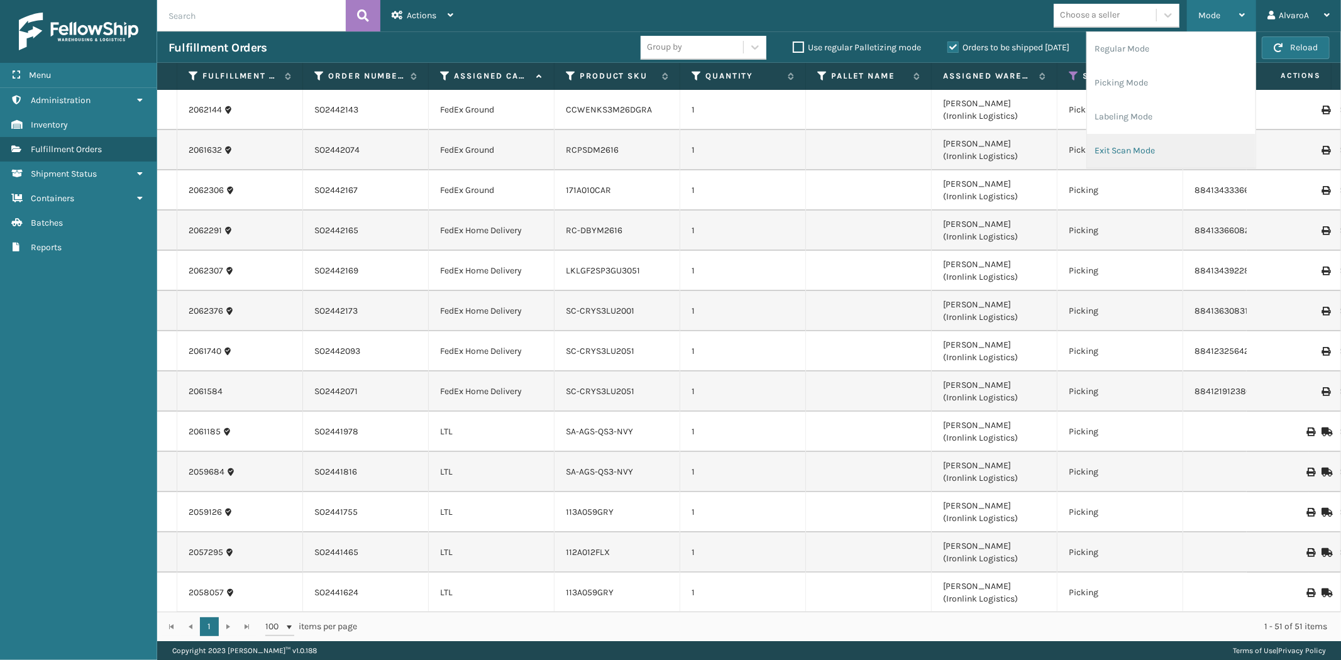
click at [1111, 158] on li "Exit Scan Mode" at bounding box center [1171, 151] width 169 height 34
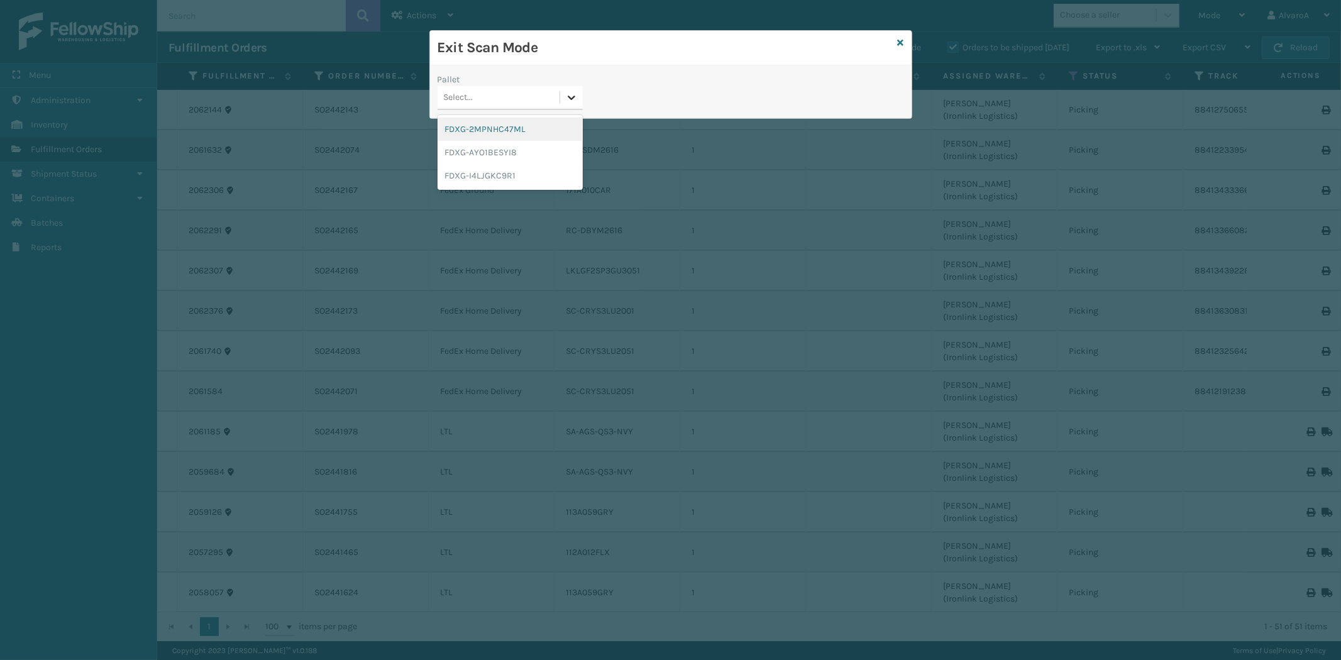
click at [563, 96] on div at bounding box center [571, 97] width 23 height 23
click at [475, 172] on div "FDXG-I4LJGKC9R1" at bounding box center [510, 175] width 145 height 23
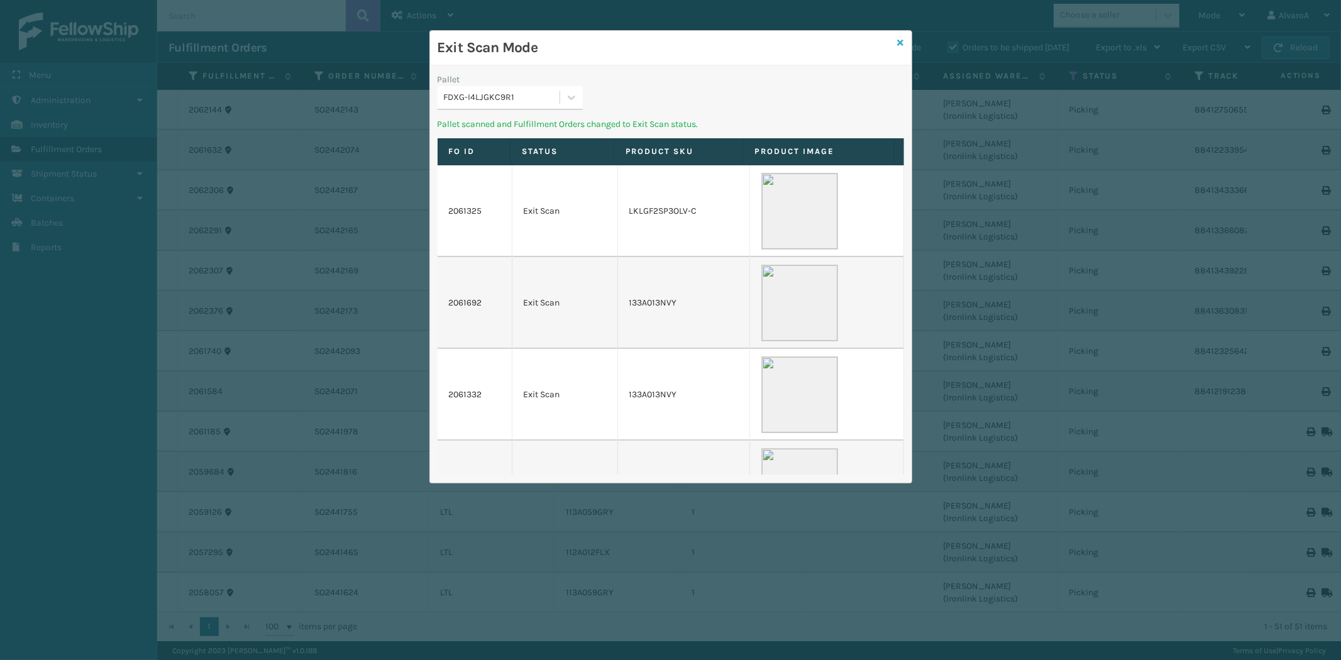
click at [901, 43] on icon at bounding box center [901, 42] width 6 height 9
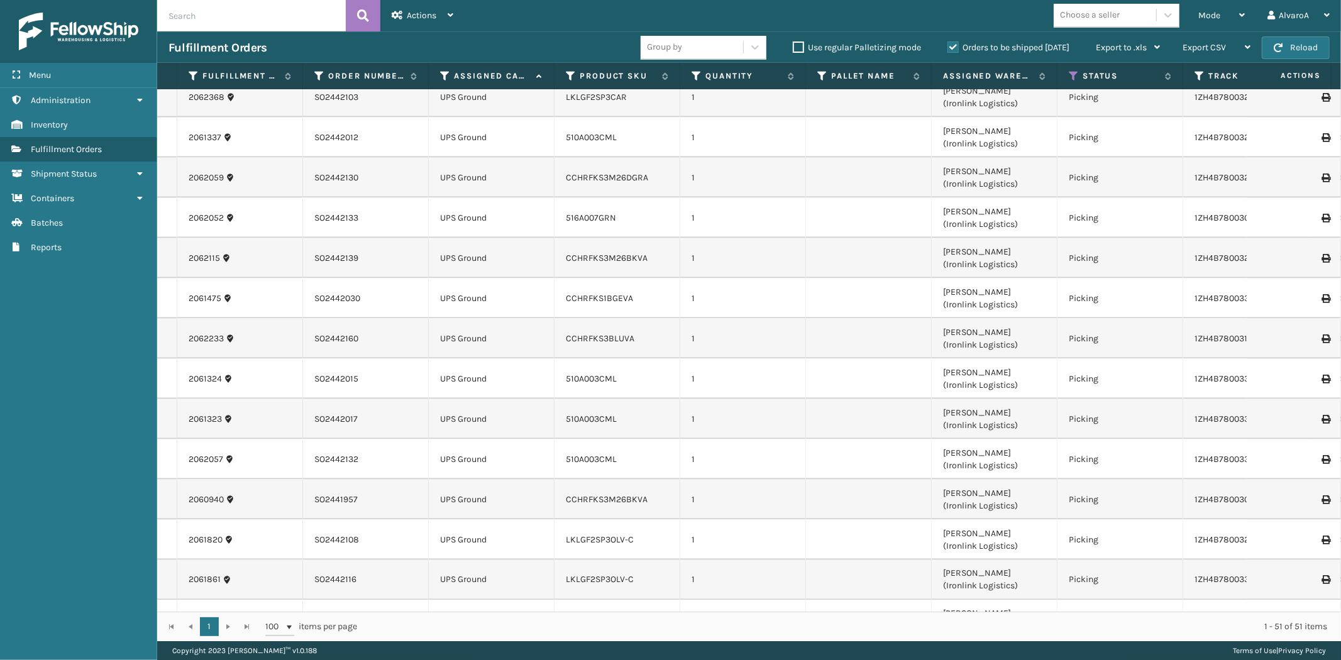
scroll to position [1565, 0]
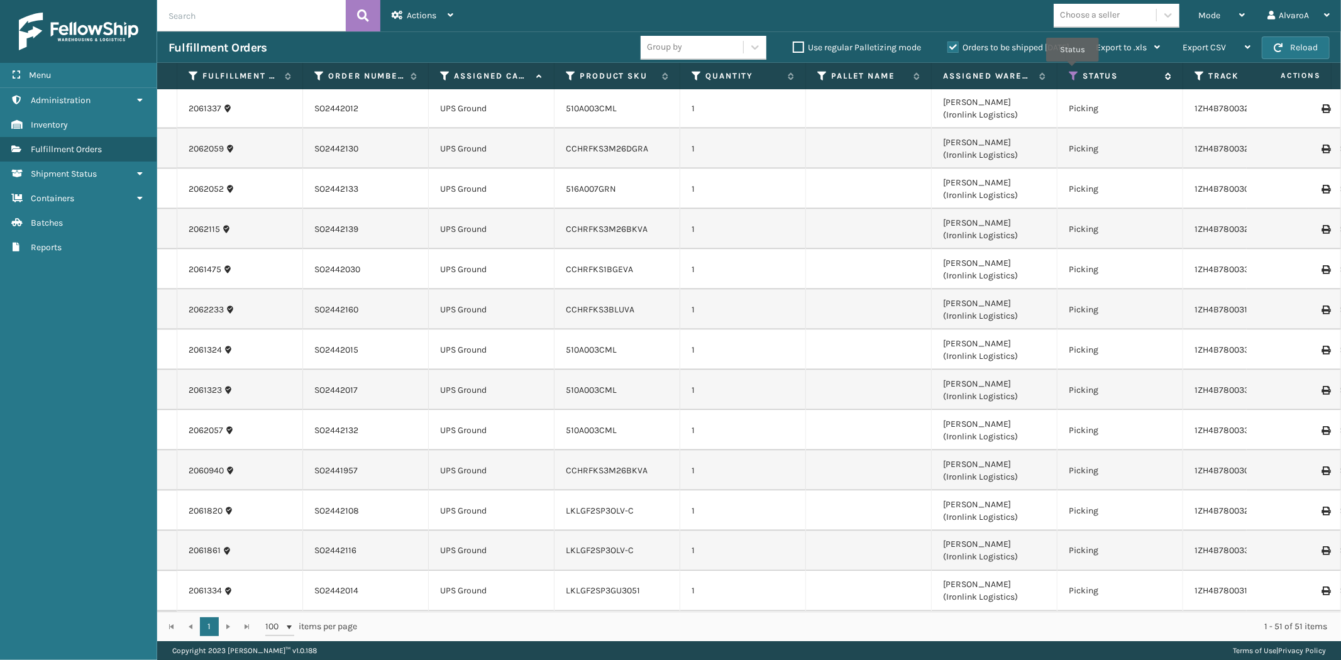
click at [1073, 70] on icon at bounding box center [1074, 75] width 10 height 11
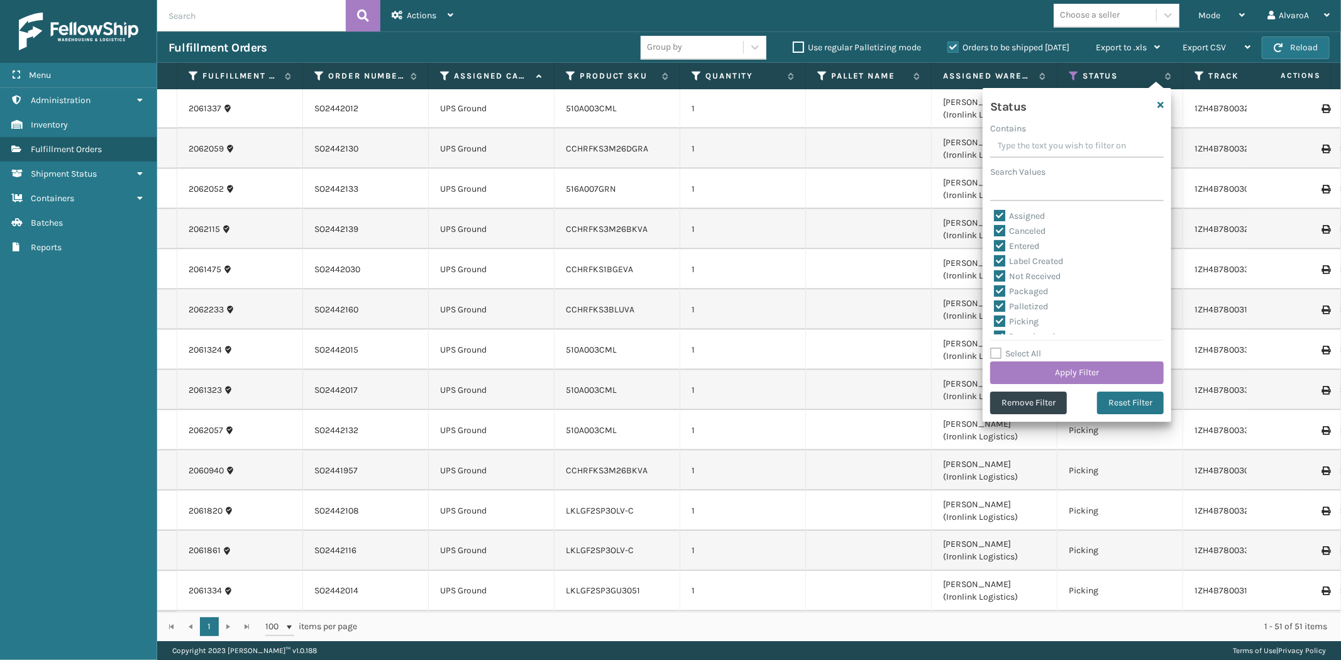
click at [996, 350] on label "Select All" at bounding box center [1015, 353] width 51 height 11
click at [996, 348] on input "Select All" at bounding box center [1084, 347] width 189 height 1
checkbox input "true"
click at [996, 350] on label "Select All" at bounding box center [1015, 353] width 51 height 11
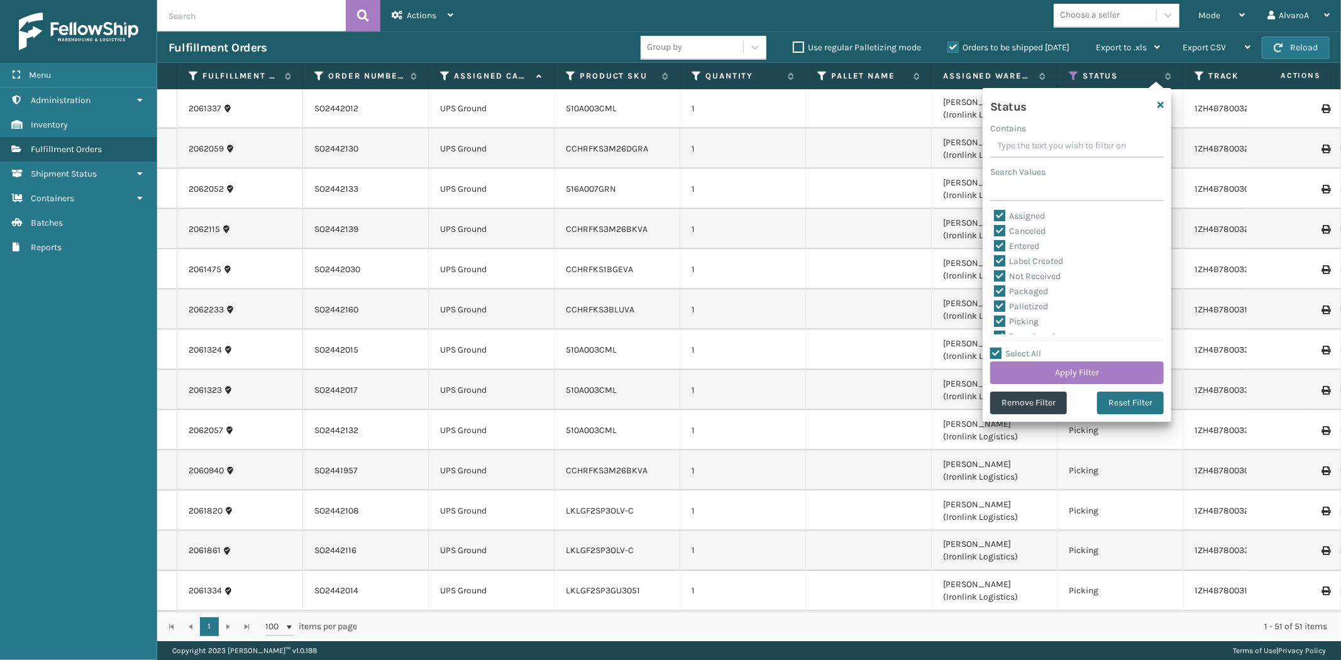
click at [996, 348] on input "Select All" at bounding box center [1084, 347] width 189 height 1
checkbox input "false"
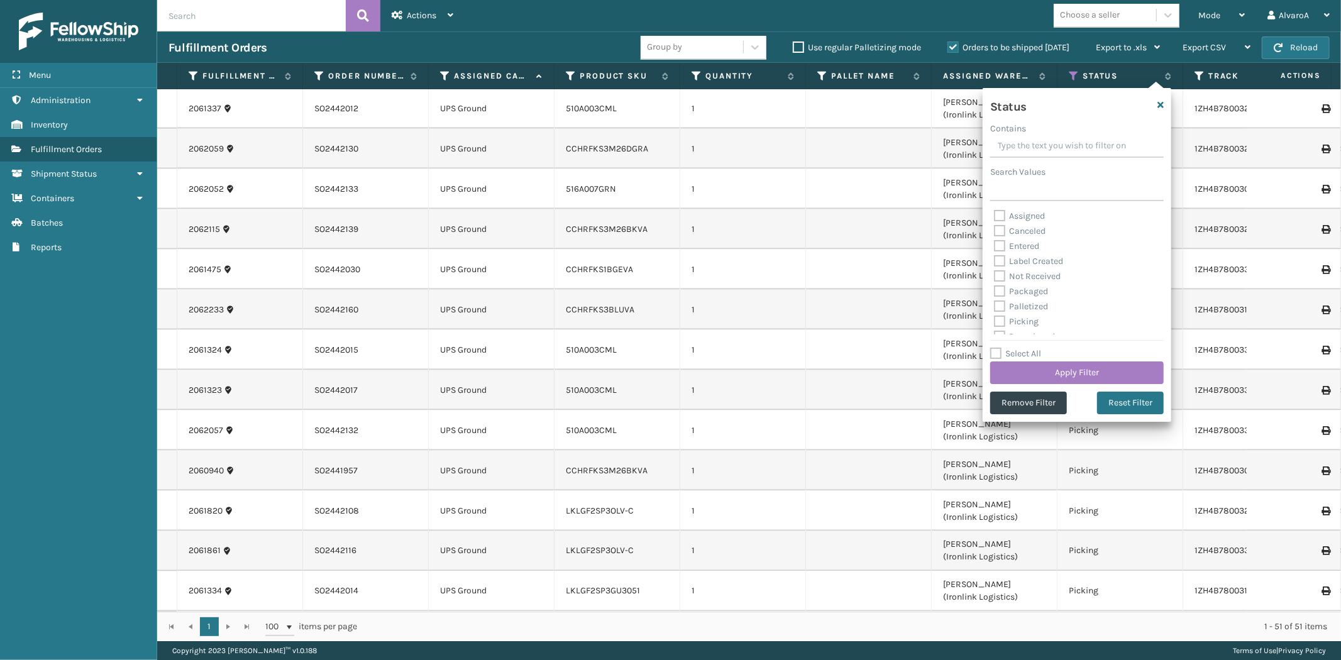
checkbox input "false"
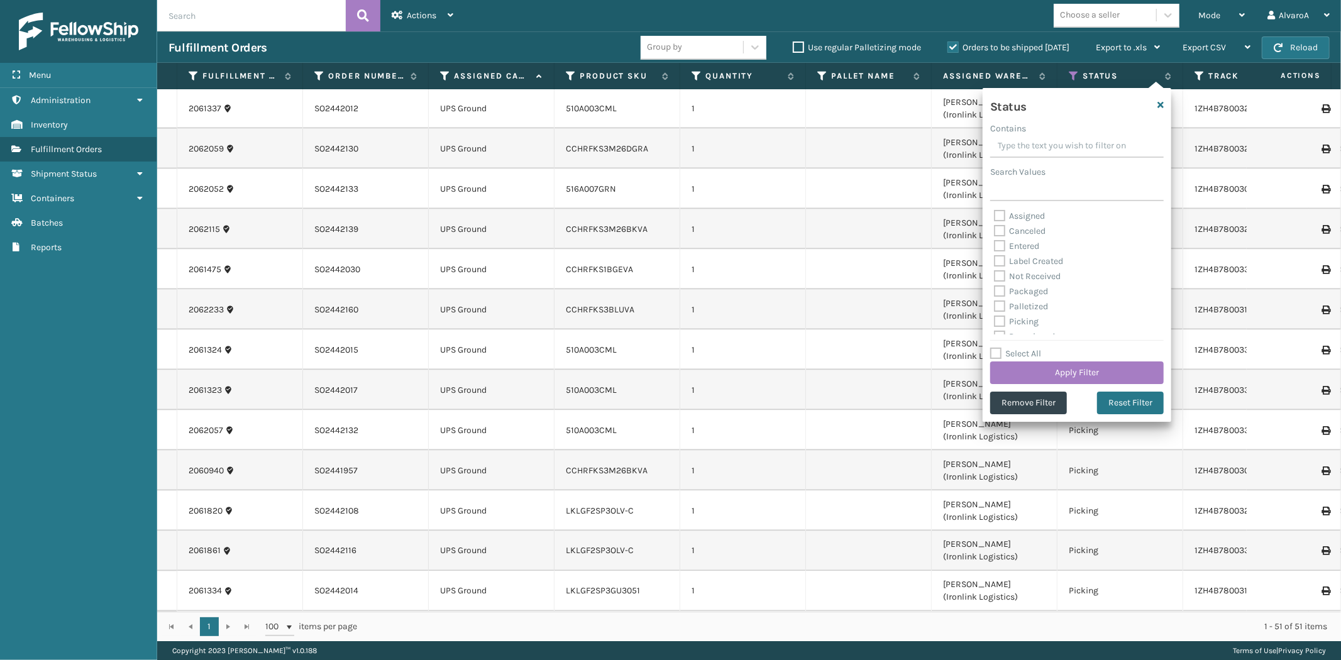
checkbox input "false"
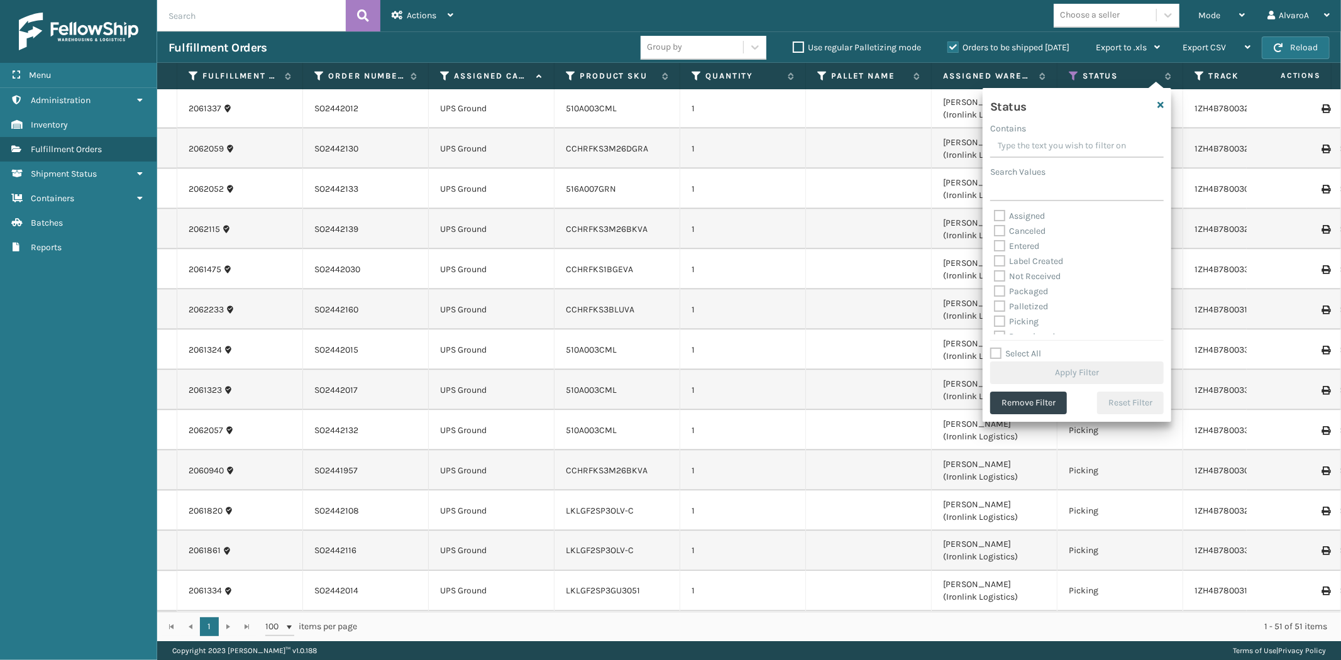
drag, startPoint x: 997, startPoint y: 216, endPoint x: 1024, endPoint y: 350, distance: 136.7
click at [998, 219] on label "Assigned" at bounding box center [1019, 216] width 51 height 11
click at [995, 217] on input "Assigned" at bounding box center [994, 213] width 1 height 8
checkbox input "true"
click at [1024, 380] on button "Apply Filter" at bounding box center [1077, 373] width 174 height 23
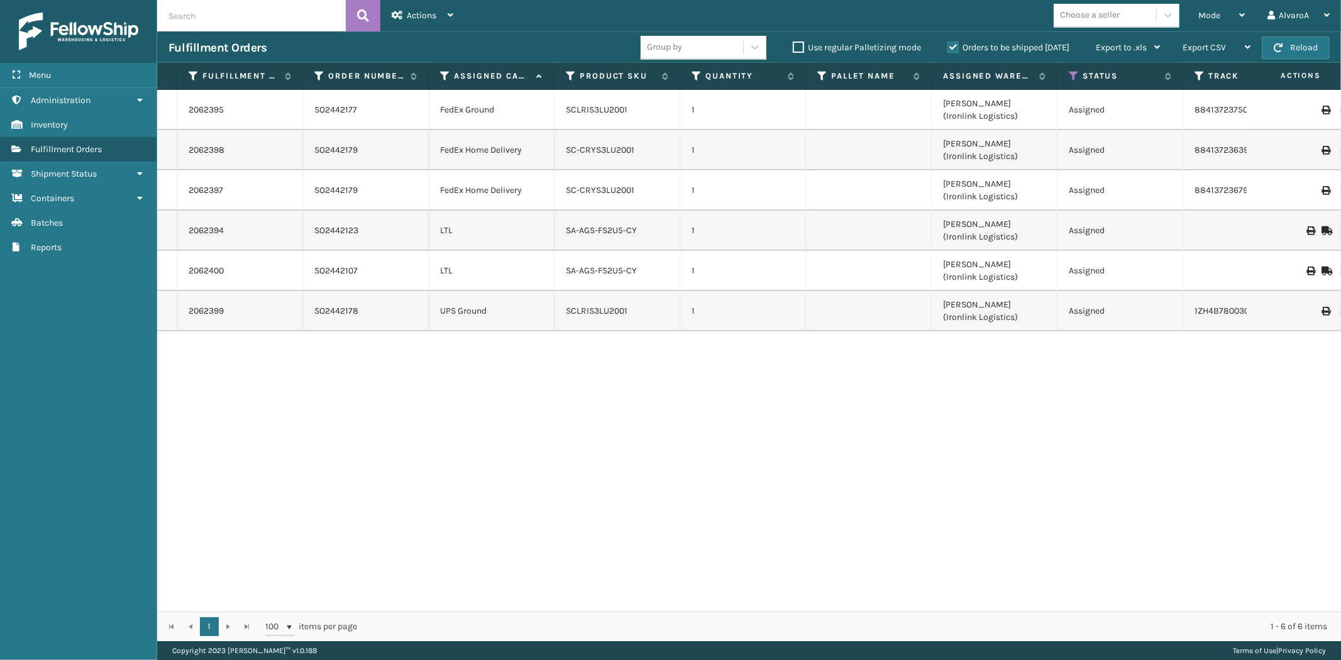
click at [951, 44] on label "Orders to be shipped [DATE]" at bounding box center [1009, 47] width 122 height 11
click at [948, 44] on input "Orders to be shipped [DATE]" at bounding box center [948, 44] width 1 height 8
click at [1196, 14] on div "Mode Regular Mode Picking Mode Labeling Mode Exit Scan Mode" at bounding box center [1221, 15] width 69 height 31
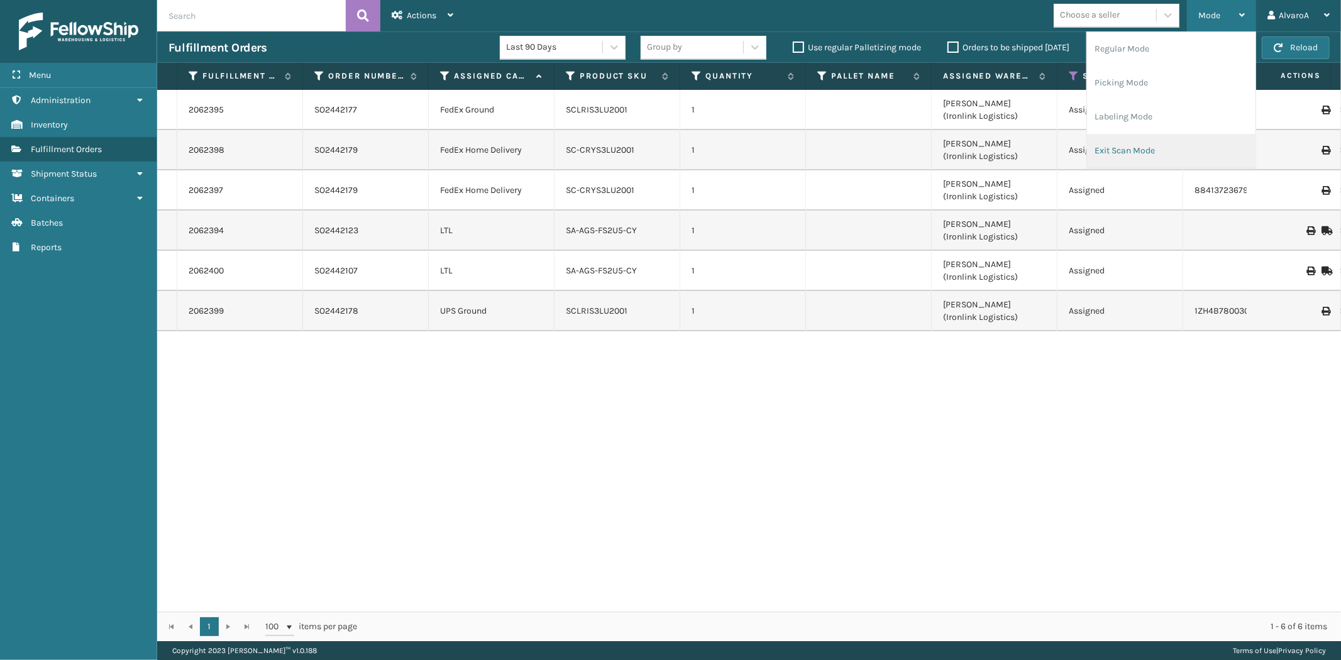
click at [1123, 156] on li "Exit Scan Mode" at bounding box center [1171, 151] width 169 height 34
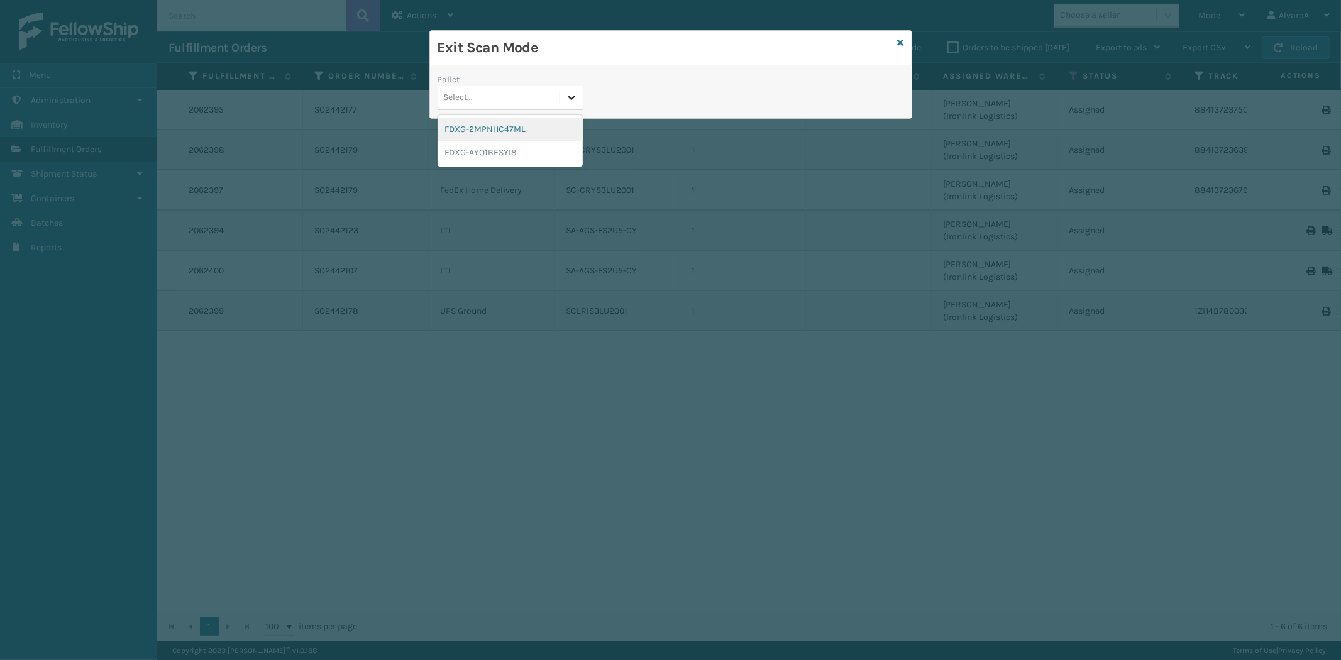
drag, startPoint x: 570, startPoint y: 98, endPoint x: 582, endPoint y: 91, distance: 14.7
click at [572, 99] on icon at bounding box center [572, 98] width 8 height 4
click at [899, 42] on div "Exit Scan Mode Pallet Select..." at bounding box center [671, 74] width 483 height 89
click at [902, 42] on icon at bounding box center [901, 42] width 6 height 9
